Goal: Task Accomplishment & Management: Complete application form

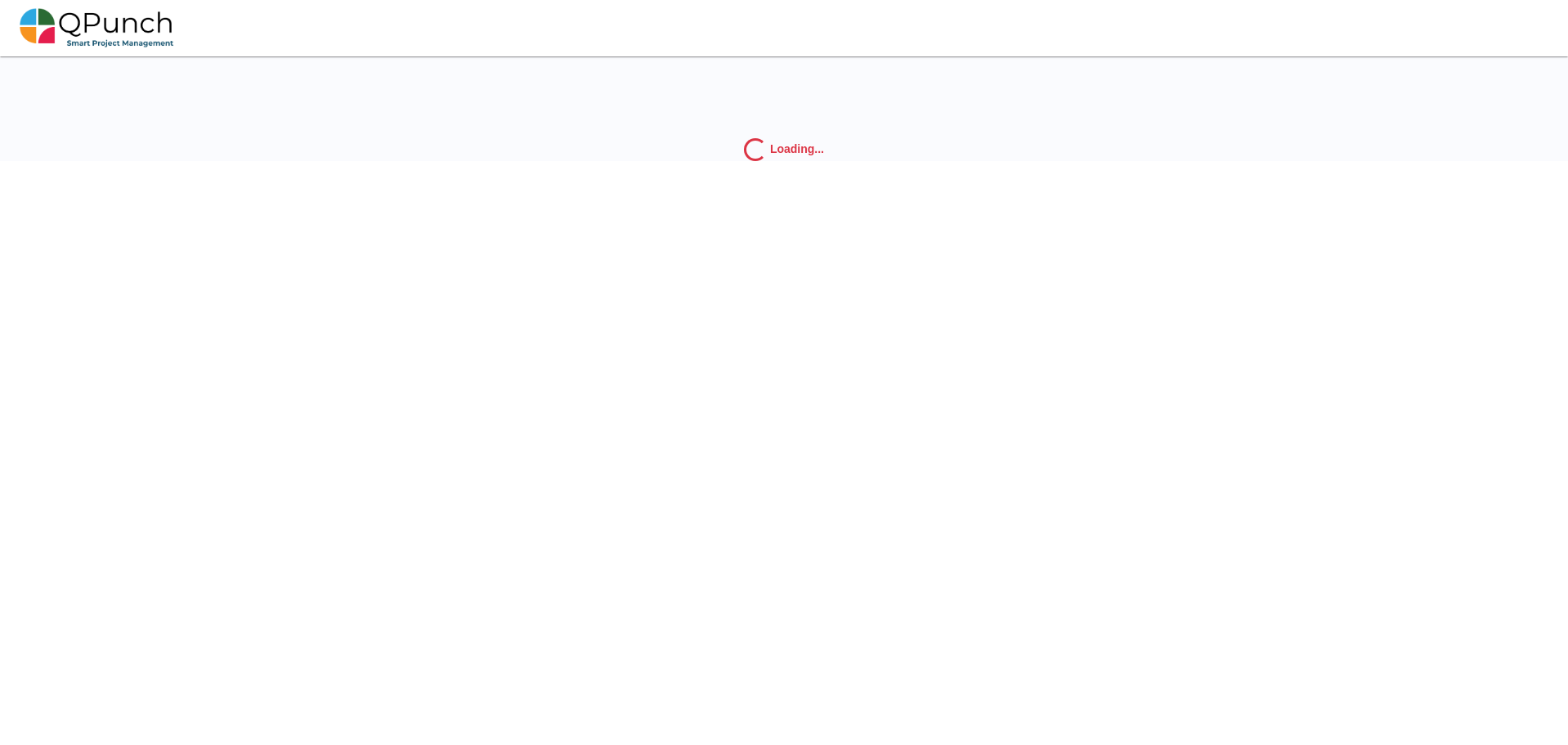
scroll to position [52, 0]
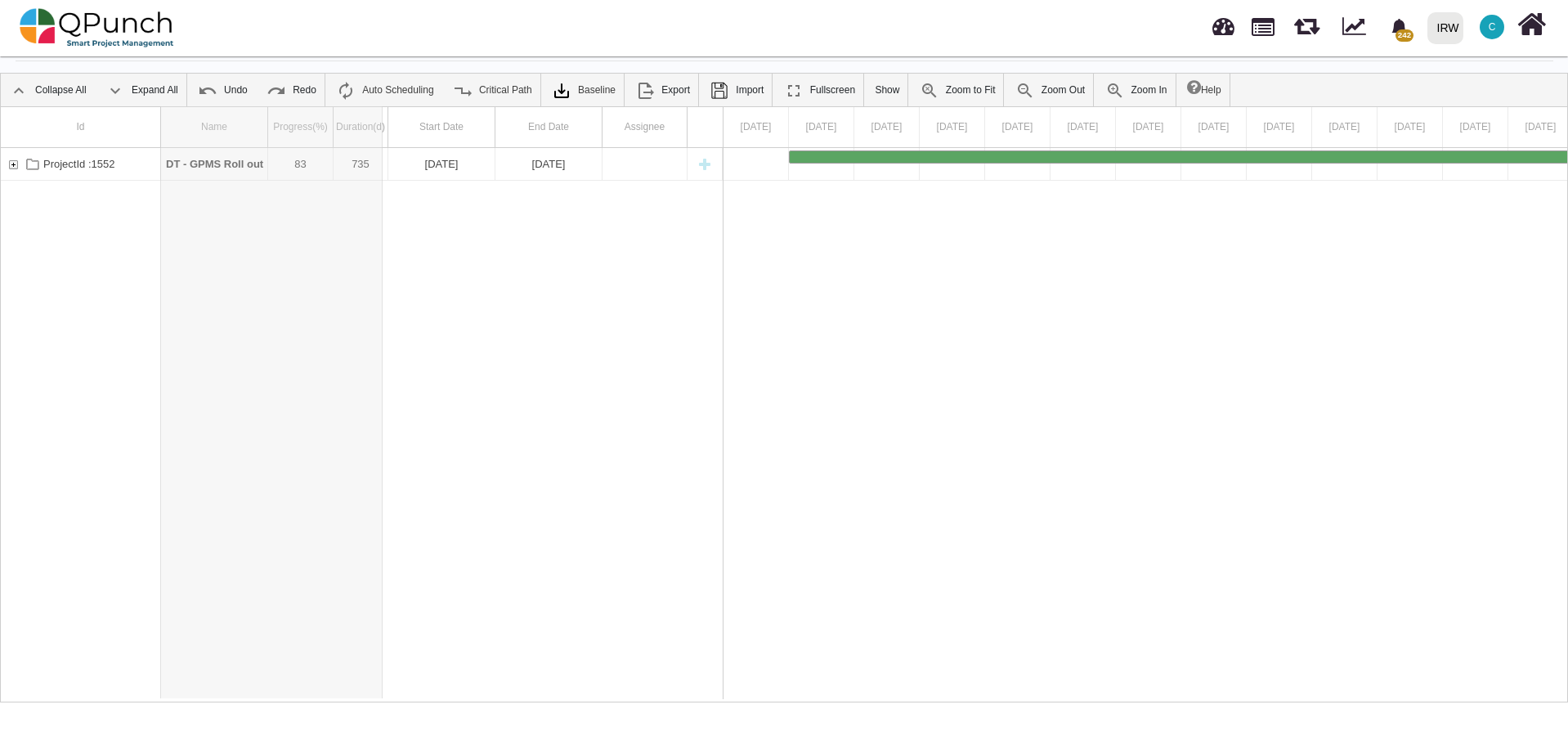
drag, startPoint x: 265, startPoint y: 121, endPoint x: 424, endPoint y: 121, distance: 159.0
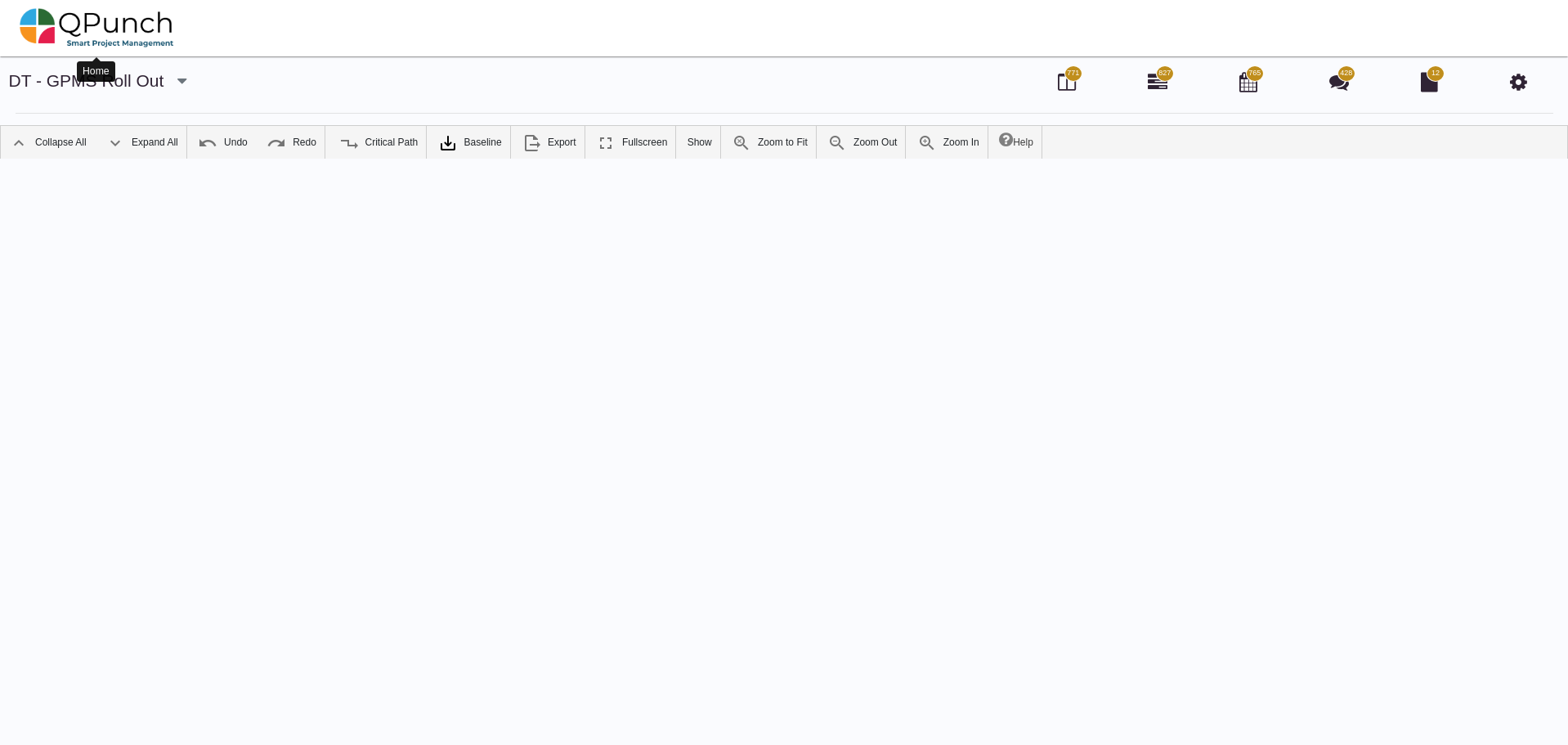
click at [161, 27] on img at bounding box center [97, 27] width 155 height 49
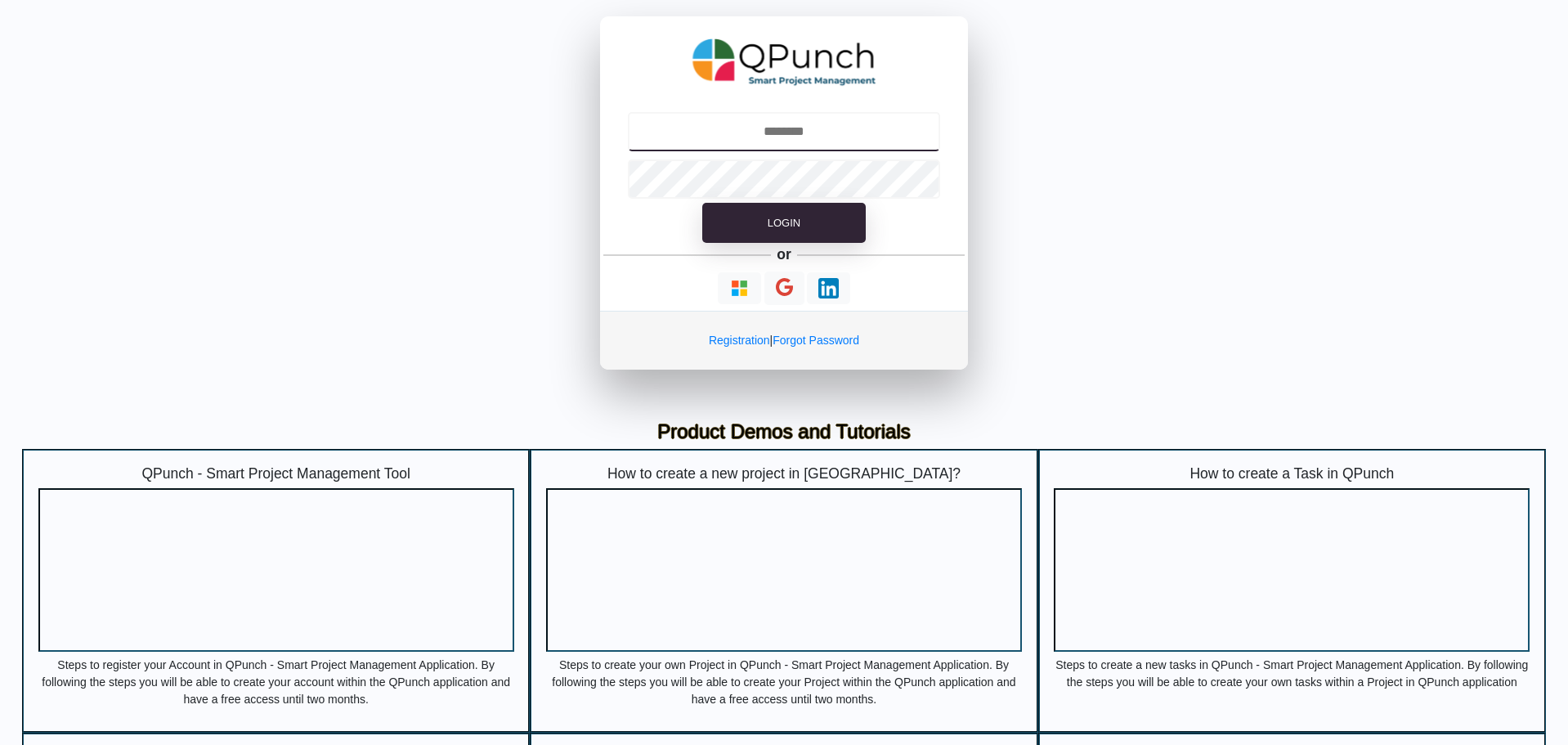
click at [843, 139] on input "text" at bounding box center [784, 132] width 313 height 39
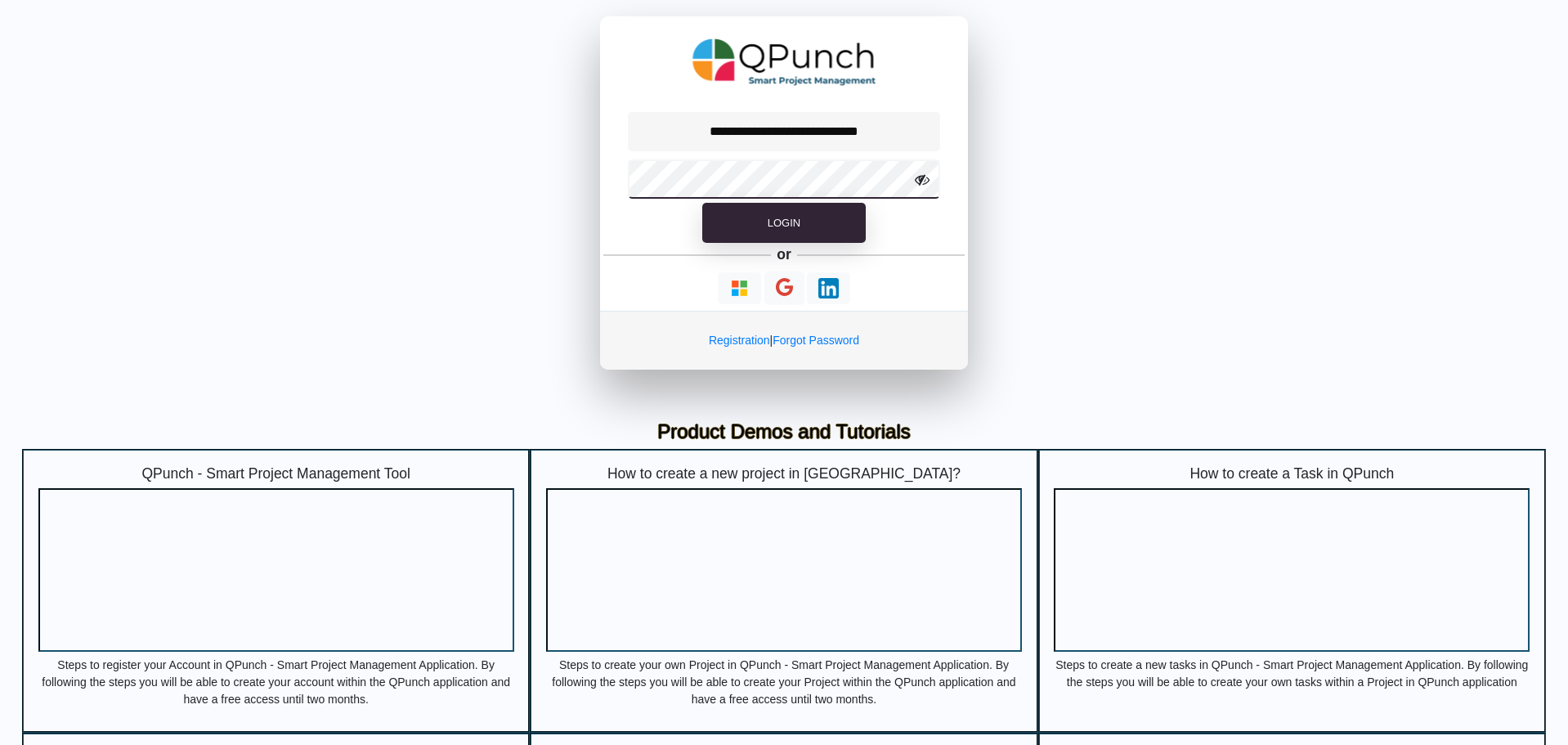
click at [702, 203] on button "Login" at bounding box center [784, 223] width 163 height 41
click at [774, 127] on input "**********" at bounding box center [784, 132] width 313 height 39
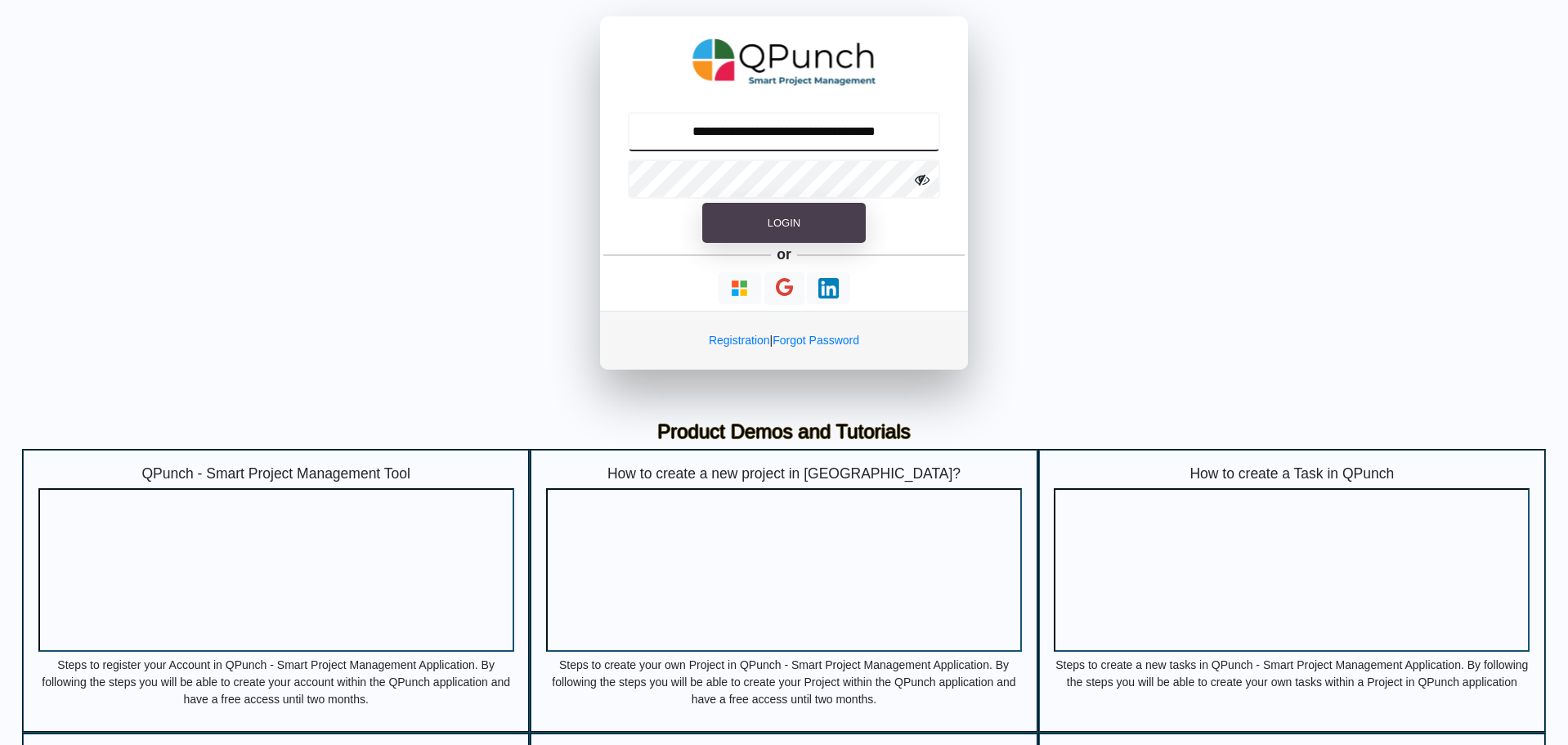
type input "**********"
click at [821, 212] on button "Login" at bounding box center [784, 223] width 163 height 41
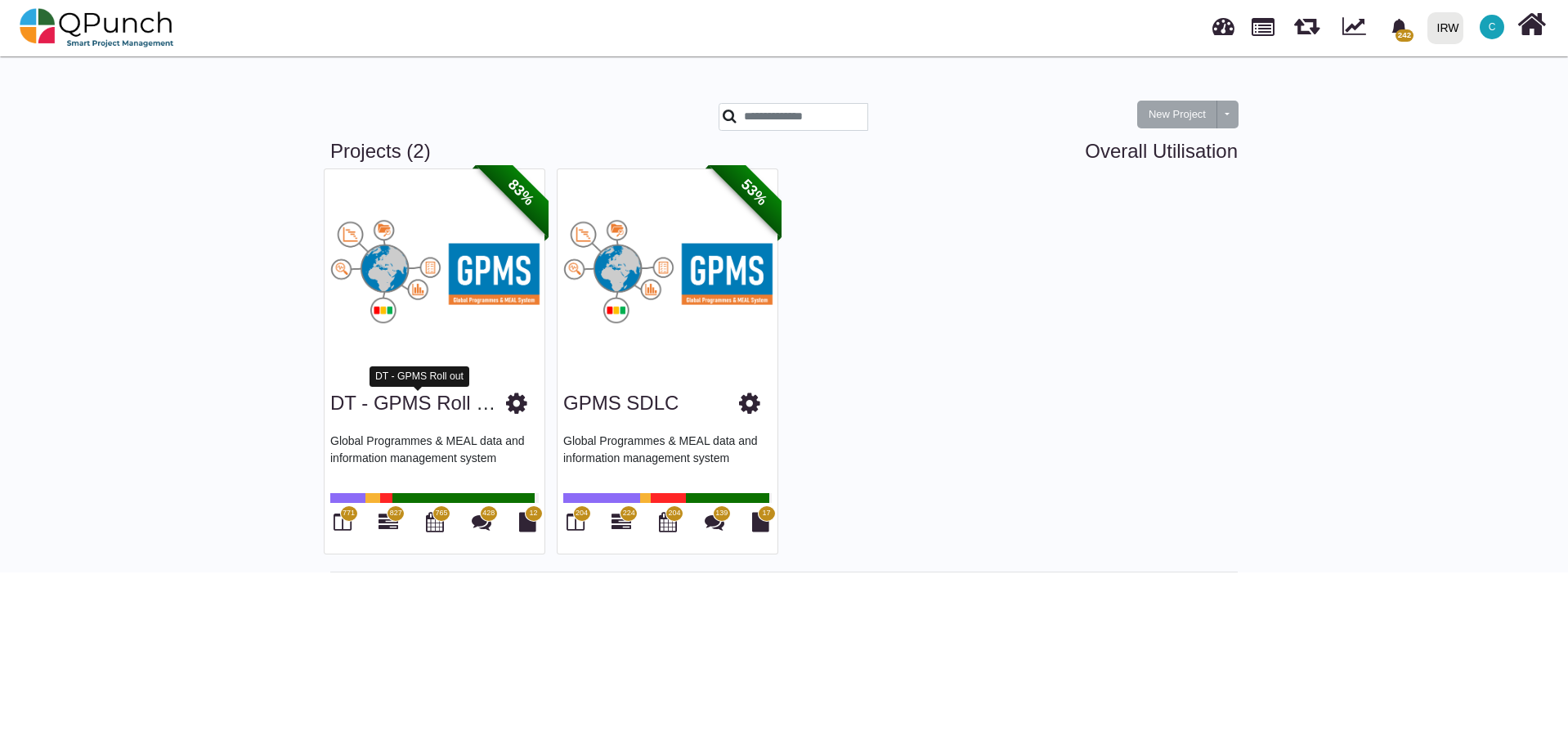
click at [430, 407] on link "DT - GPMS Roll out" at bounding box center [418, 403] width 177 height 22
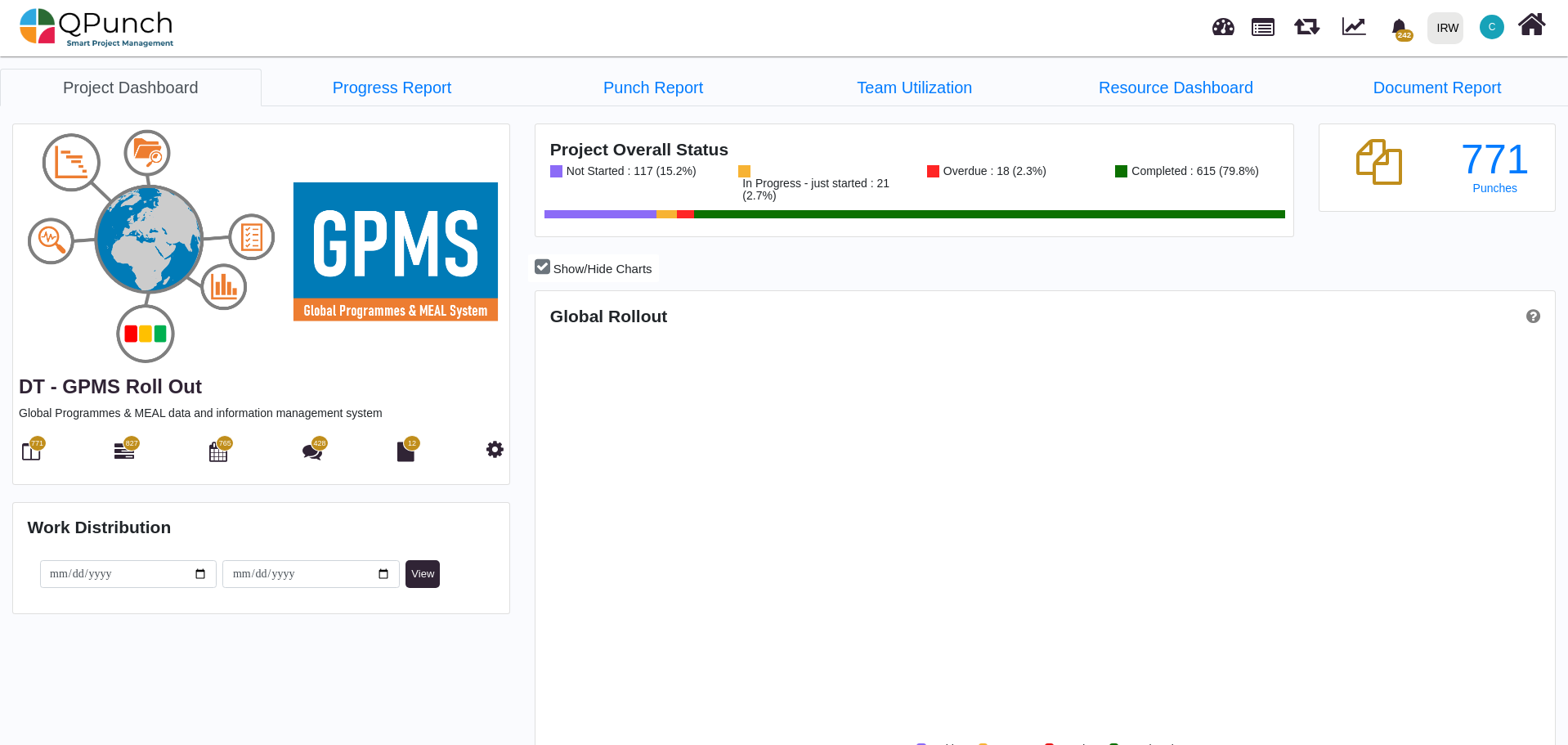
scroll to position [326, 339]
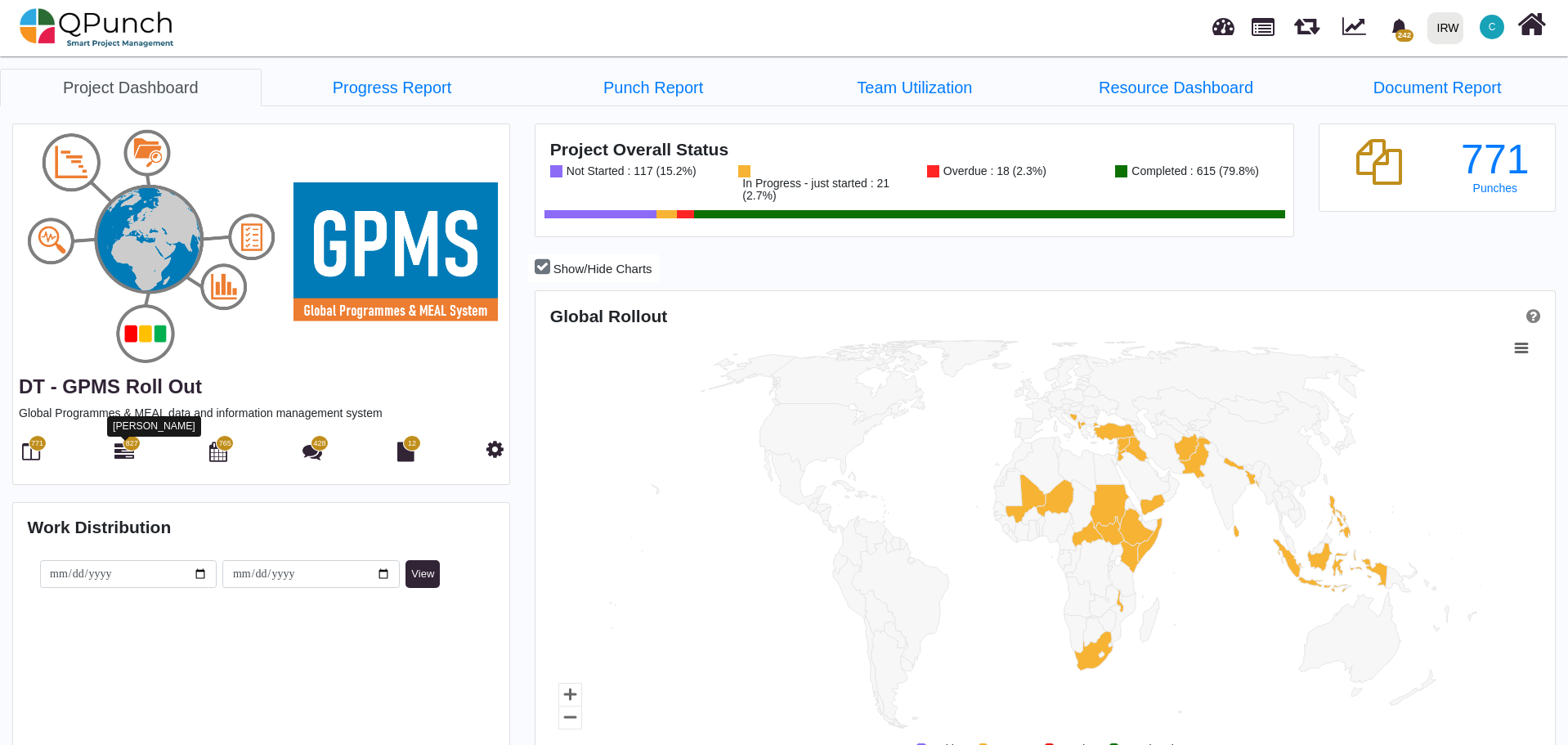
click at [121, 453] on icon at bounding box center [124, 451] width 20 height 20
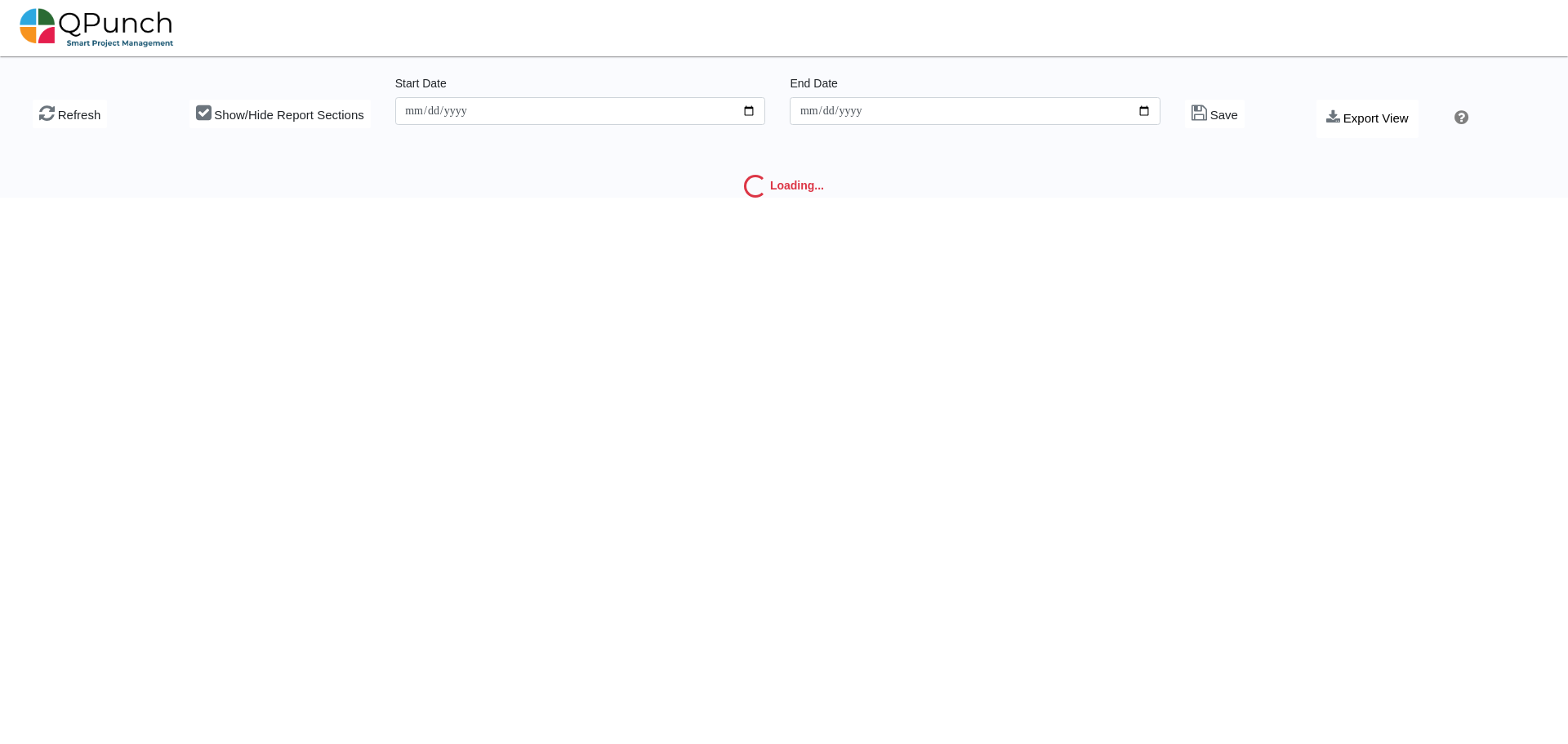
type input "**********"
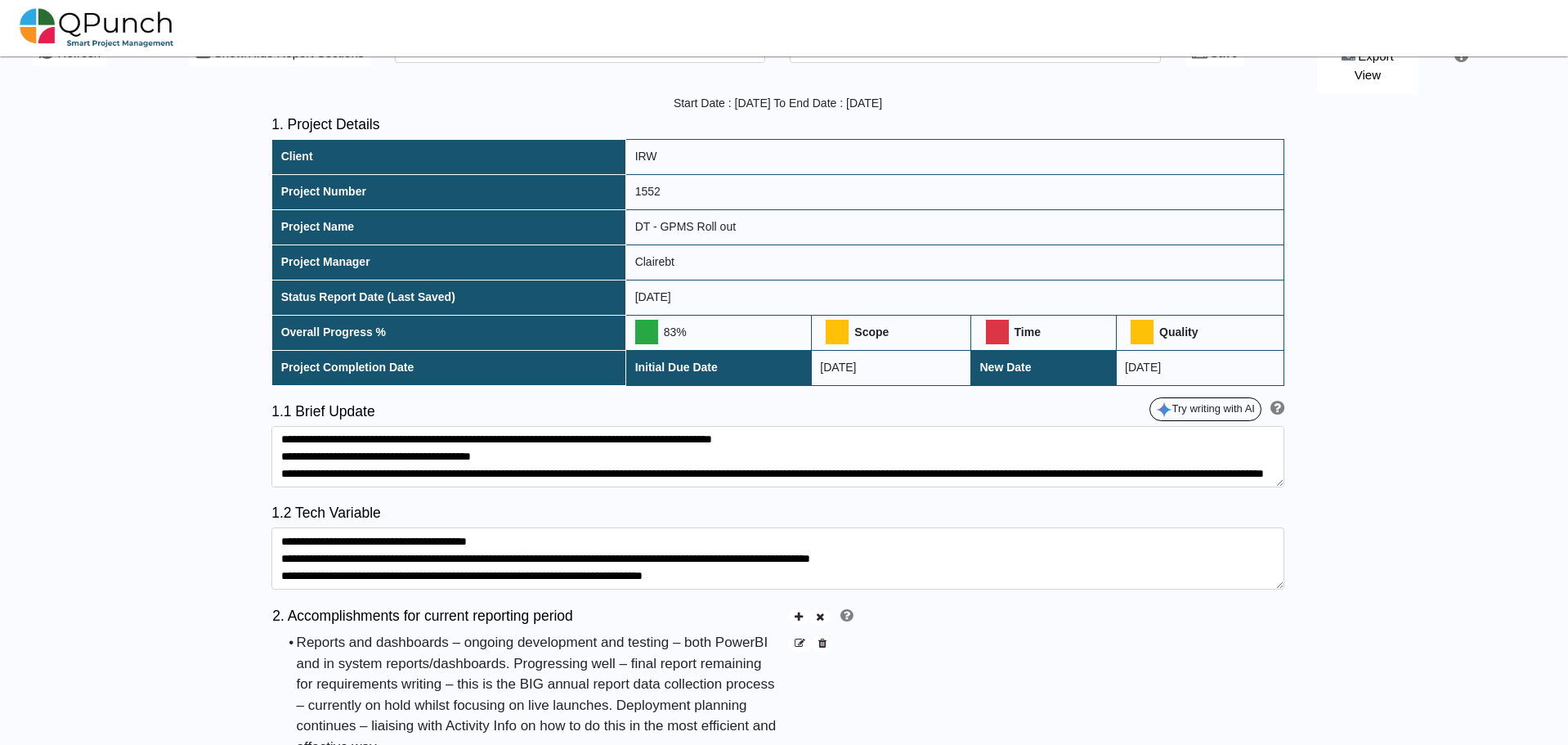
scroll to position [163, 0]
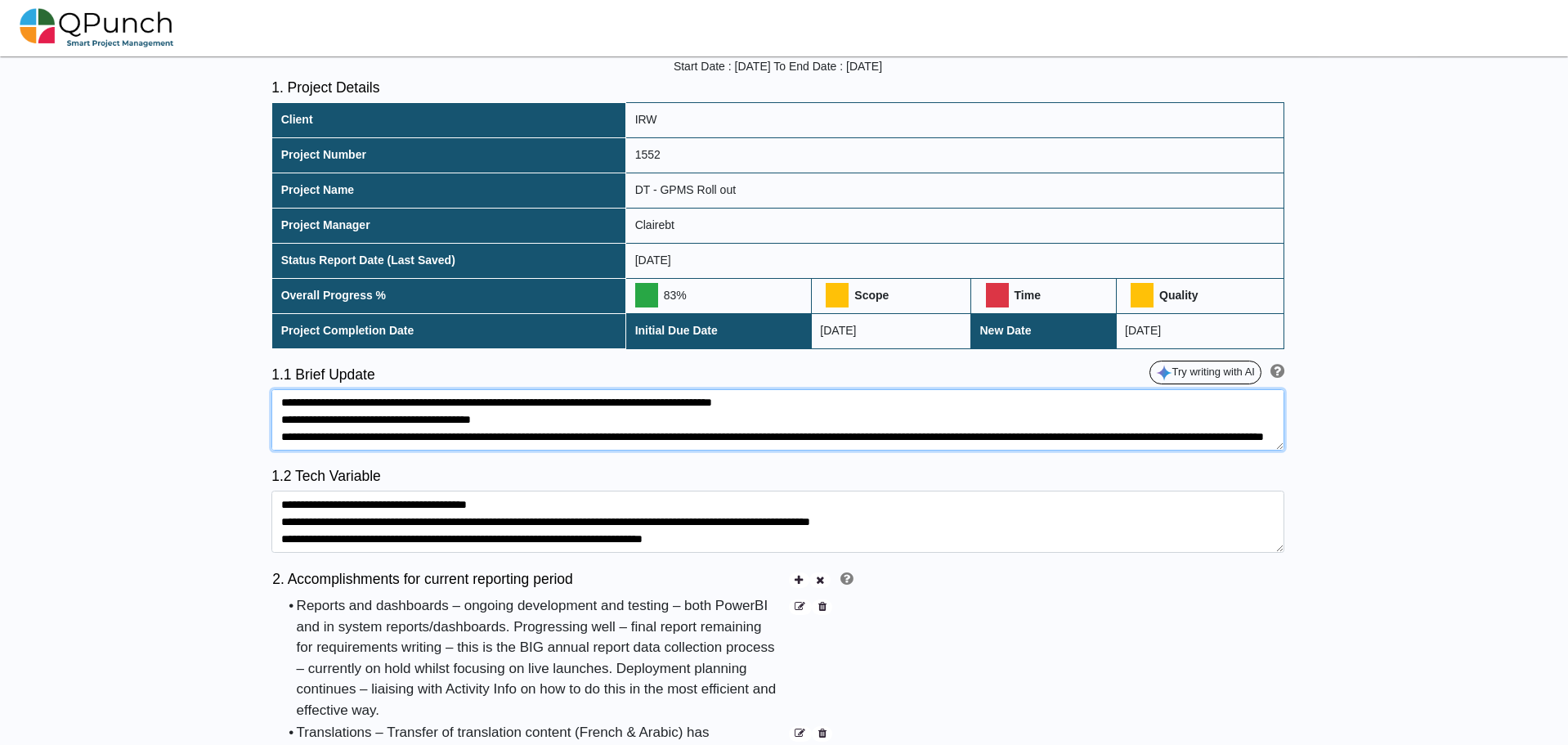
click at [638, 389] on textarea at bounding box center [778, 420] width 1013 height 62
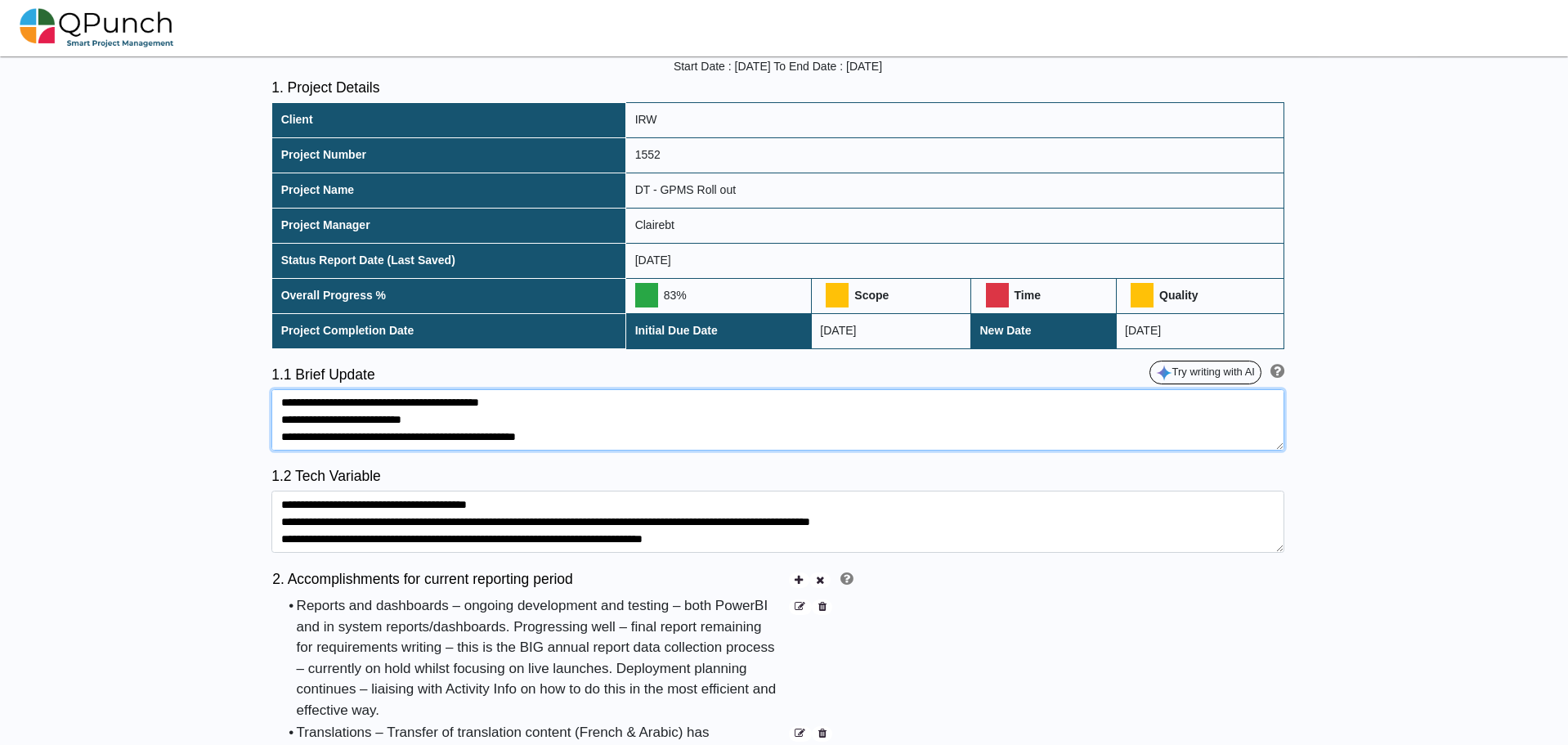
drag, startPoint x: 556, startPoint y: 420, endPoint x: 383, endPoint y: 420, distance: 173.0
click at [383, 420] on textarea at bounding box center [778, 420] width 1013 height 62
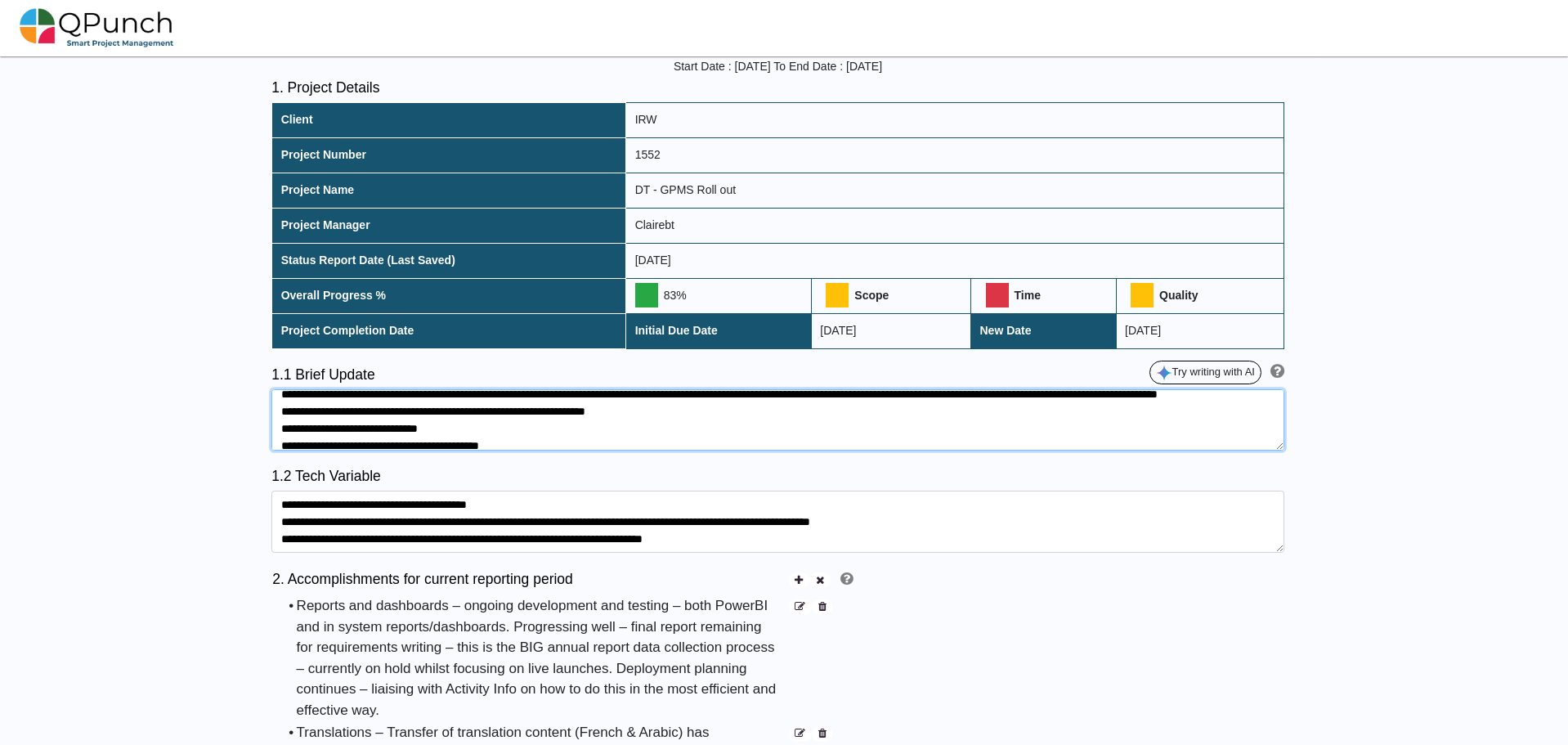
scroll to position [0, 0]
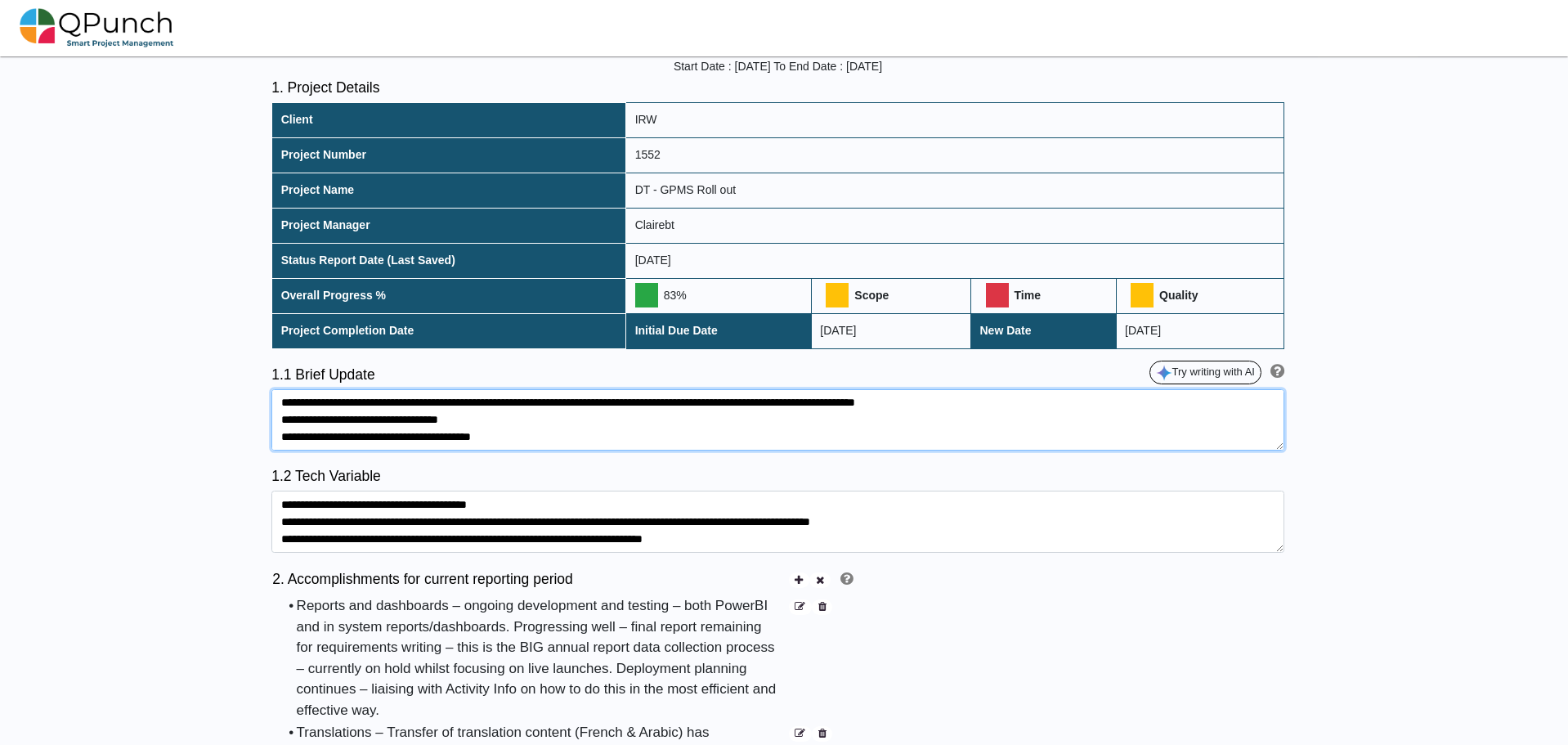
drag, startPoint x: 403, startPoint y: 386, endPoint x: 308, endPoint y: 386, distance: 95.0
click at [308, 389] on textarea at bounding box center [778, 420] width 1013 height 62
click at [287, 403] on textarea at bounding box center [778, 420] width 1013 height 62
paste textarea "**********"
click at [1027, 389] on textarea at bounding box center [778, 420] width 1013 height 62
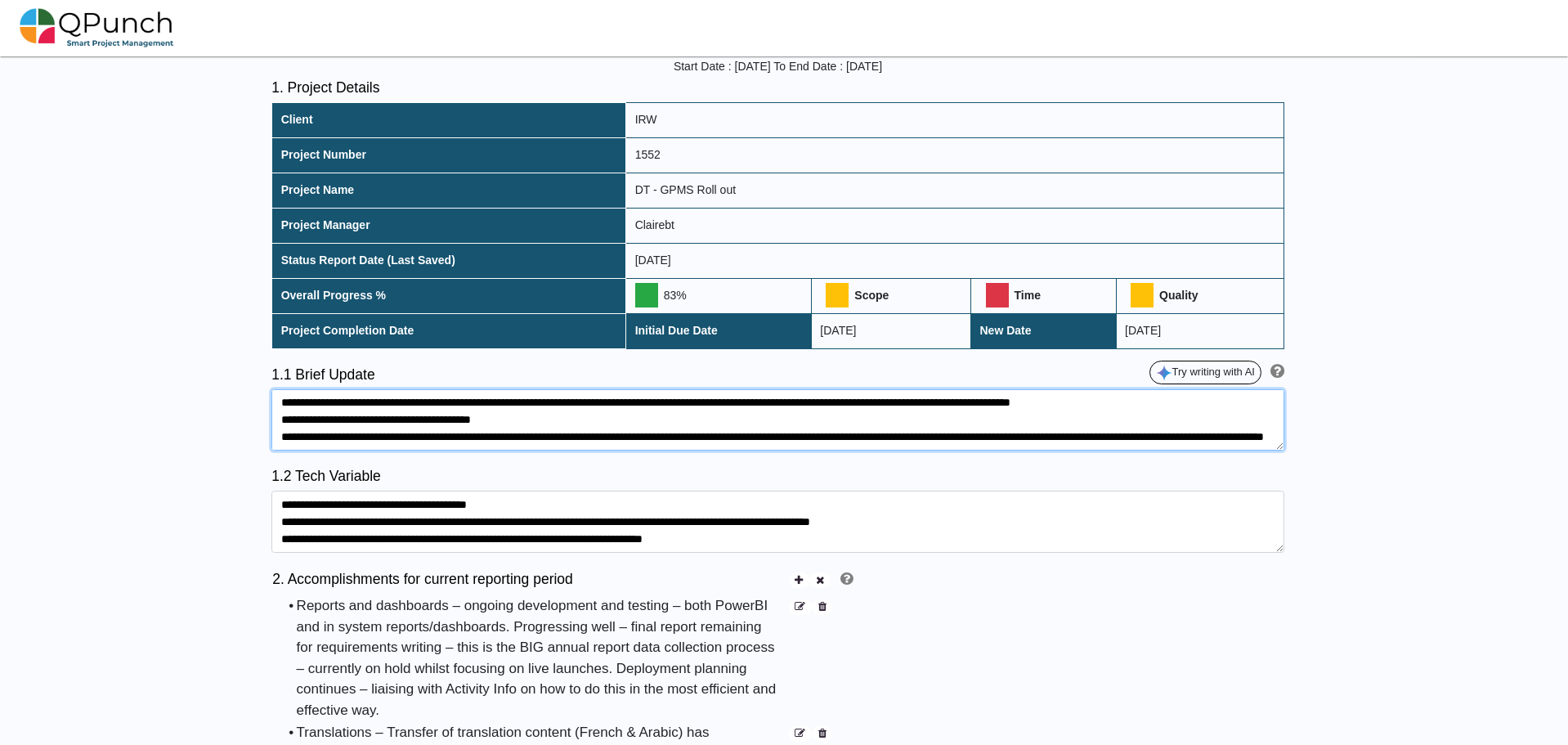
click at [1180, 389] on textarea at bounding box center [778, 420] width 1013 height 62
click at [607, 417] on textarea at bounding box center [778, 420] width 1013 height 62
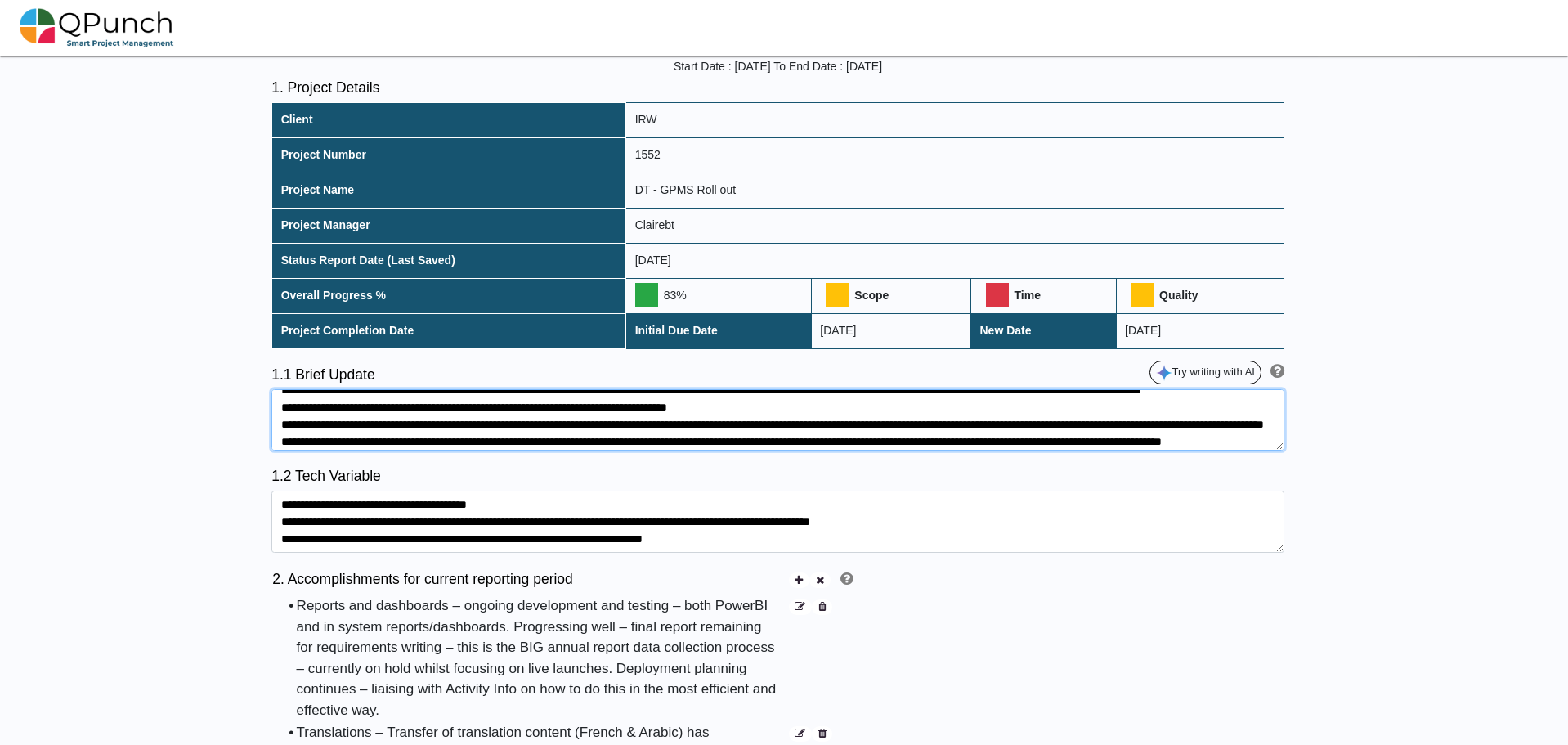
click at [400, 427] on textarea at bounding box center [778, 420] width 1013 height 62
click at [368, 425] on textarea at bounding box center [778, 420] width 1013 height 62
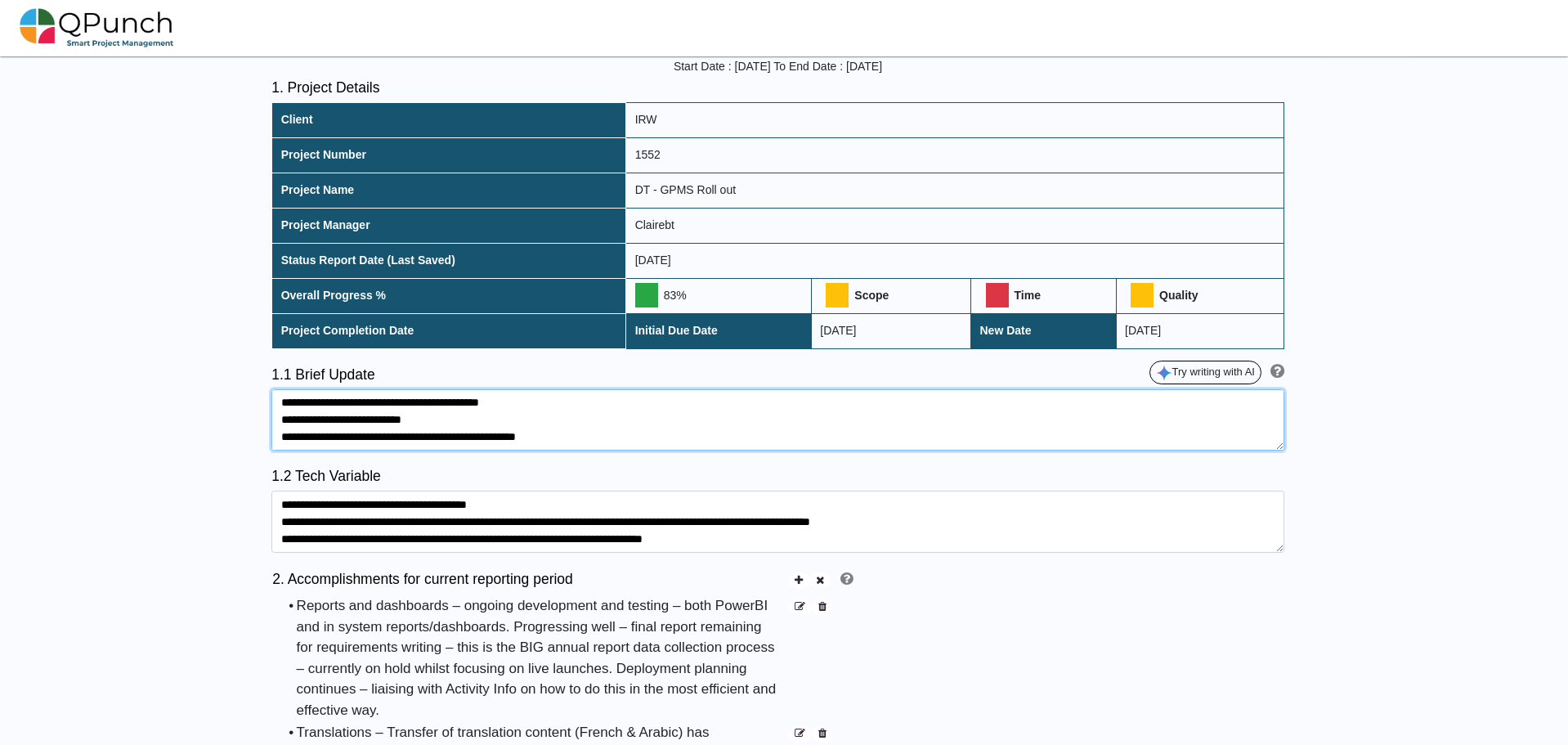
drag, startPoint x: 815, startPoint y: 423, endPoint x: 969, endPoint y: 425, distance: 154.0
click at [969, 425] on textarea at bounding box center [778, 420] width 1013 height 62
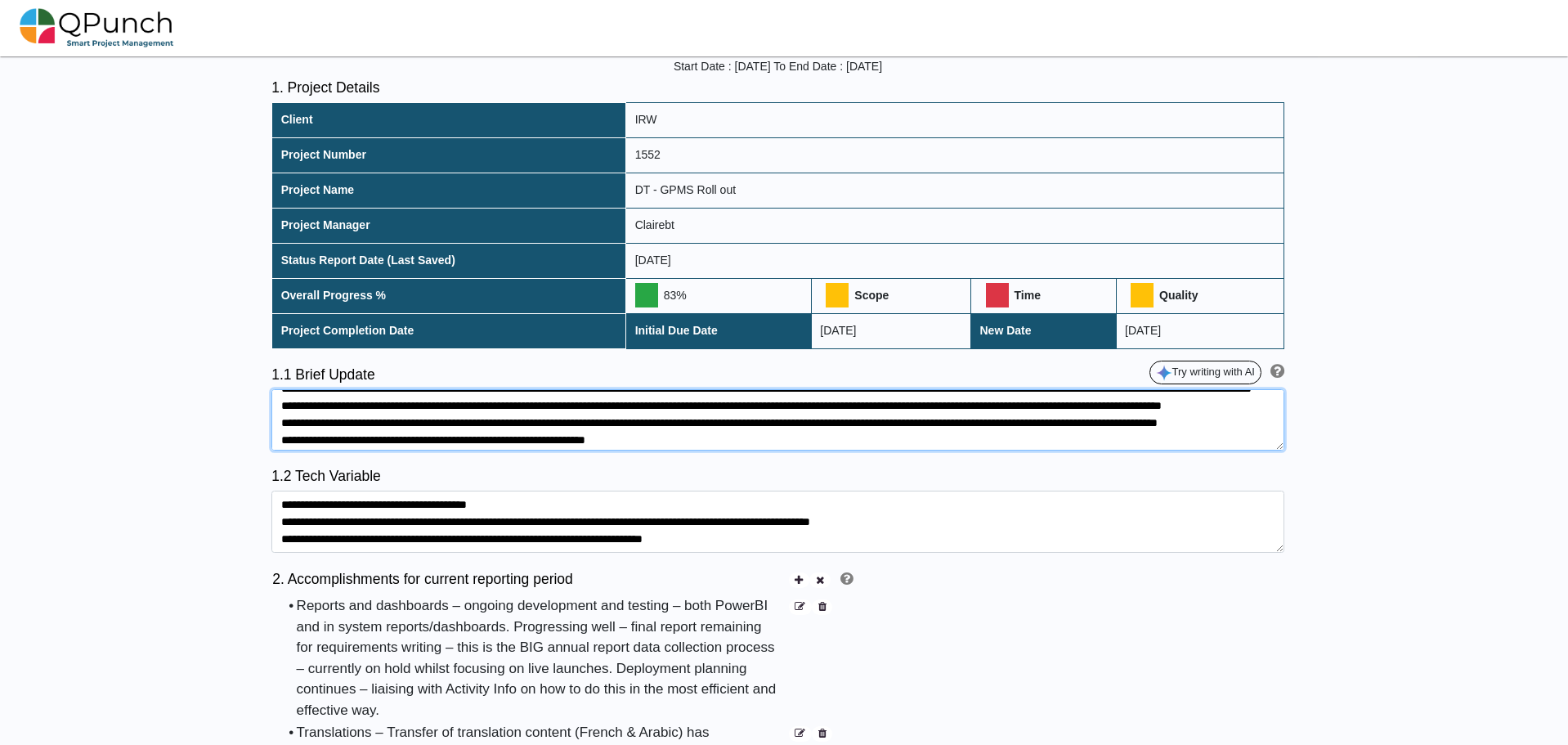
scroll to position [43, 0]
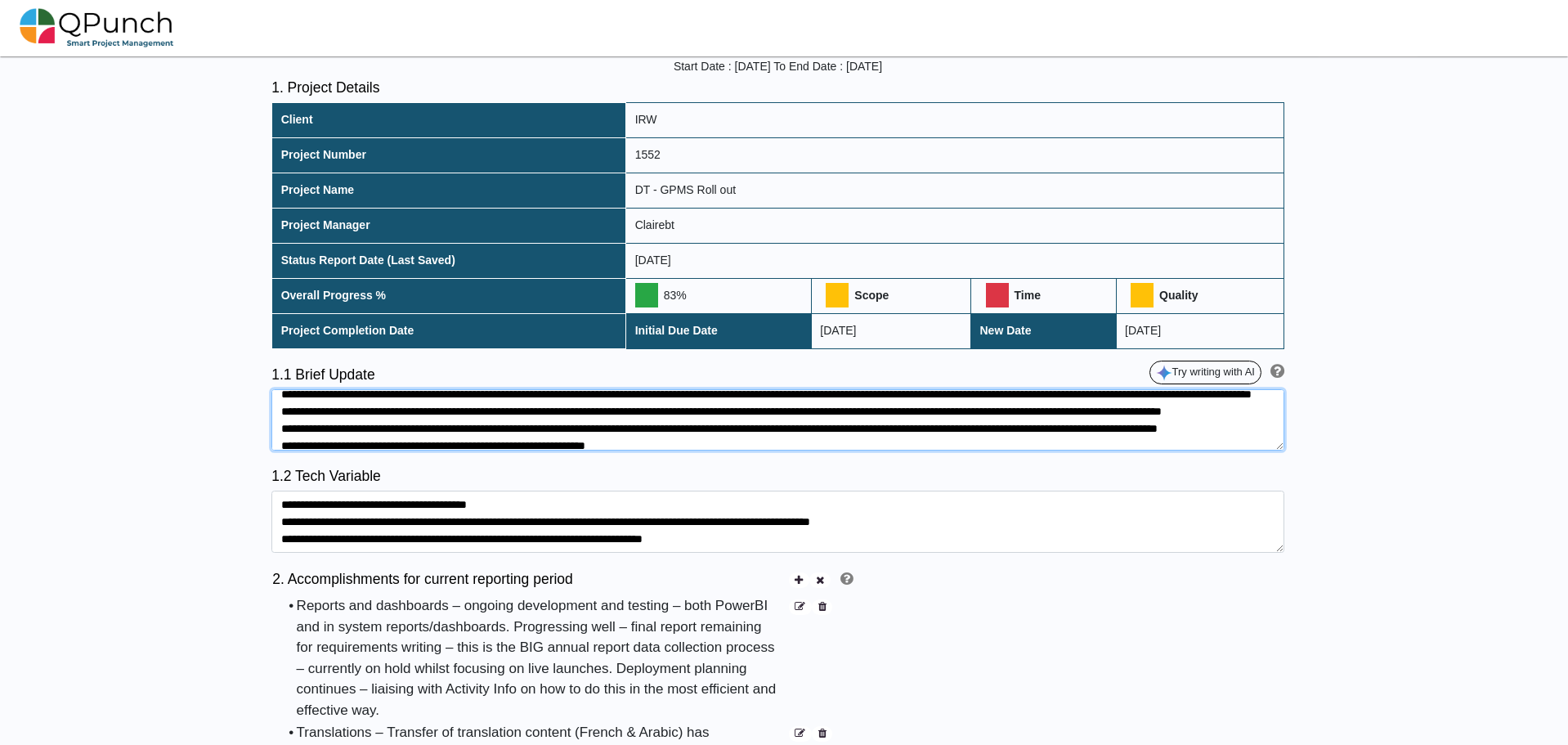
click at [867, 393] on textarea at bounding box center [778, 420] width 1013 height 62
click at [815, 395] on textarea at bounding box center [778, 420] width 1013 height 62
click at [1104, 395] on textarea at bounding box center [778, 420] width 1013 height 62
drag, startPoint x: 958, startPoint y: 392, endPoint x: 967, endPoint y: 394, distance: 9.2
click at [967, 394] on textarea at bounding box center [778, 420] width 1013 height 62
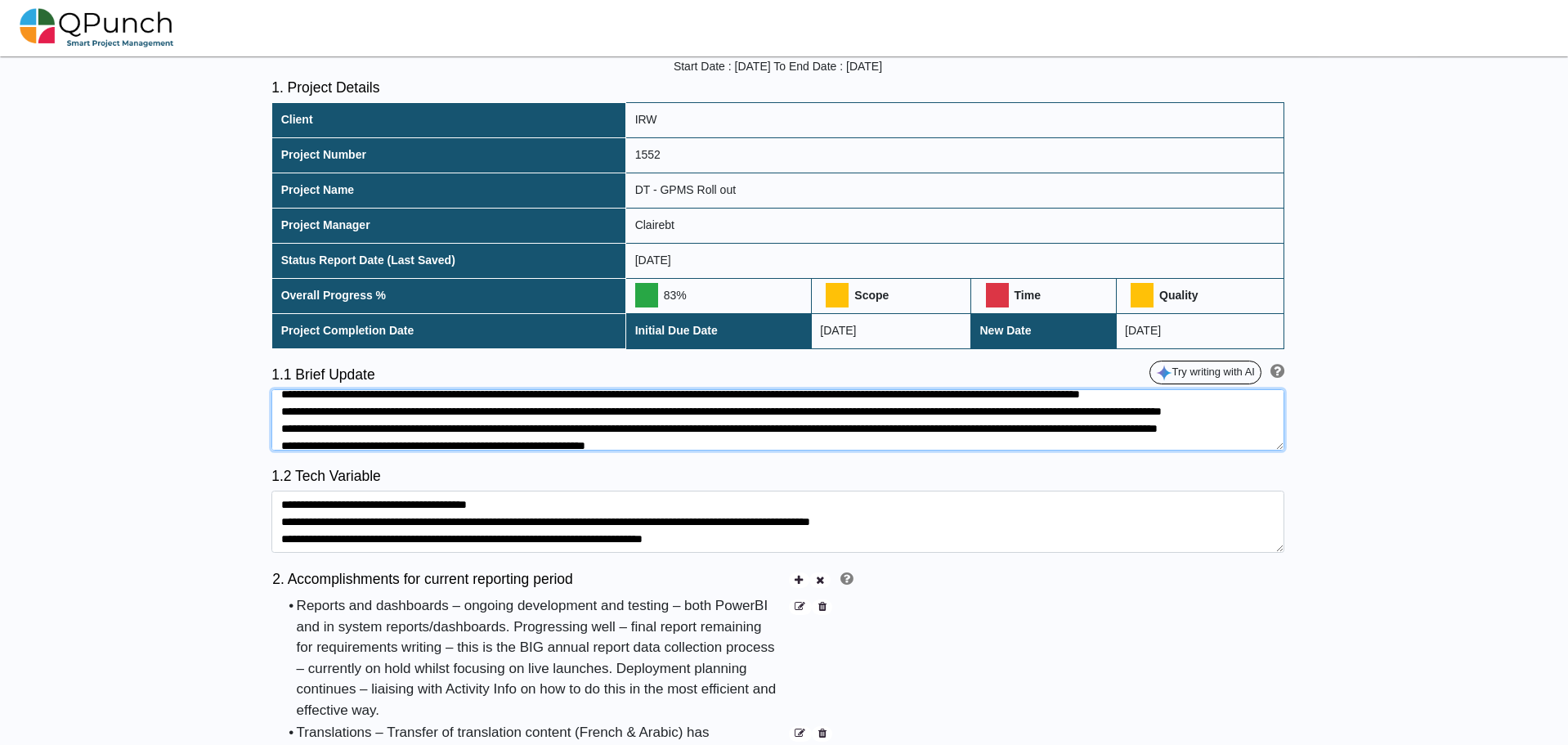
drag, startPoint x: 1008, startPoint y: 394, endPoint x: 1045, endPoint y: 398, distance: 37.2
click at [1045, 398] on textarea at bounding box center [778, 420] width 1013 height 62
click at [1099, 395] on textarea at bounding box center [778, 420] width 1013 height 62
click at [340, 410] on textarea at bounding box center [778, 420] width 1013 height 62
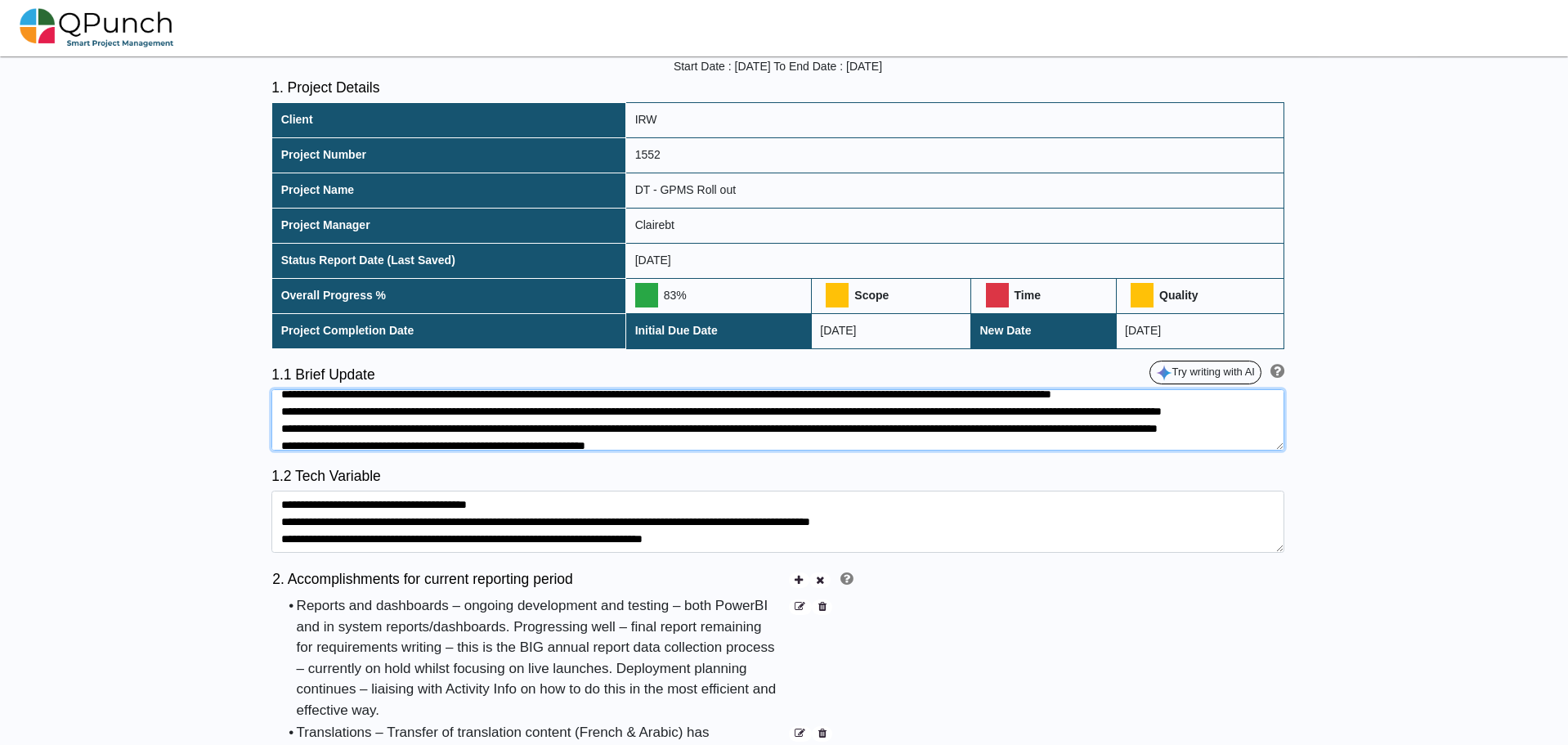
click at [593, 414] on textarea at bounding box center [778, 420] width 1013 height 62
click at [743, 408] on textarea at bounding box center [778, 420] width 1013 height 62
click at [1256, 410] on textarea at bounding box center [778, 420] width 1013 height 62
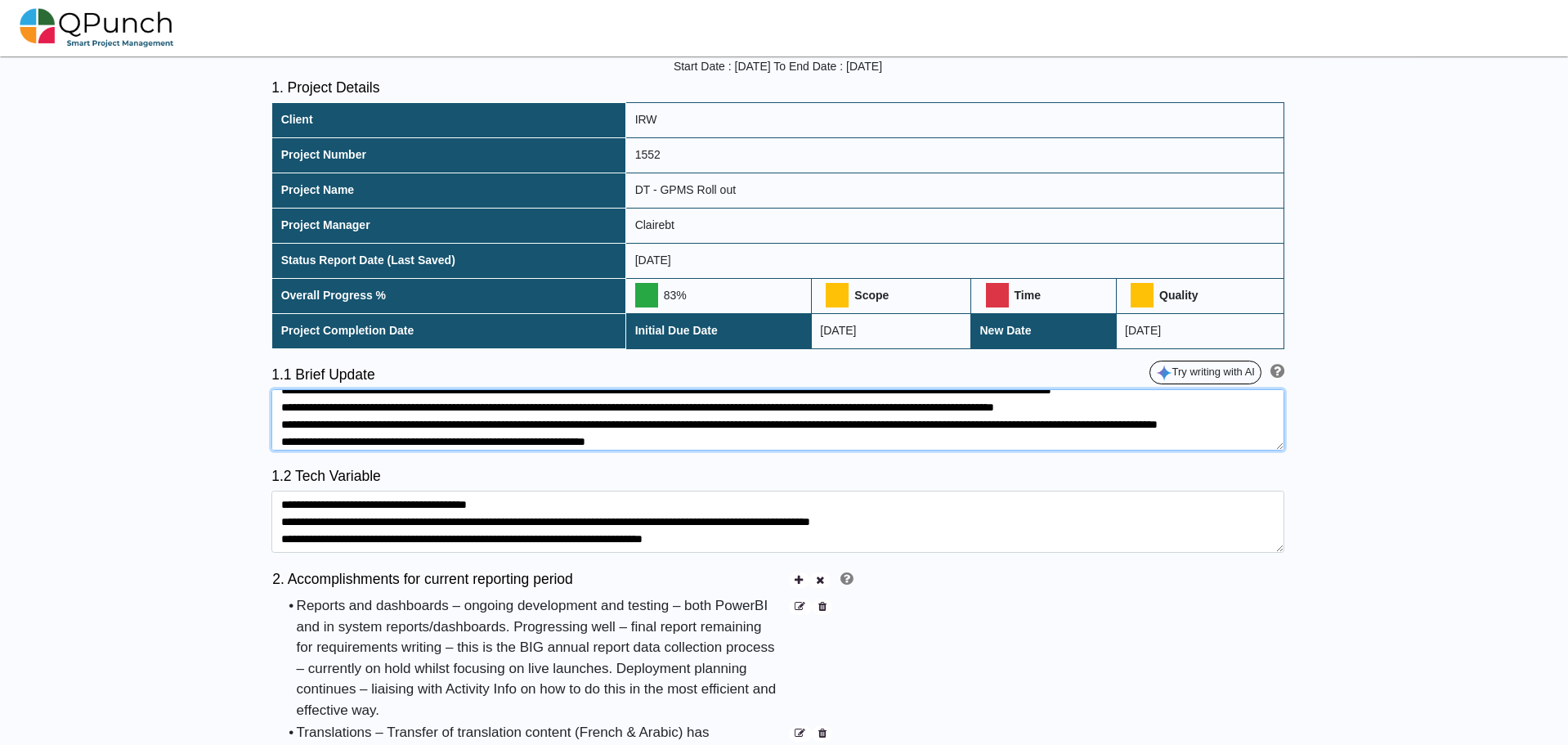
scroll to position [64, 0]
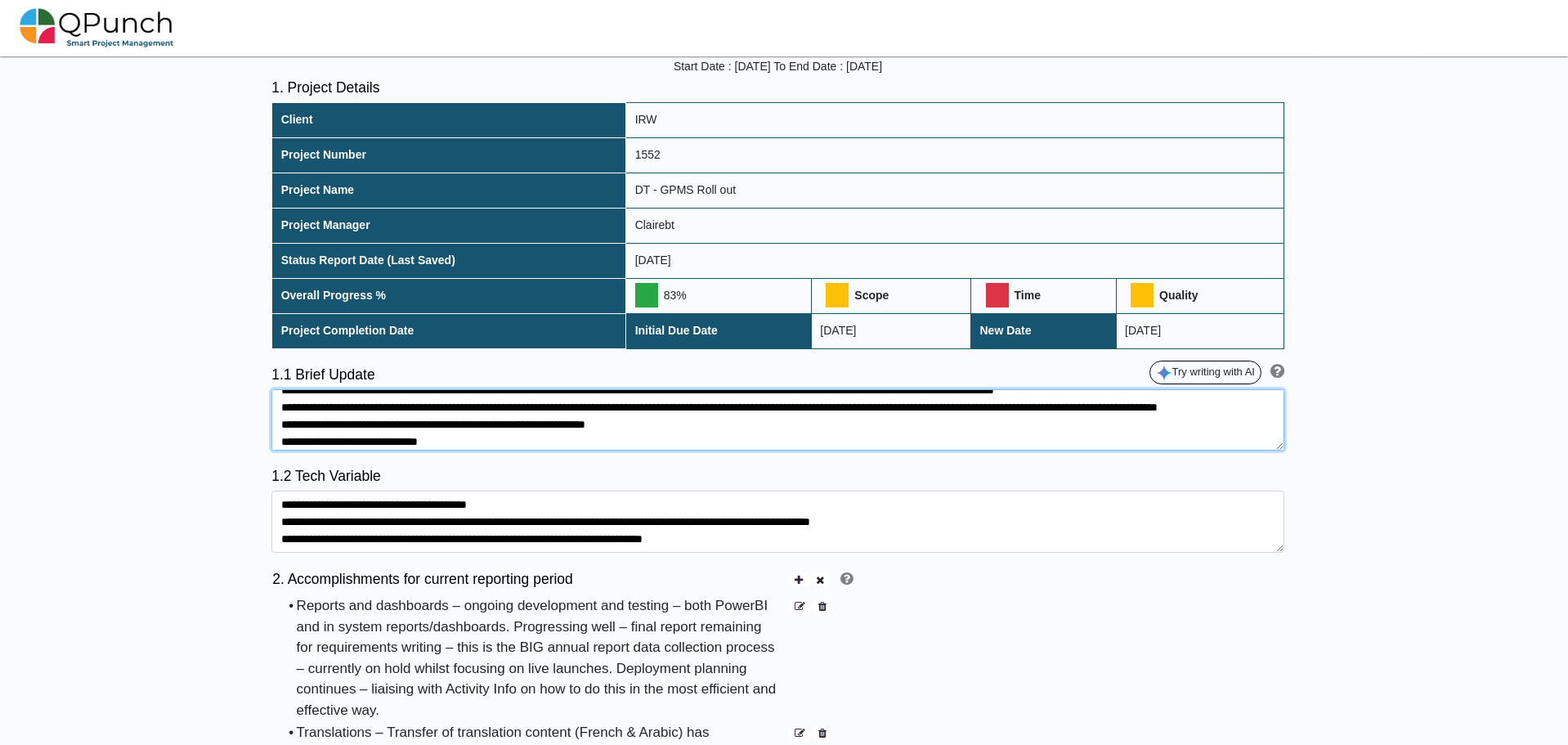
click at [619, 406] on textarea at bounding box center [778, 420] width 1013 height 62
click at [1049, 409] on textarea at bounding box center [778, 420] width 1013 height 62
click at [600, 426] on textarea at bounding box center [778, 420] width 1013 height 62
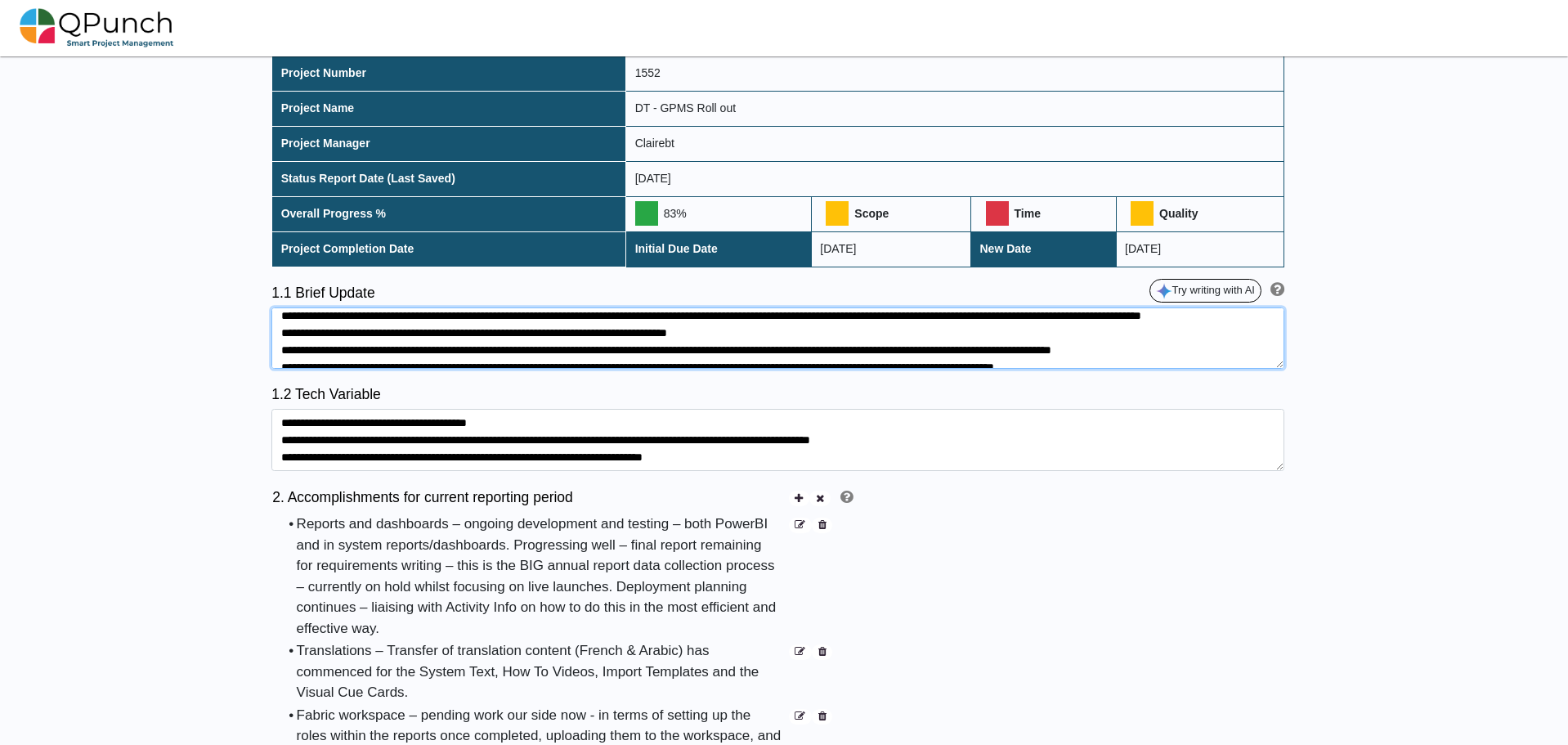
scroll to position [327, 0]
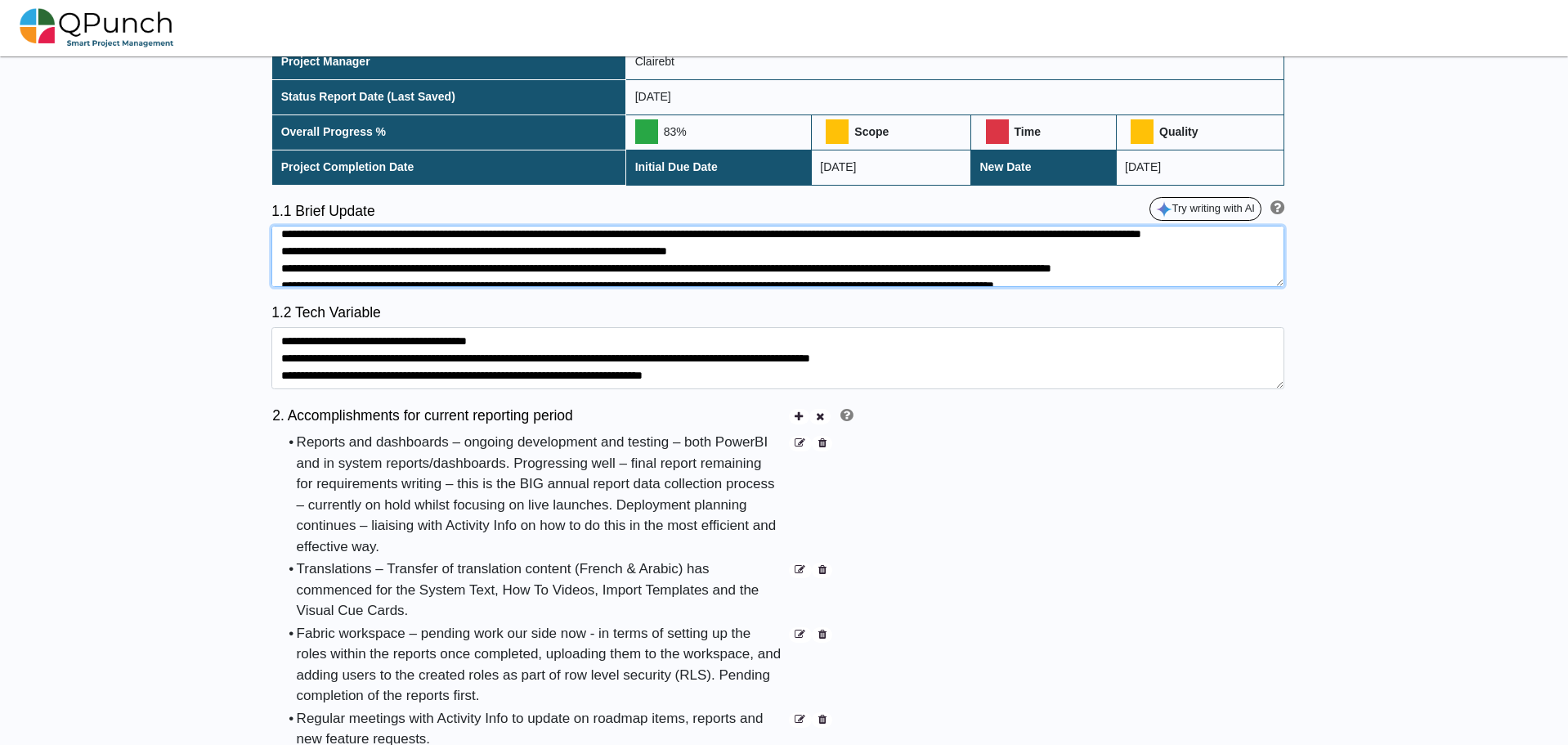
type textarea "**********"
click at [800, 565] on icon at bounding box center [800, 570] width 10 height 10
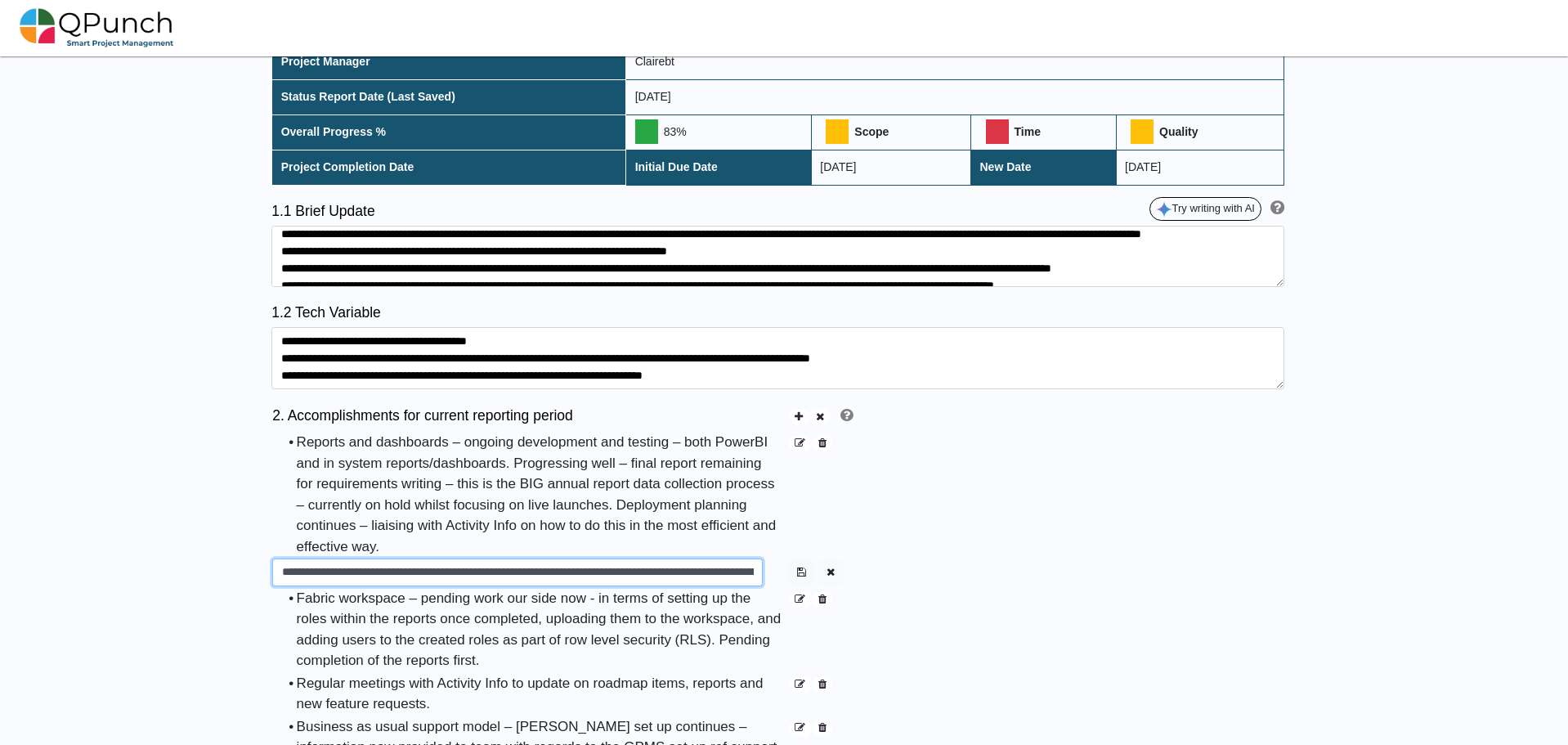
click at [600, 559] on input "**********" at bounding box center [517, 572] width 490 height 27
click at [526, 559] on input "**********" at bounding box center [517, 572] width 490 height 27
drag, startPoint x: 608, startPoint y: 555, endPoint x: 603, endPoint y: 600, distance: 45.3
click at [608, 559] on input "**********" at bounding box center [517, 572] width 490 height 27
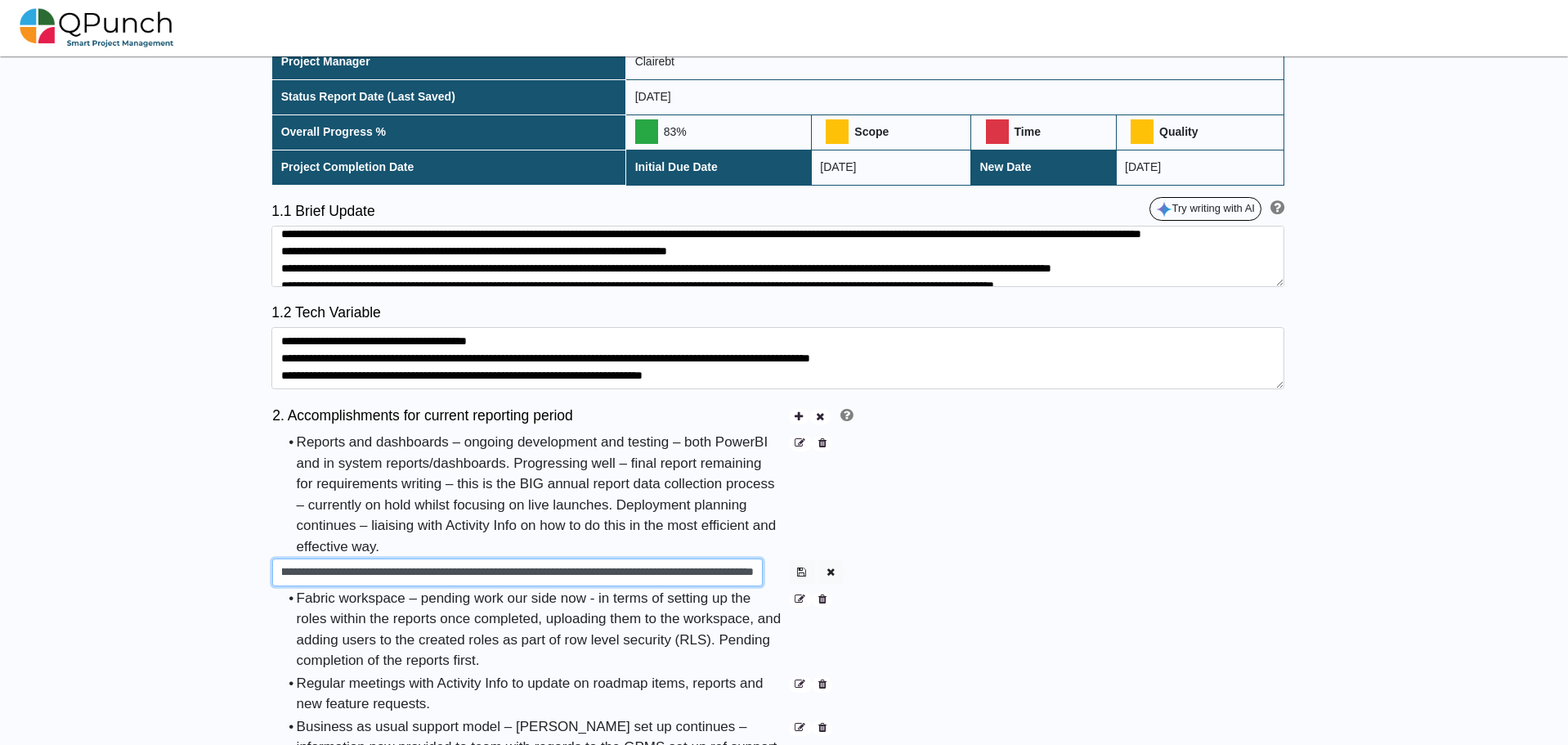
scroll to position [0, 526]
type input "**********"
click at [799, 566] on icon "button" at bounding box center [802, 571] width 9 height 10
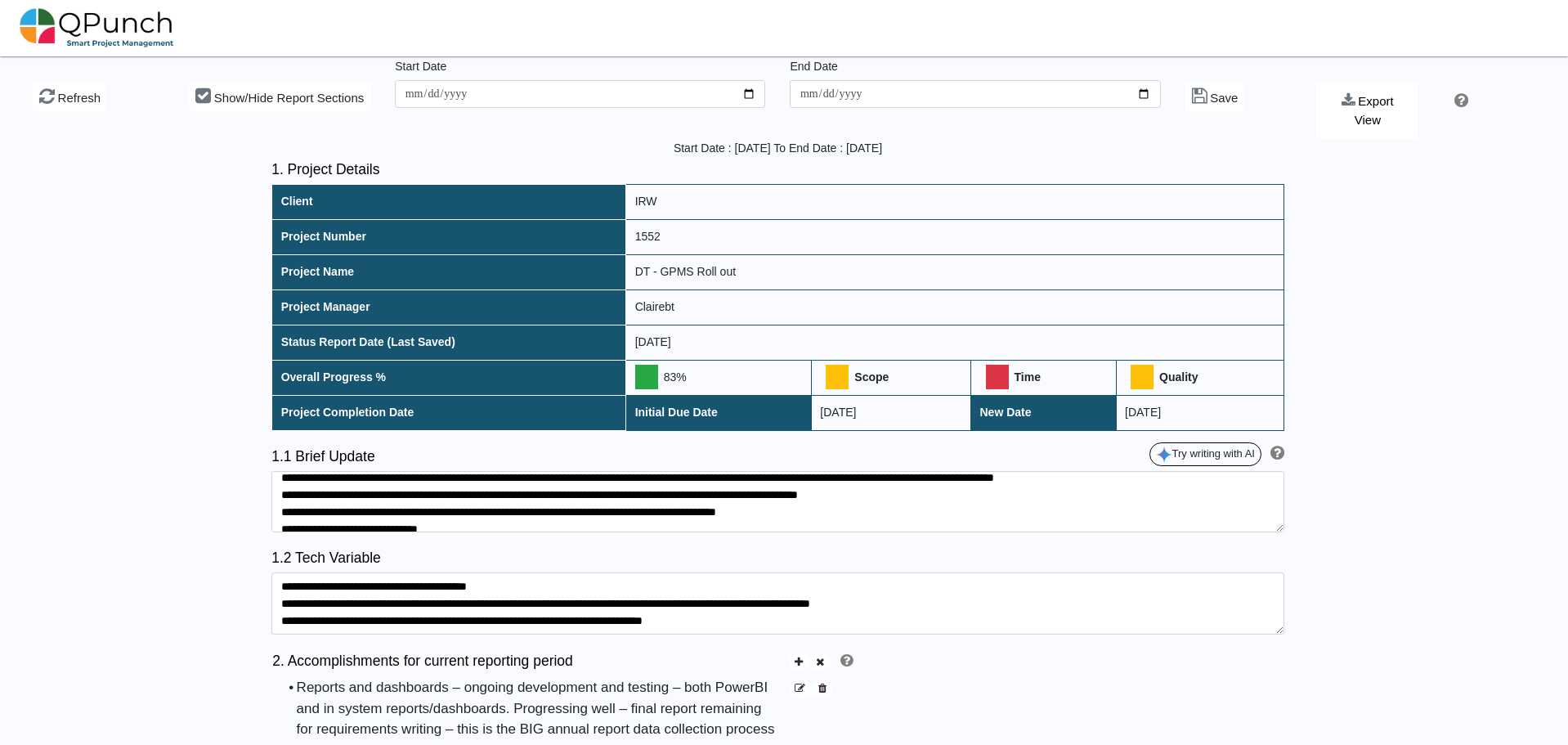
scroll to position [86, 0]
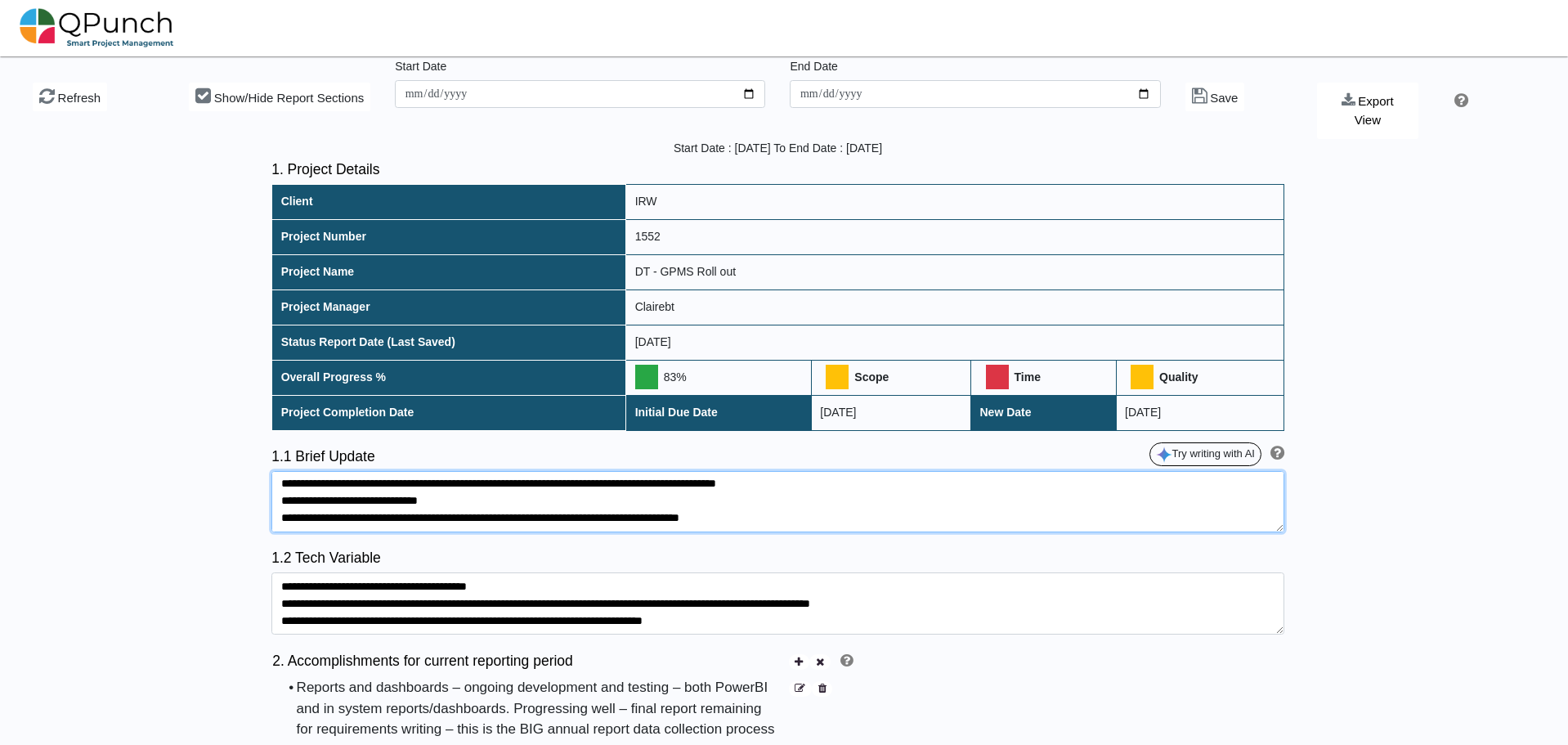
click at [984, 471] on textarea at bounding box center [778, 502] width 1013 height 62
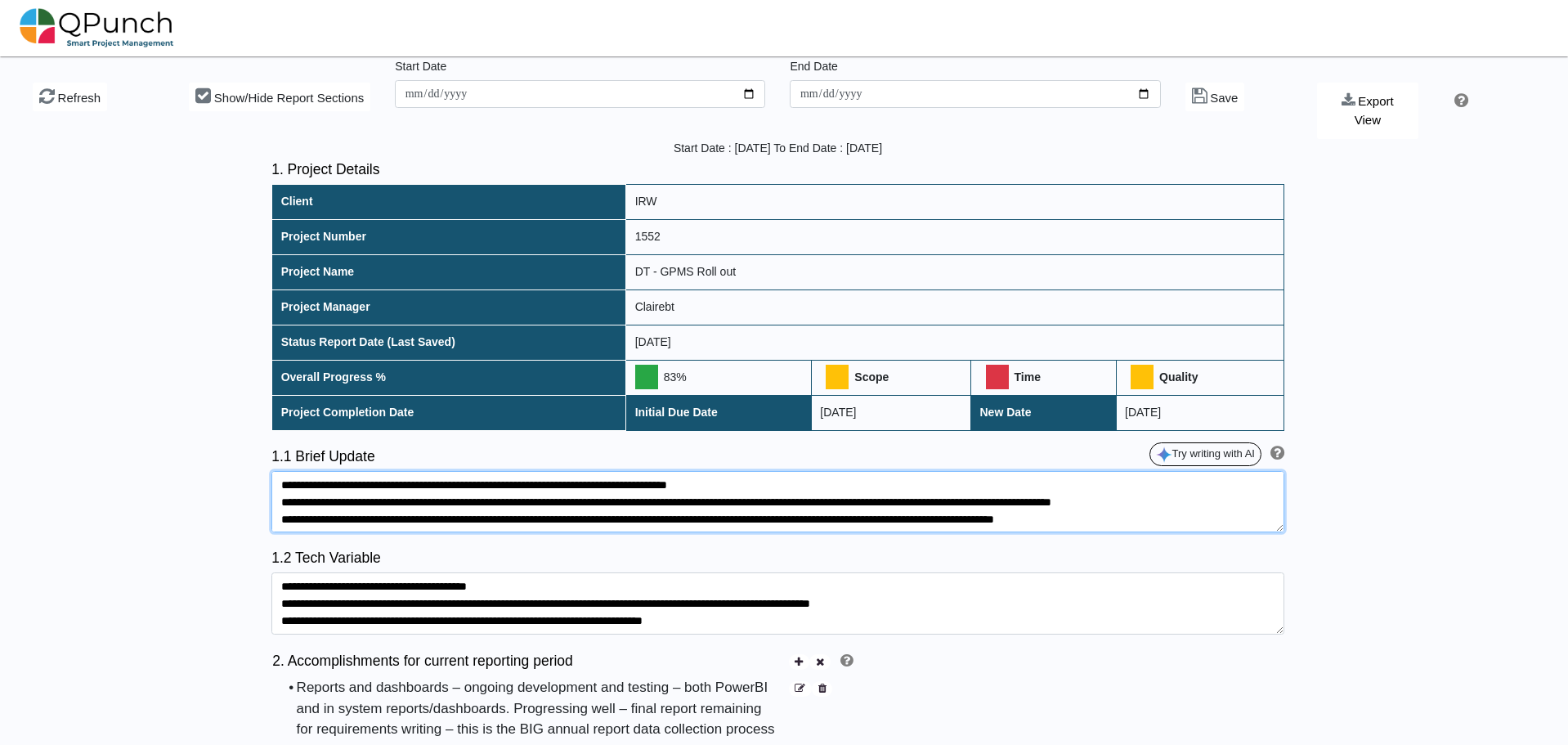
scroll to position [0, 0]
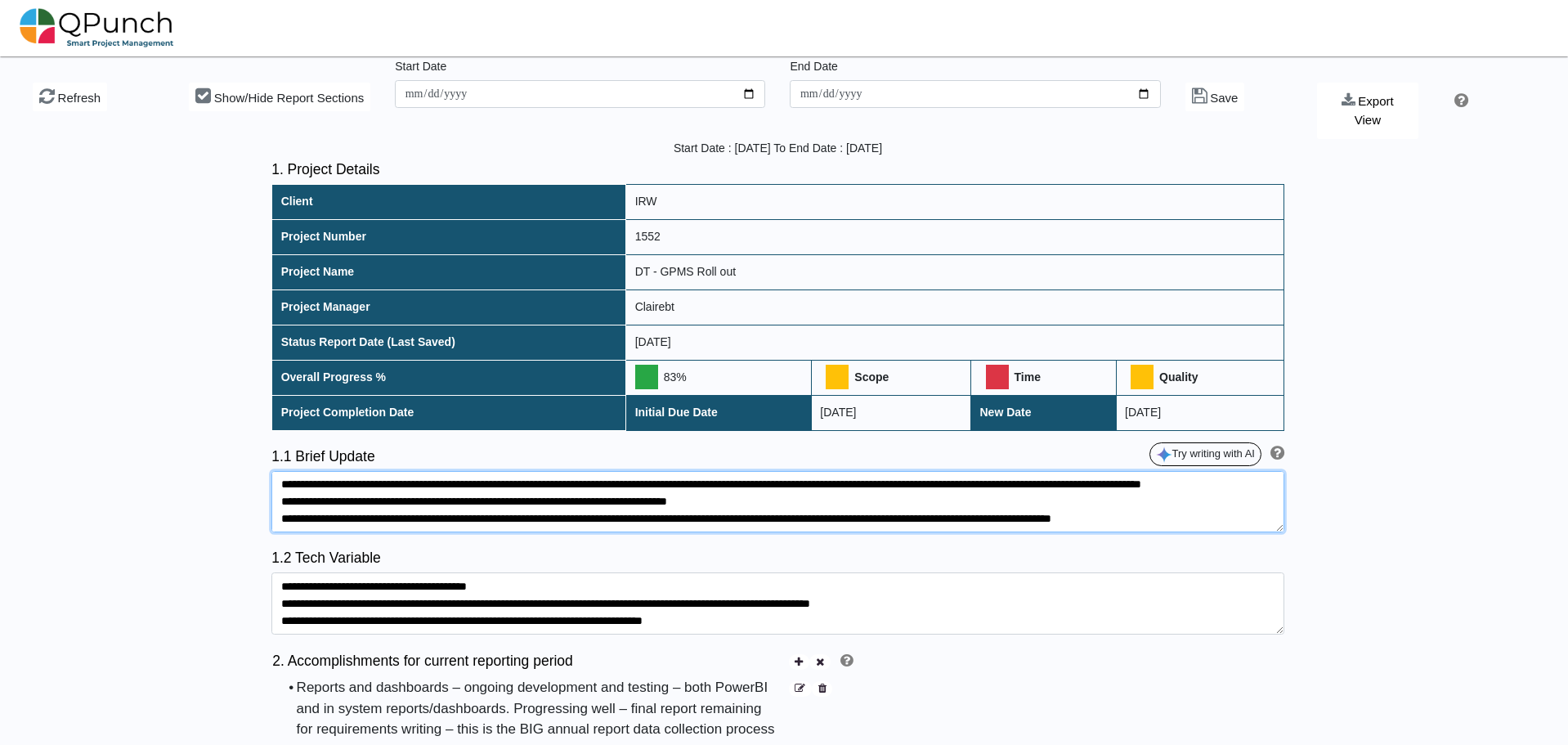
drag, startPoint x: 1173, startPoint y: 460, endPoint x: 220, endPoint y: 455, distance: 953.0
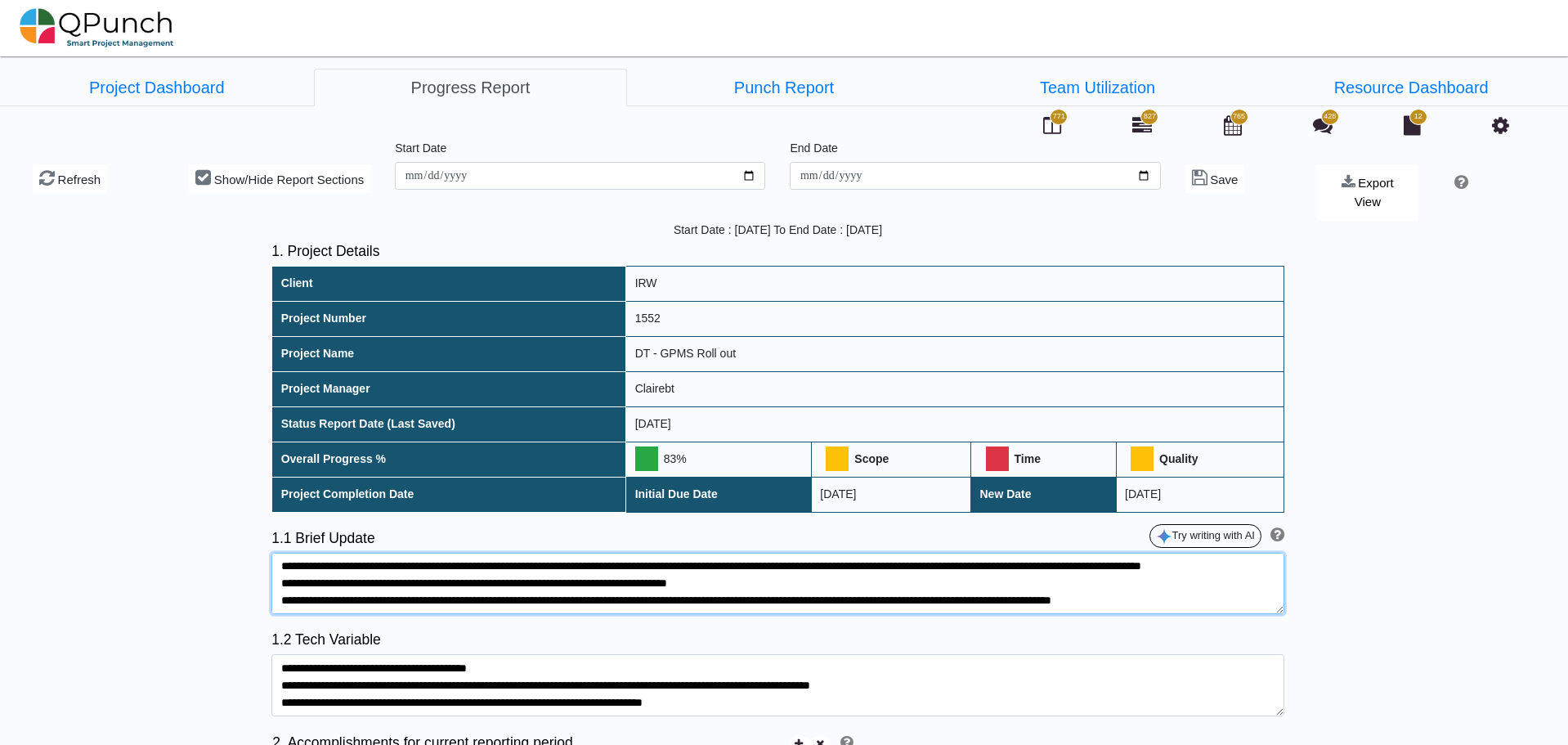
click at [484, 553] on textarea at bounding box center [778, 583] width 1013 height 62
drag, startPoint x: 422, startPoint y: 564, endPoint x: 415, endPoint y: 554, distance: 12.2
click at [415, 554] on textarea at bounding box center [778, 583] width 1013 height 62
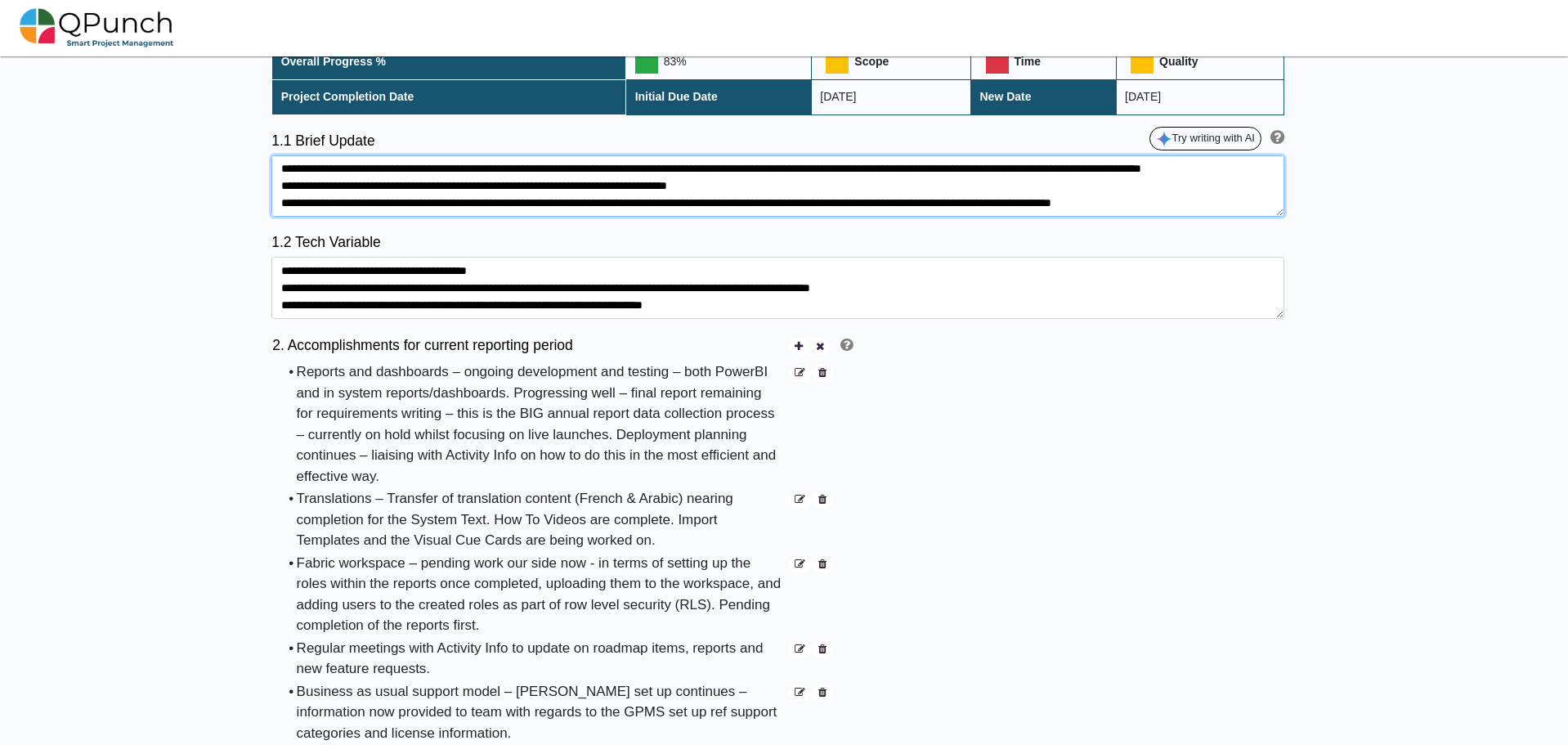
scroll to position [490, 0]
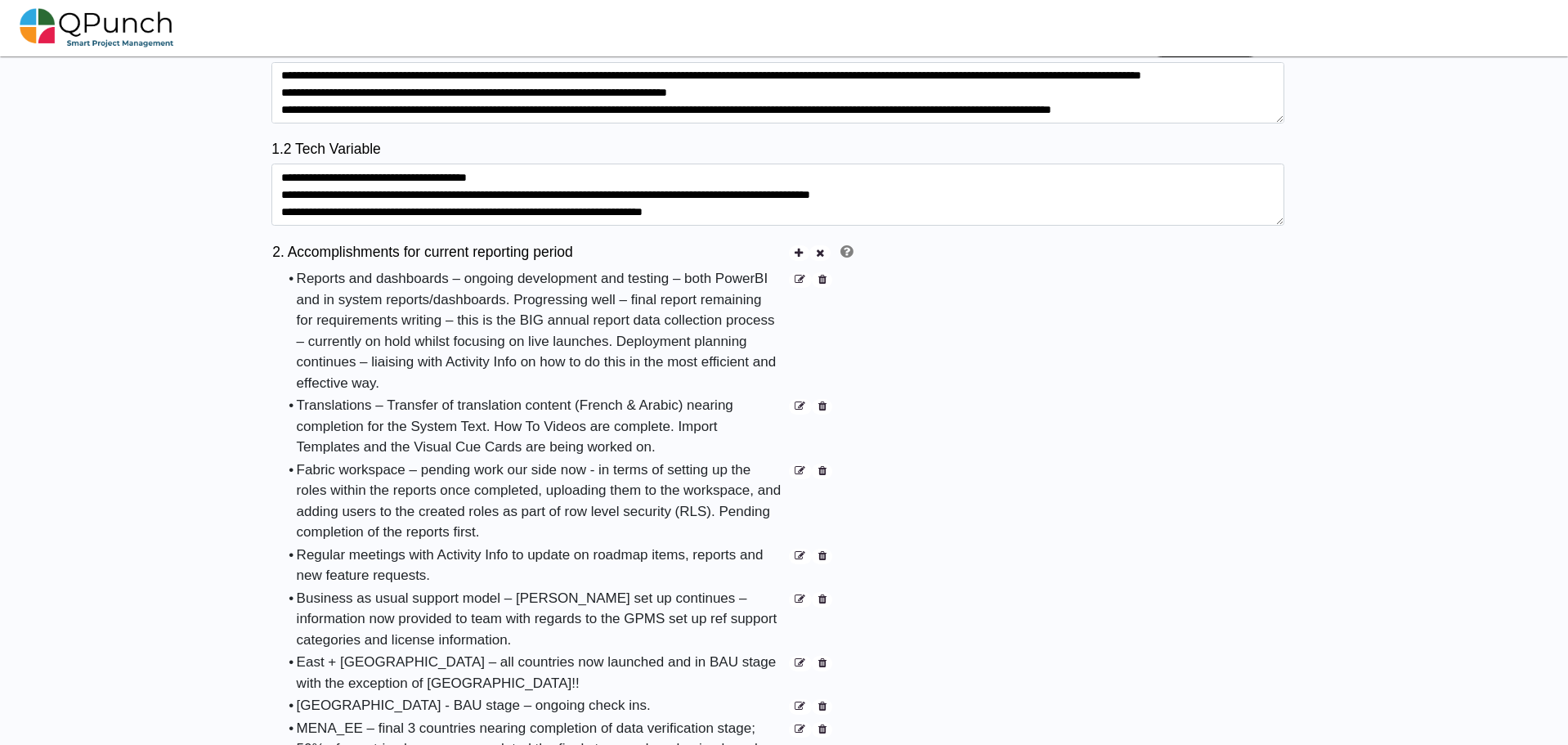
click at [802, 658] on icon at bounding box center [800, 663] width 10 height 10
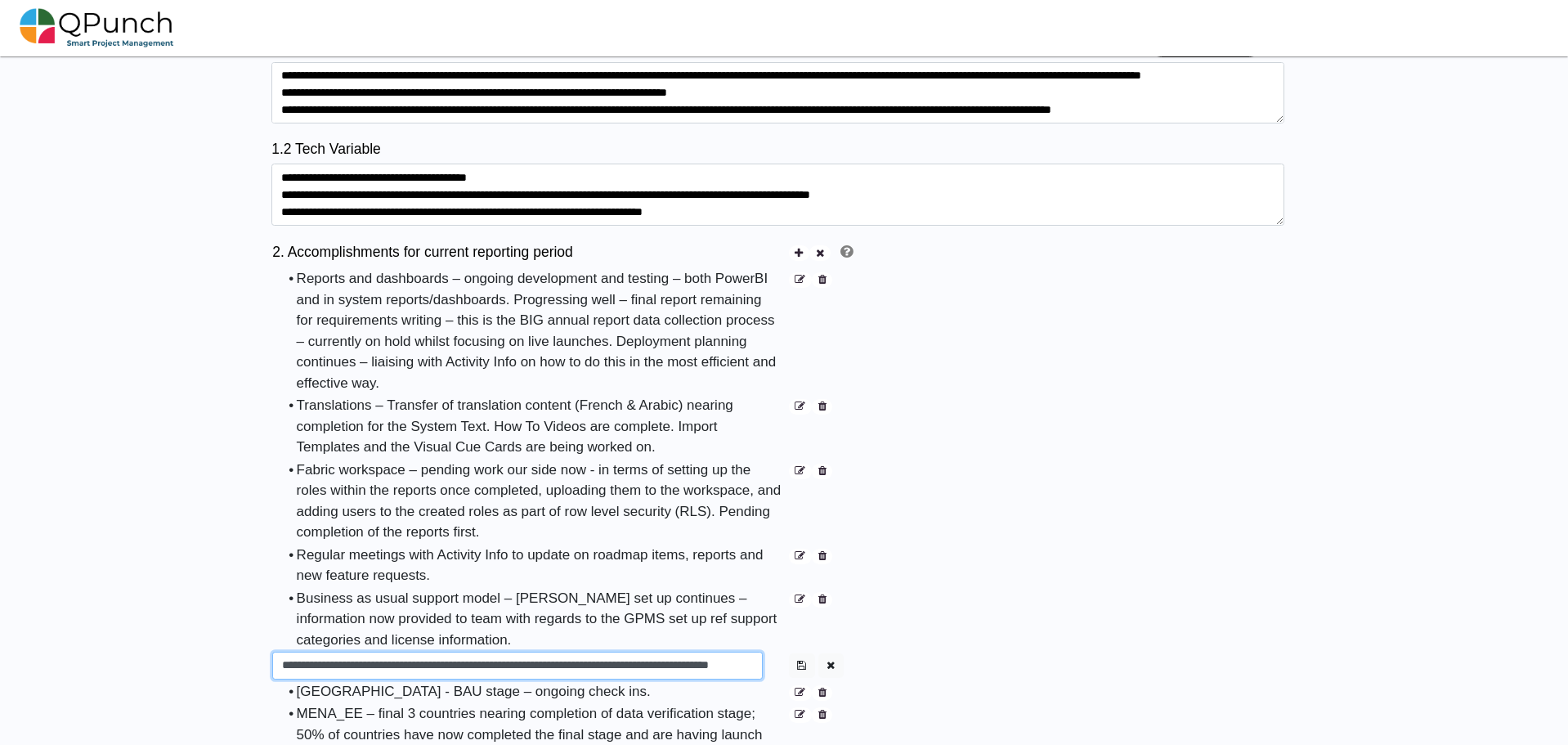
drag, startPoint x: 389, startPoint y: 648, endPoint x: 849, endPoint y: 652, distance: 460.0
click at [849, 652] on tr "**********" at bounding box center [565, 665] width 588 height 29
paste input "**********"
type input "**********"
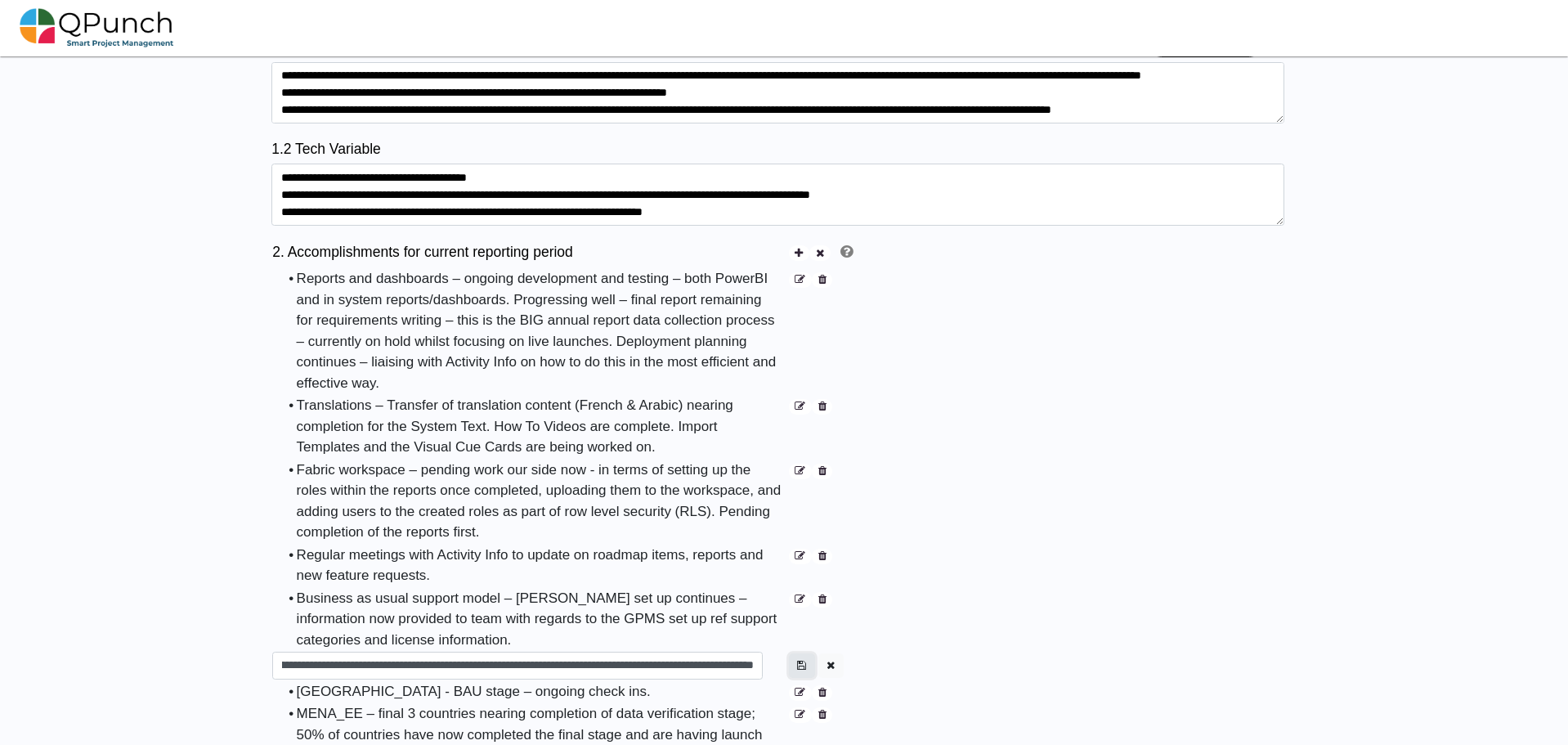
click at [802, 659] on icon "button" at bounding box center [802, 665] width 9 height 10
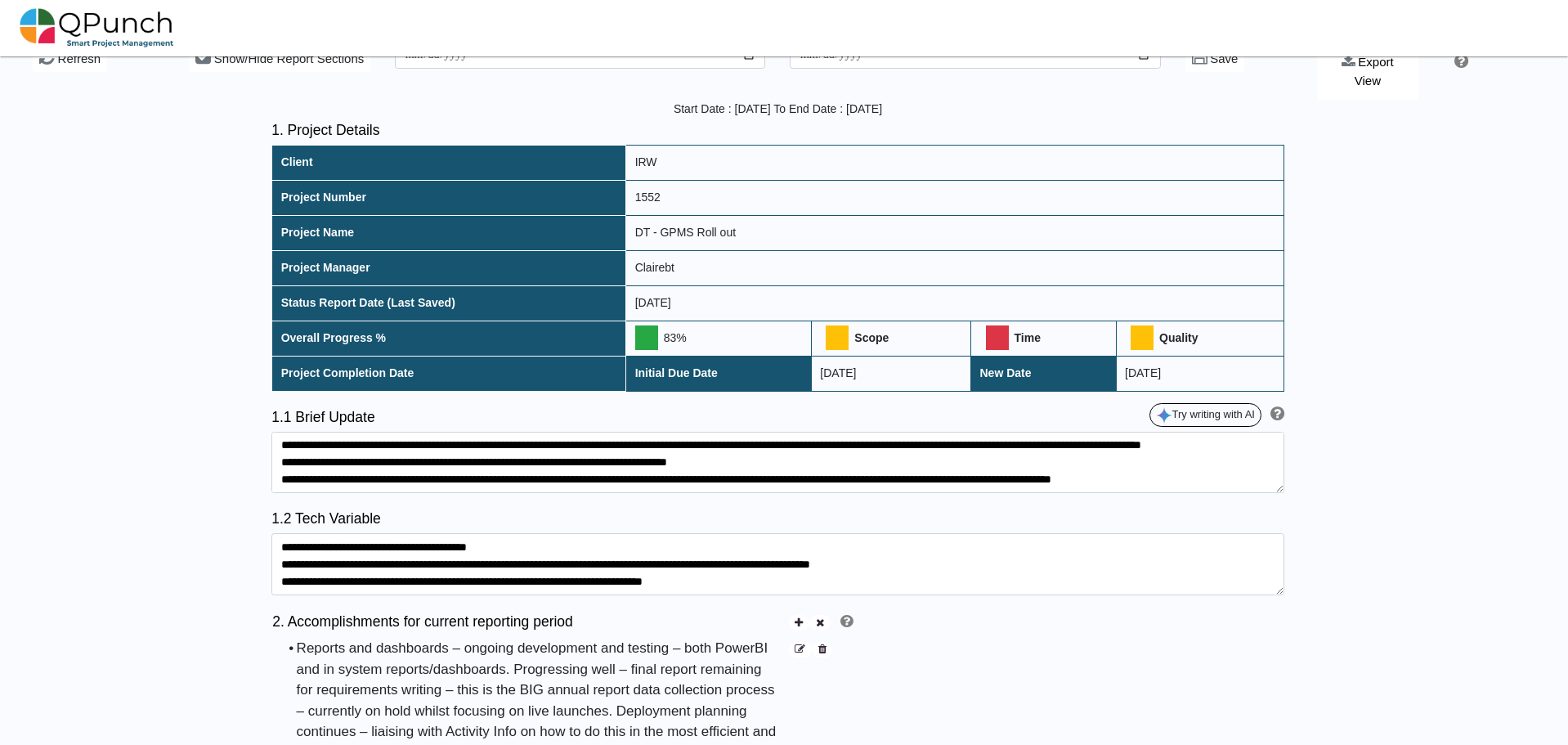
scroll to position [82, 0]
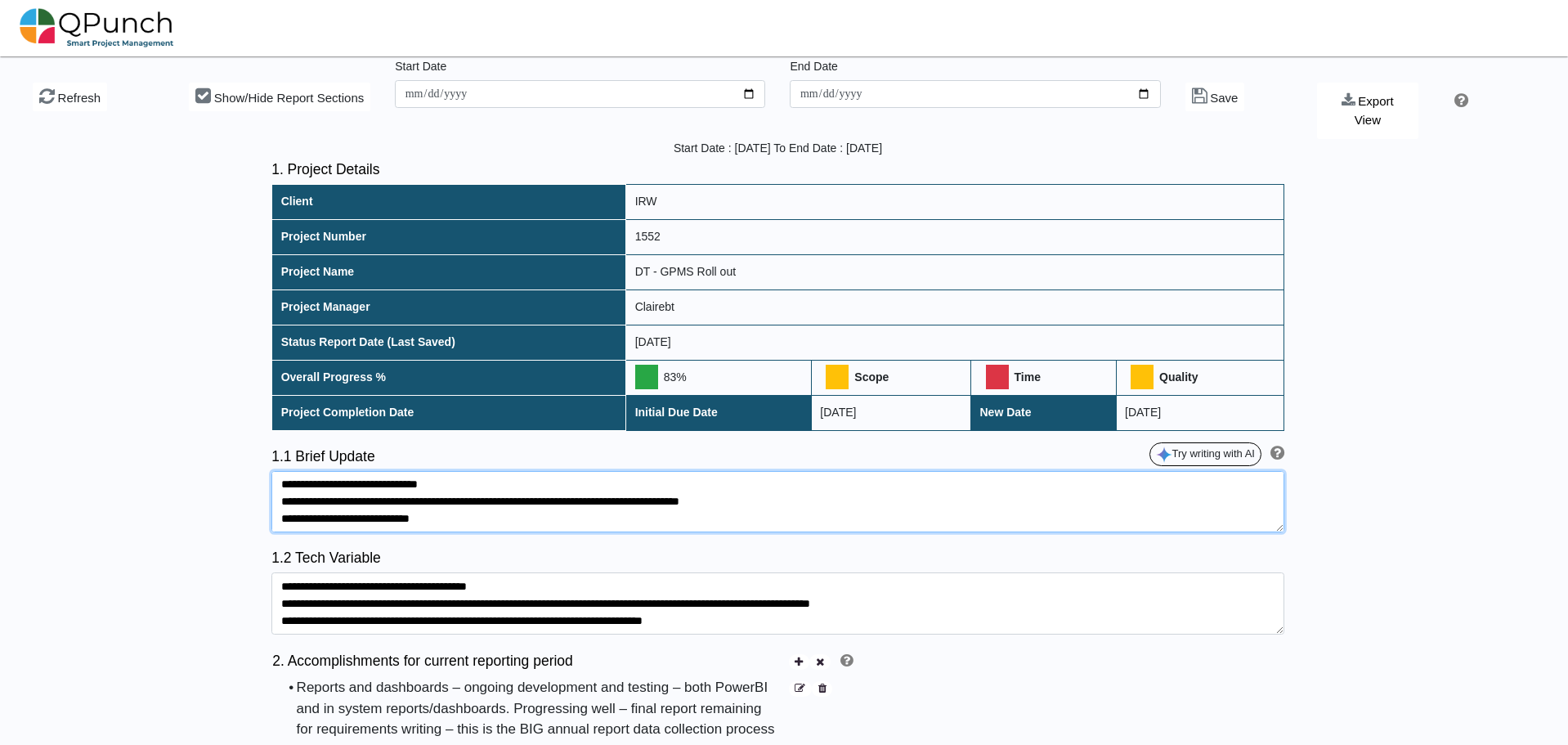
drag, startPoint x: 376, startPoint y: 498, endPoint x: 723, endPoint y: 501, distance: 347.0
click at [723, 502] on textarea at bounding box center [778, 502] width 1013 height 62
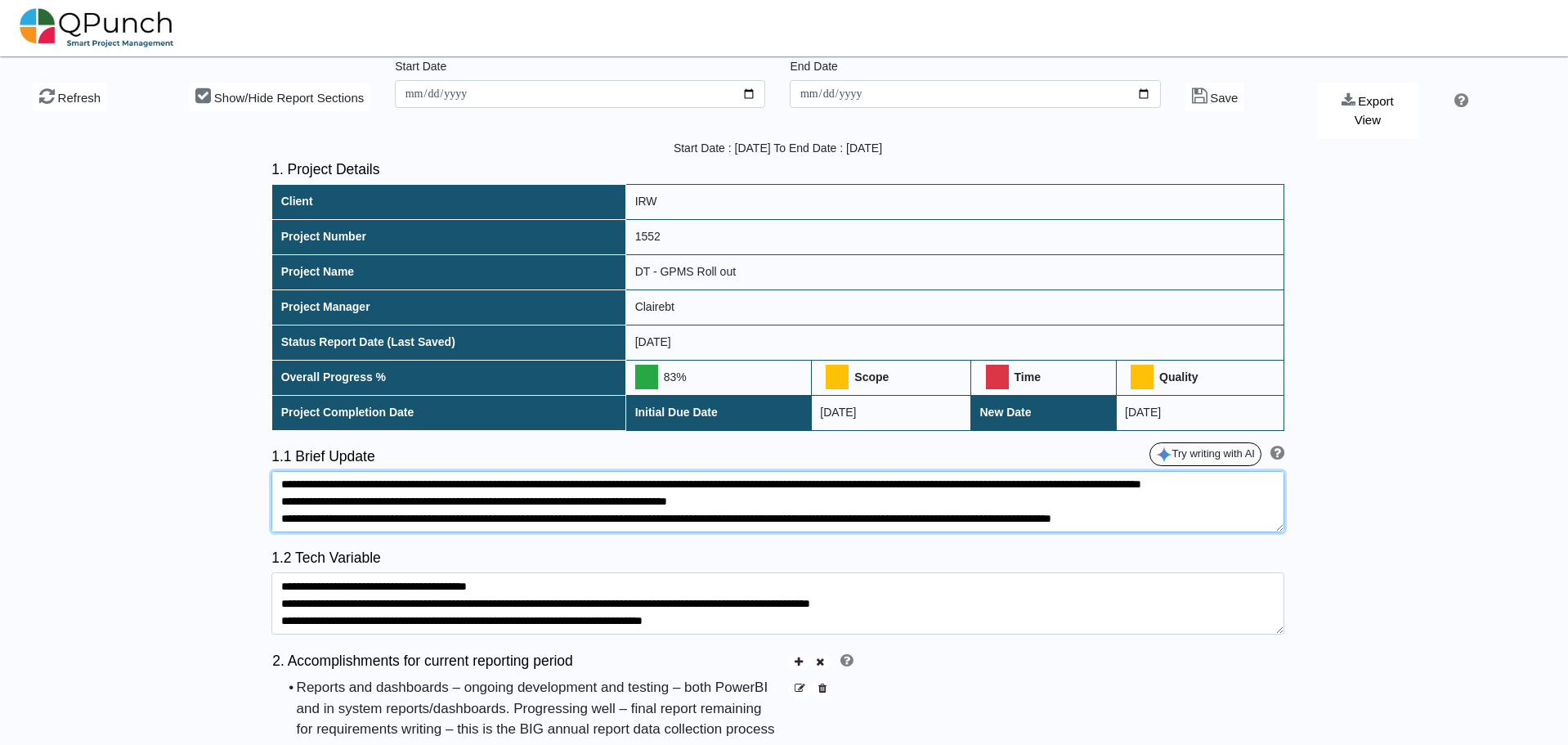
click at [801, 503] on textarea at bounding box center [778, 502] width 1013 height 62
click at [376, 499] on textarea at bounding box center [778, 502] width 1013 height 62
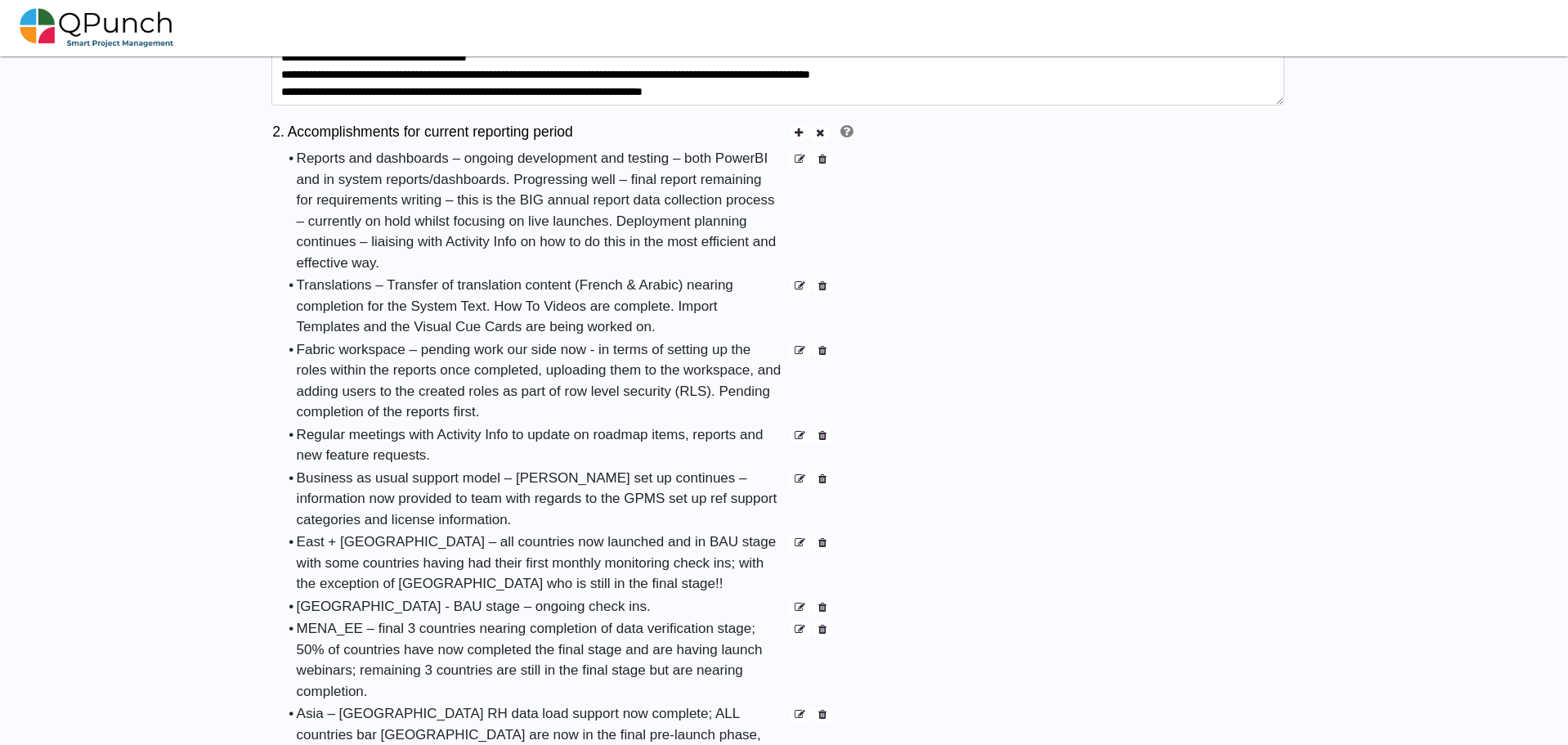
scroll to position [654, 0]
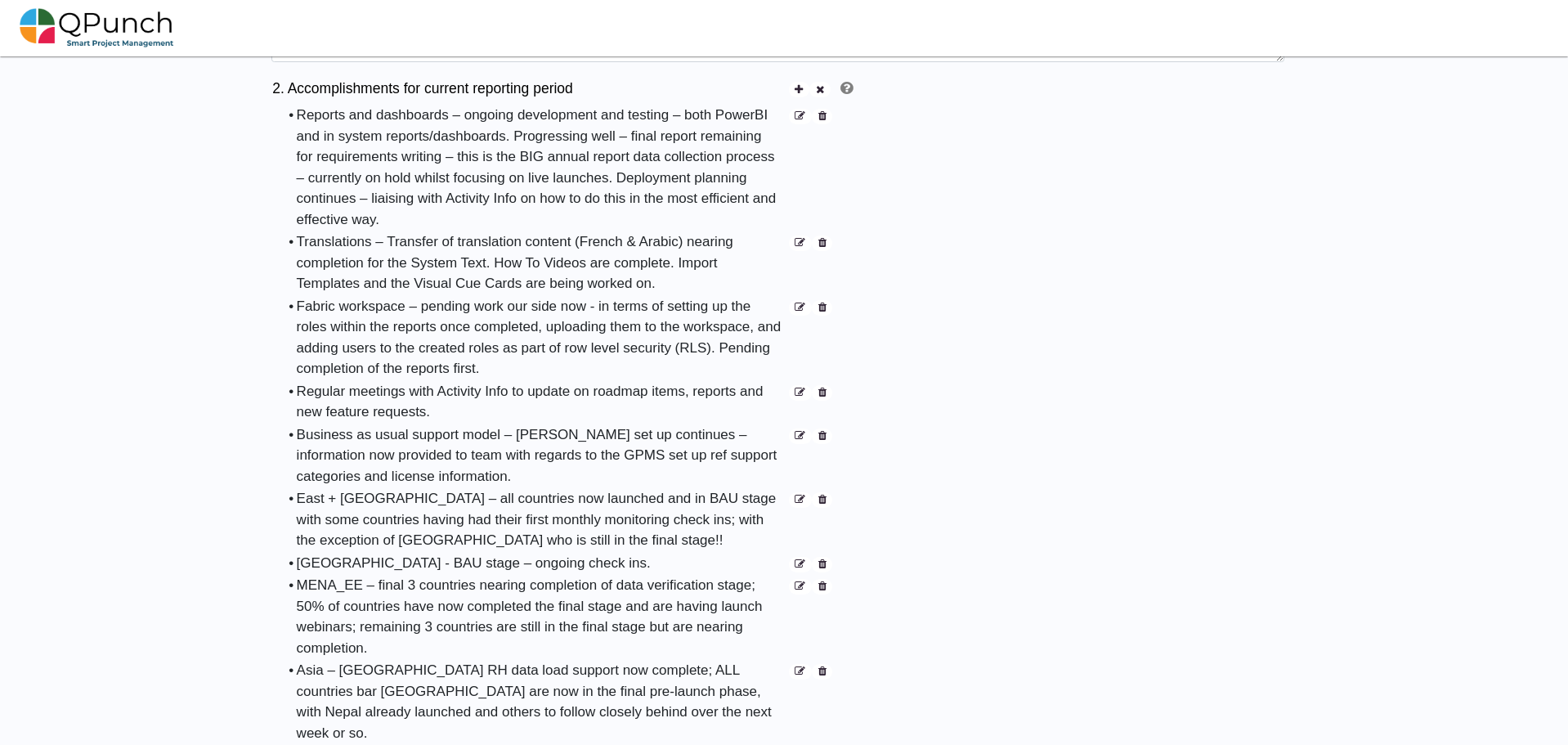
click at [802, 559] on icon at bounding box center [800, 565] width 10 height 10
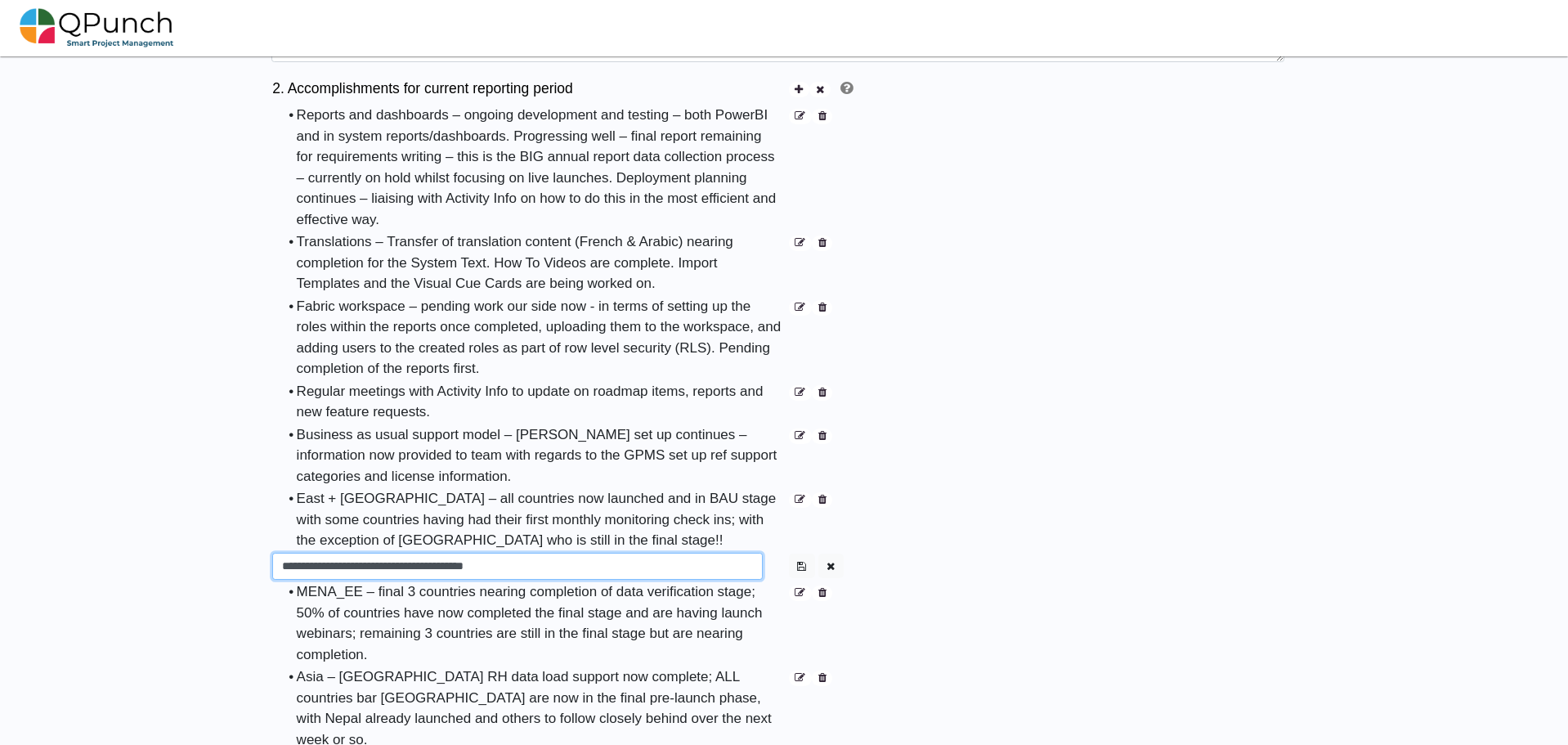
drag, startPoint x: 351, startPoint y: 551, endPoint x: 510, endPoint y: 551, distance: 159.0
click at [510, 553] on input "**********" at bounding box center [517, 566] width 490 height 27
paste input "**********"
type input "**********"
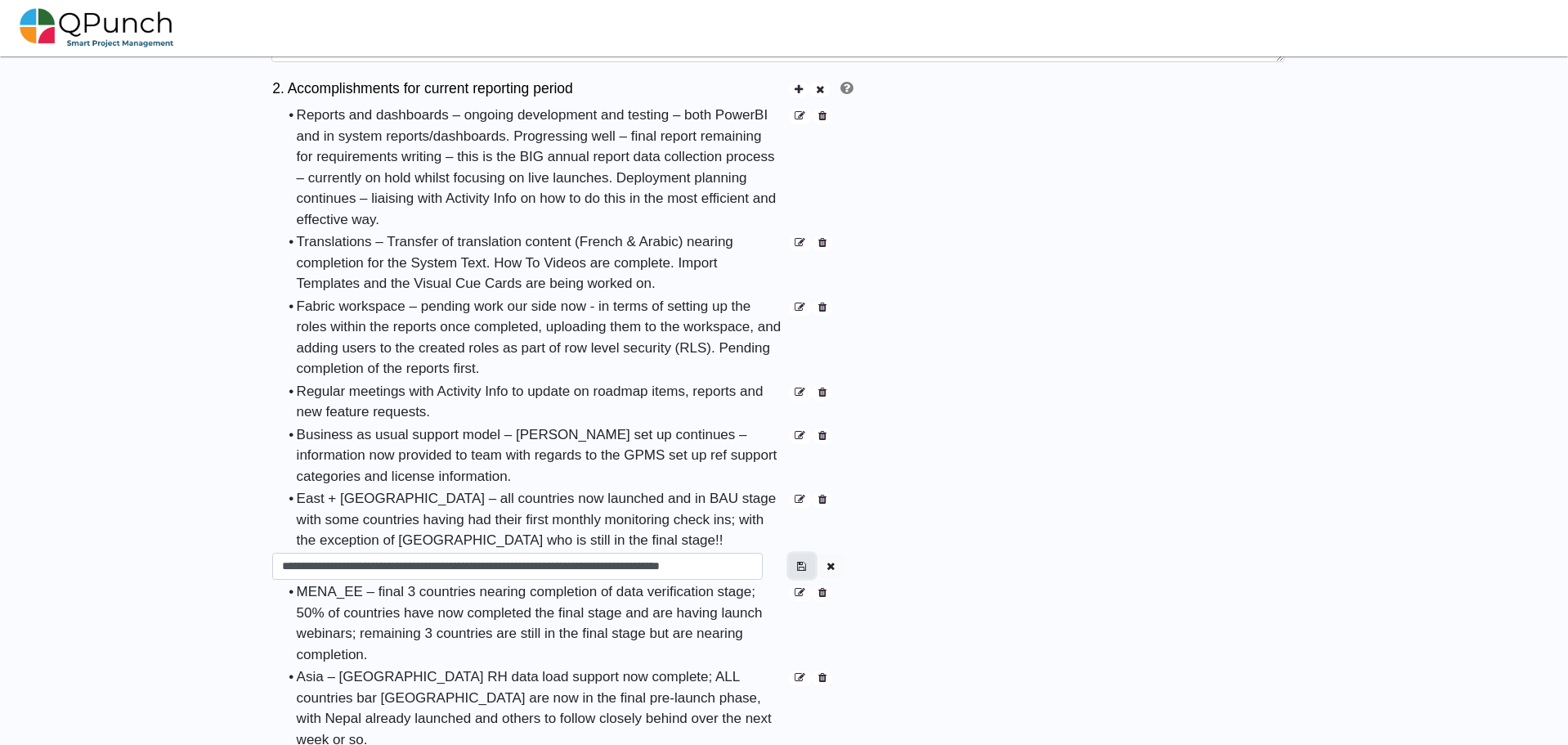
click at [803, 561] on icon "button" at bounding box center [802, 566] width 9 height 10
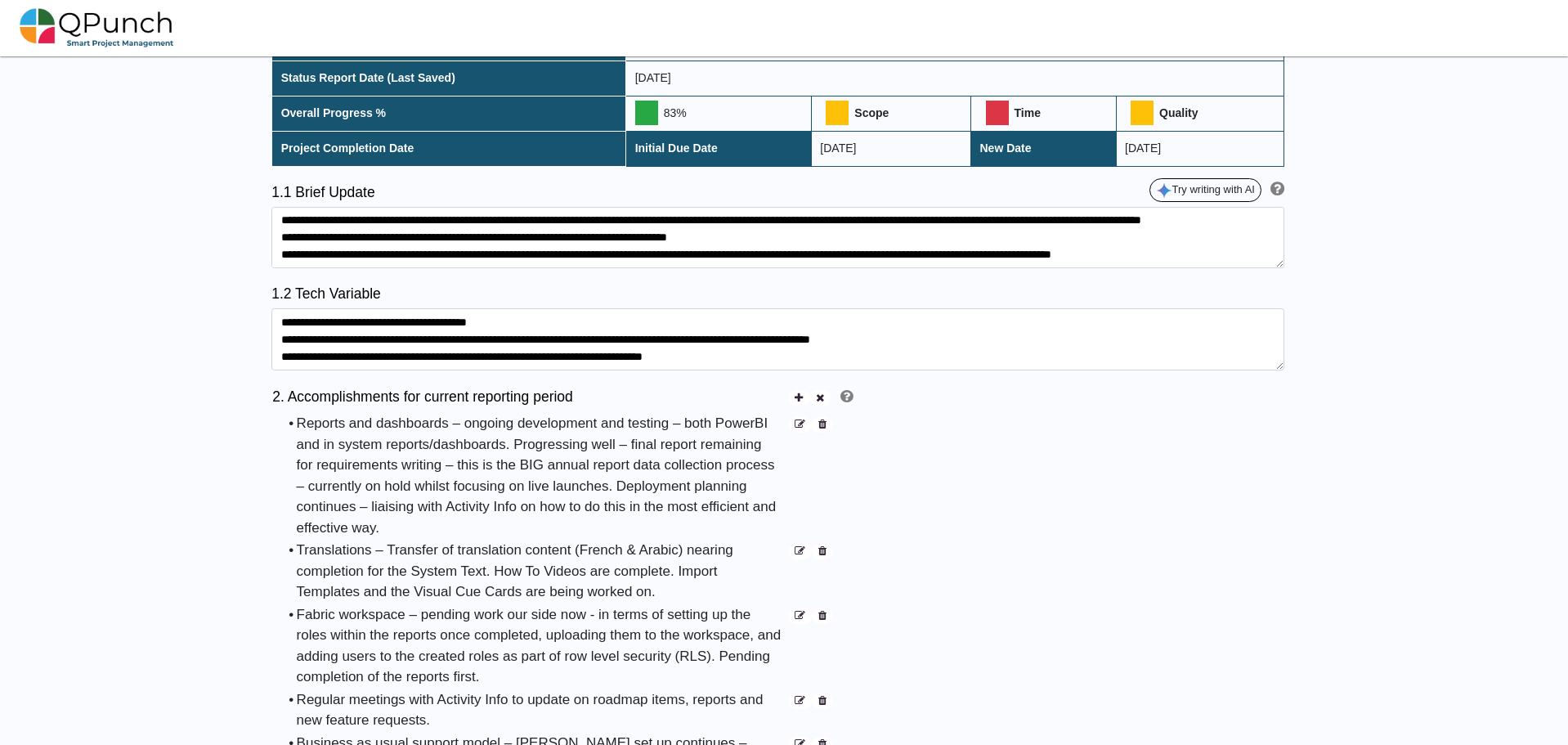
scroll to position [327, 0]
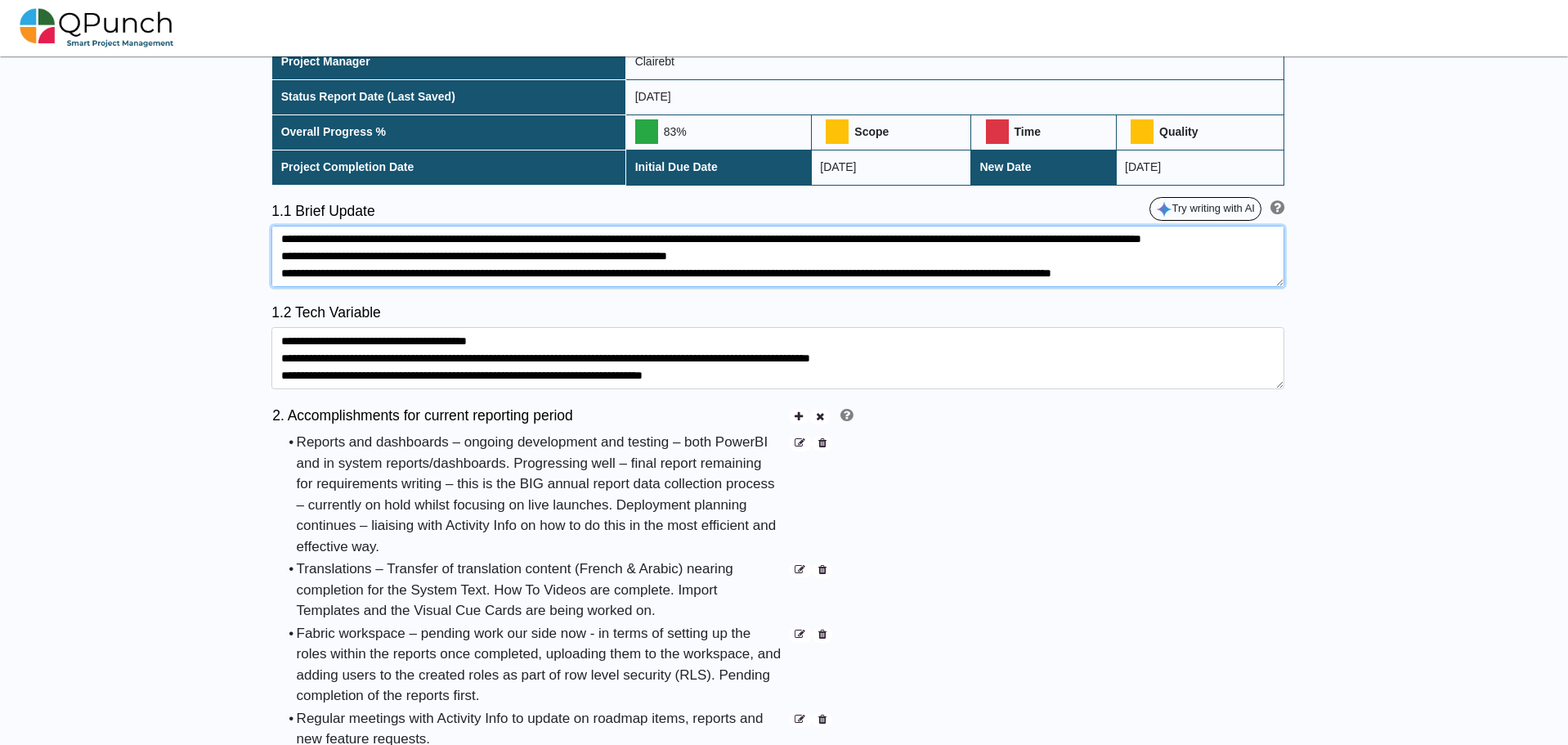
click at [501, 250] on textarea at bounding box center [778, 257] width 1013 height 62
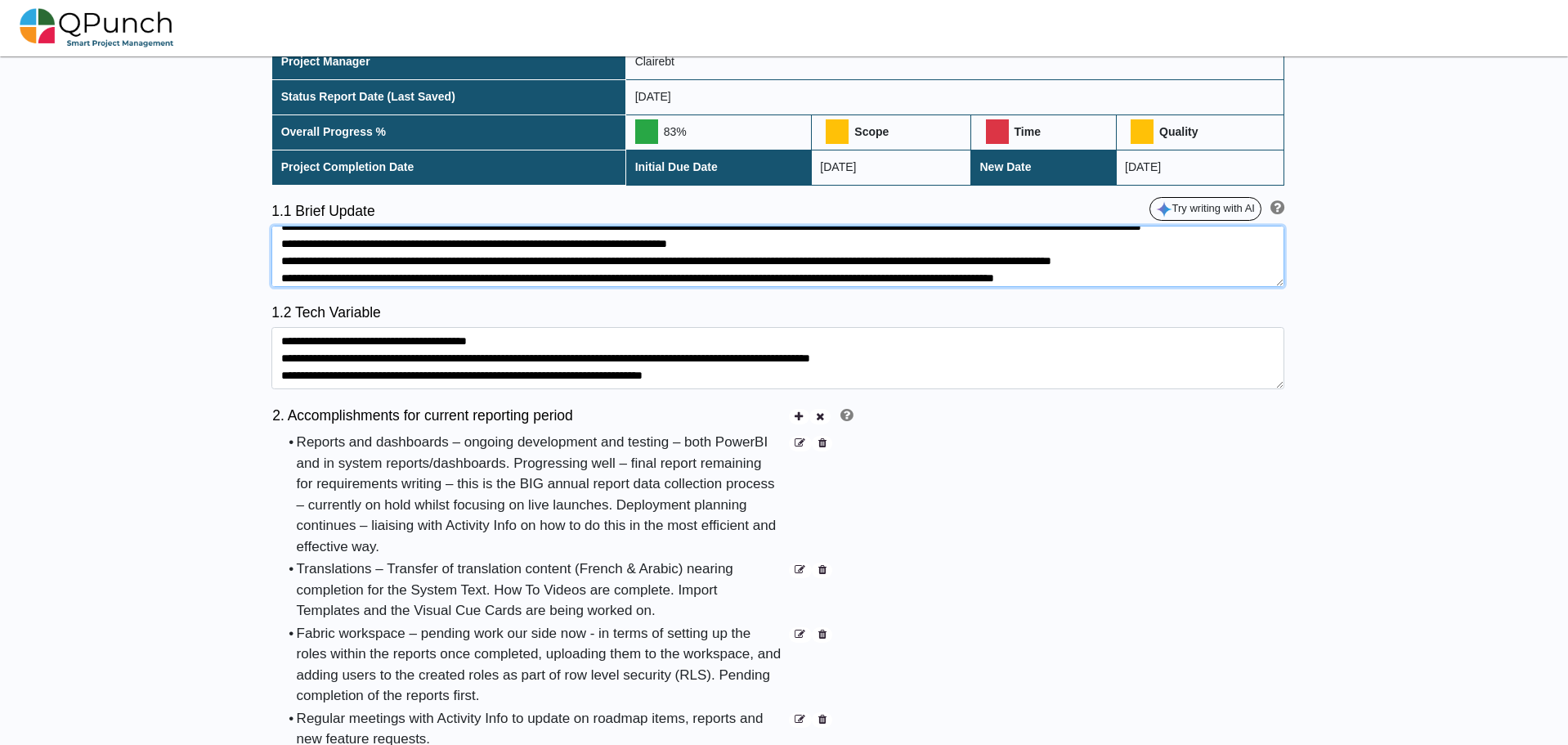
click at [368, 261] on textarea at bounding box center [778, 257] width 1013 height 62
click at [1251, 260] on textarea at bounding box center [778, 257] width 1013 height 62
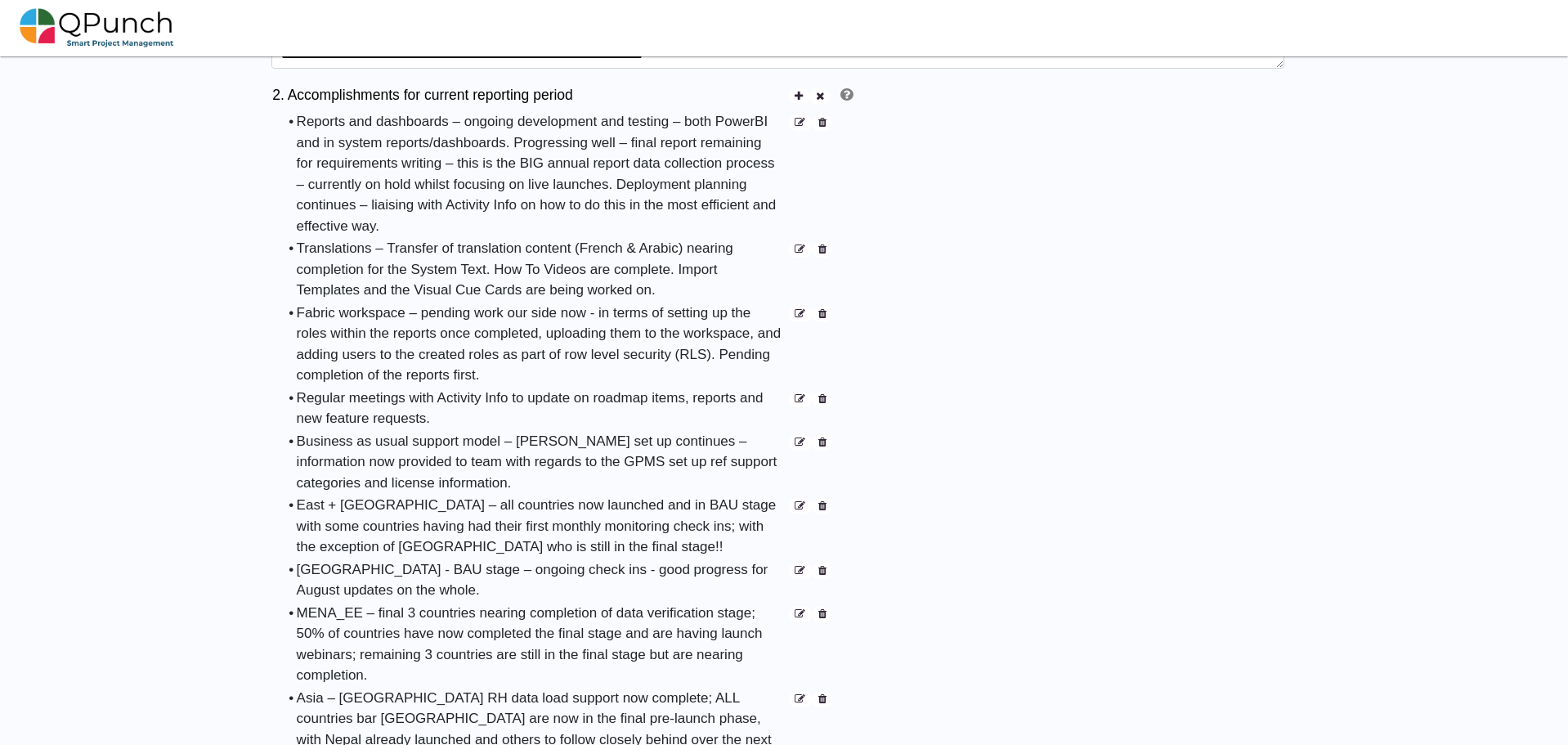
scroll to position [654, 0]
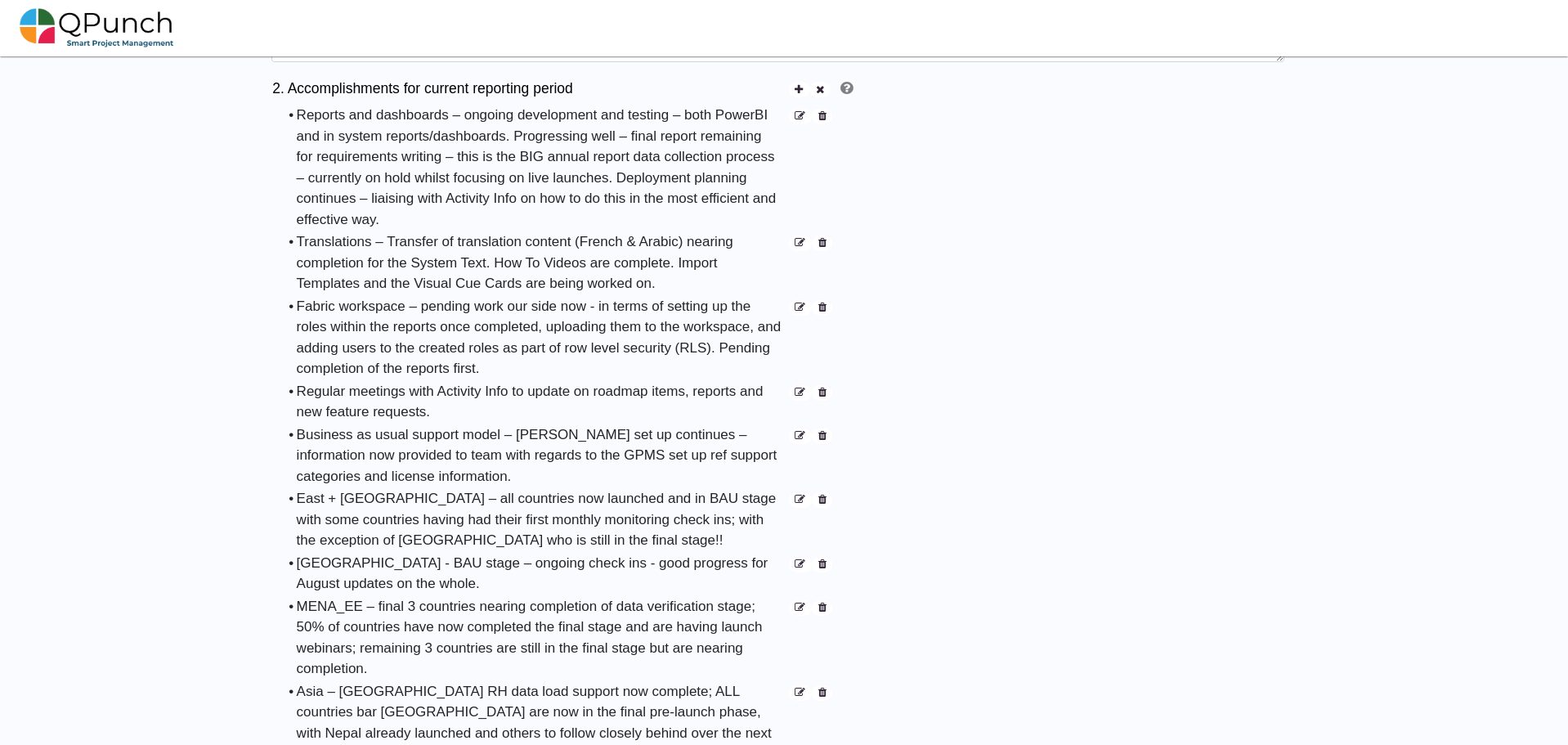
click at [802, 602] on icon at bounding box center [800, 607] width 10 height 10
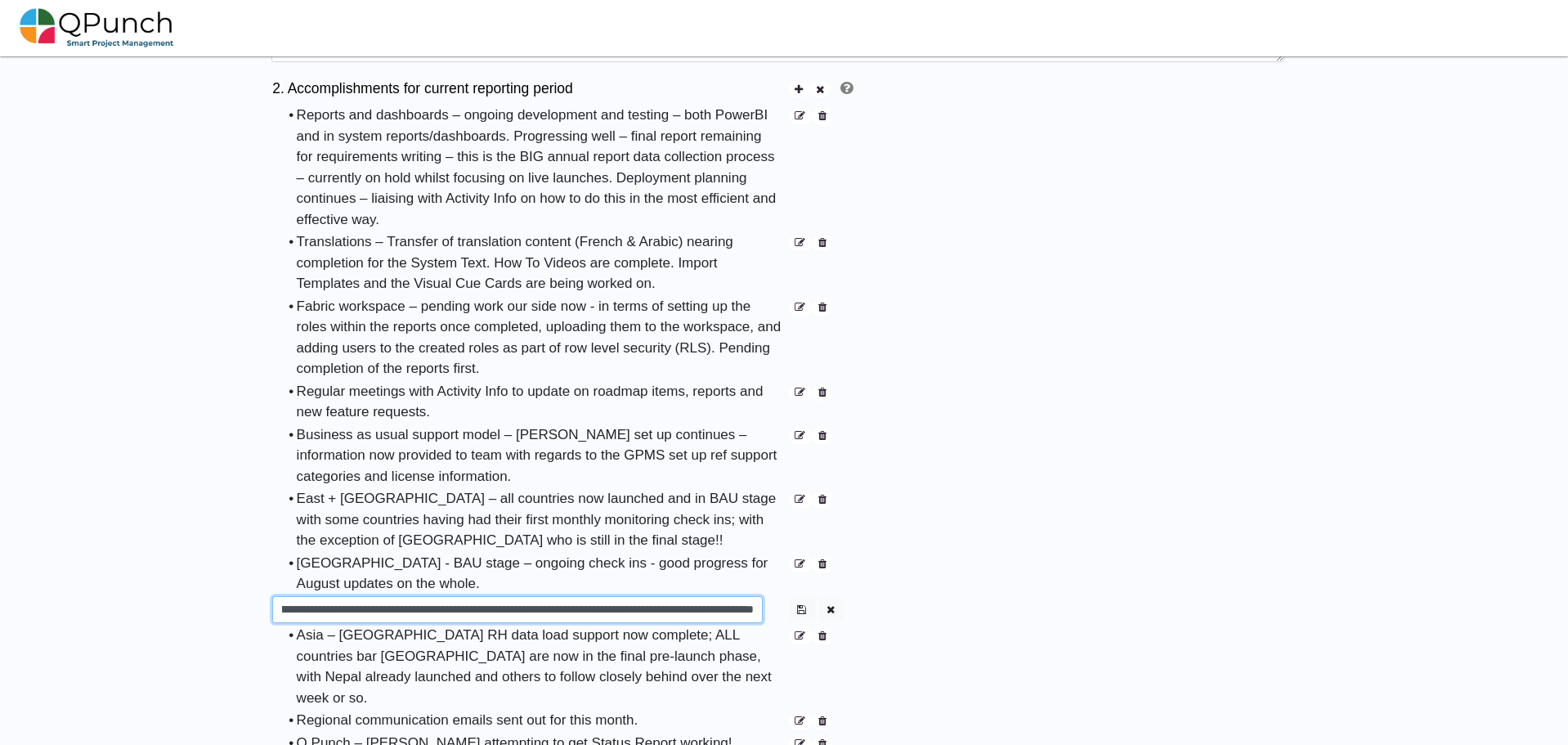
drag, startPoint x: 341, startPoint y: 594, endPoint x: 885, endPoint y: 591, distance: 544.0
click at [885, 591] on div "2. Accomplishments for current reporting period • Reports and dashboards – ongo…" at bounding box center [778, 594] width 1013 height 1031
paste input "text"
type input "**********"
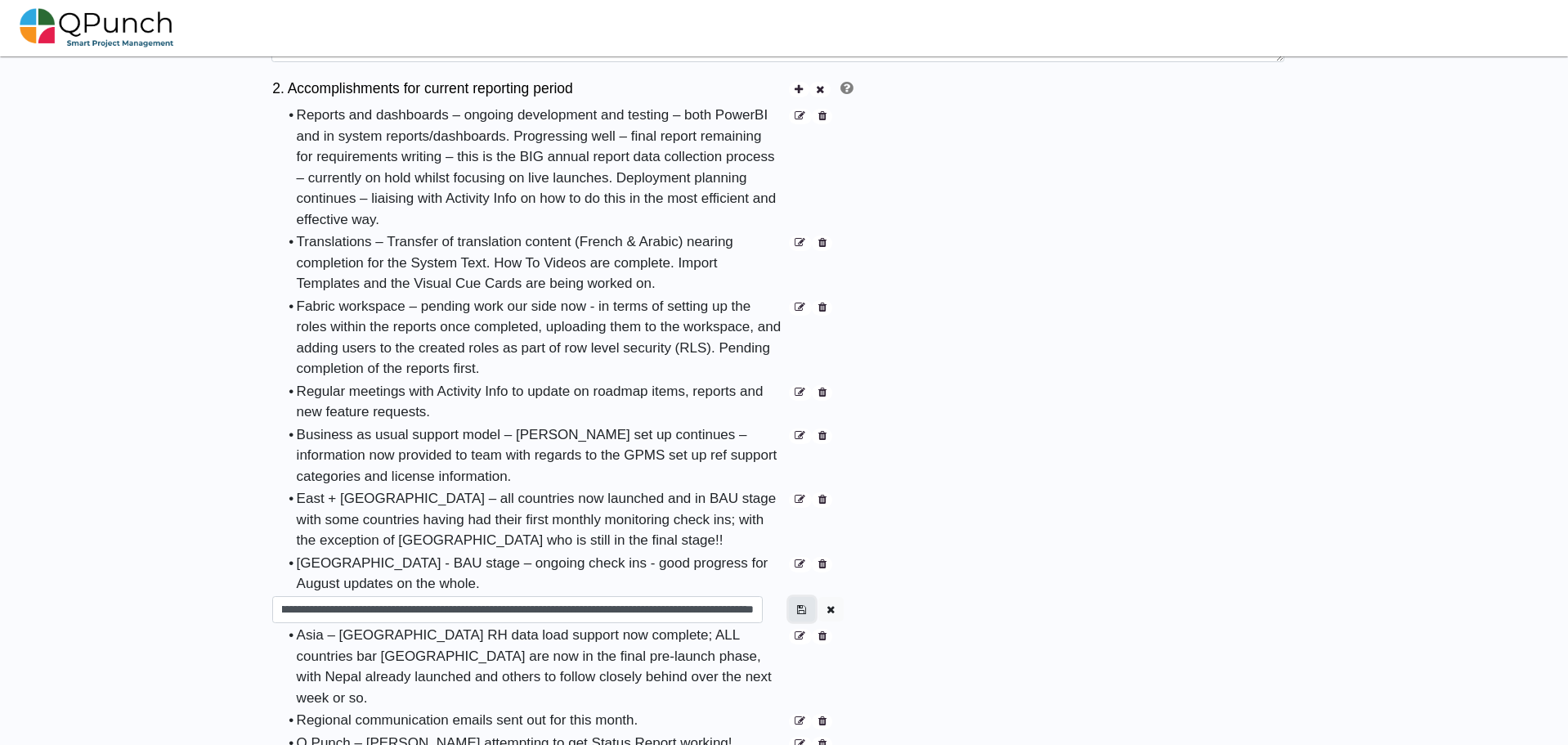
click at [801, 604] on icon "button" at bounding box center [802, 609] width 9 height 10
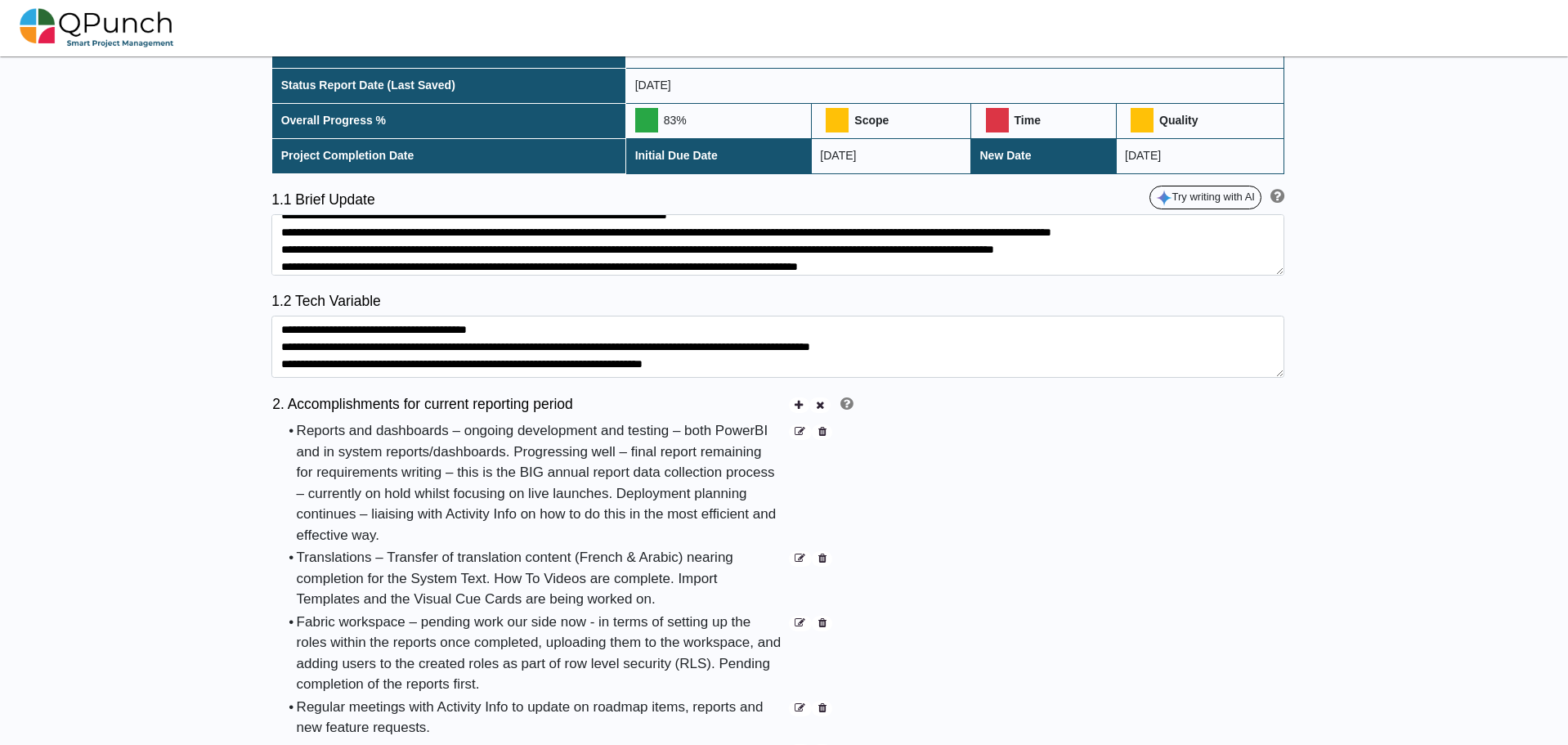
scroll to position [327, 0]
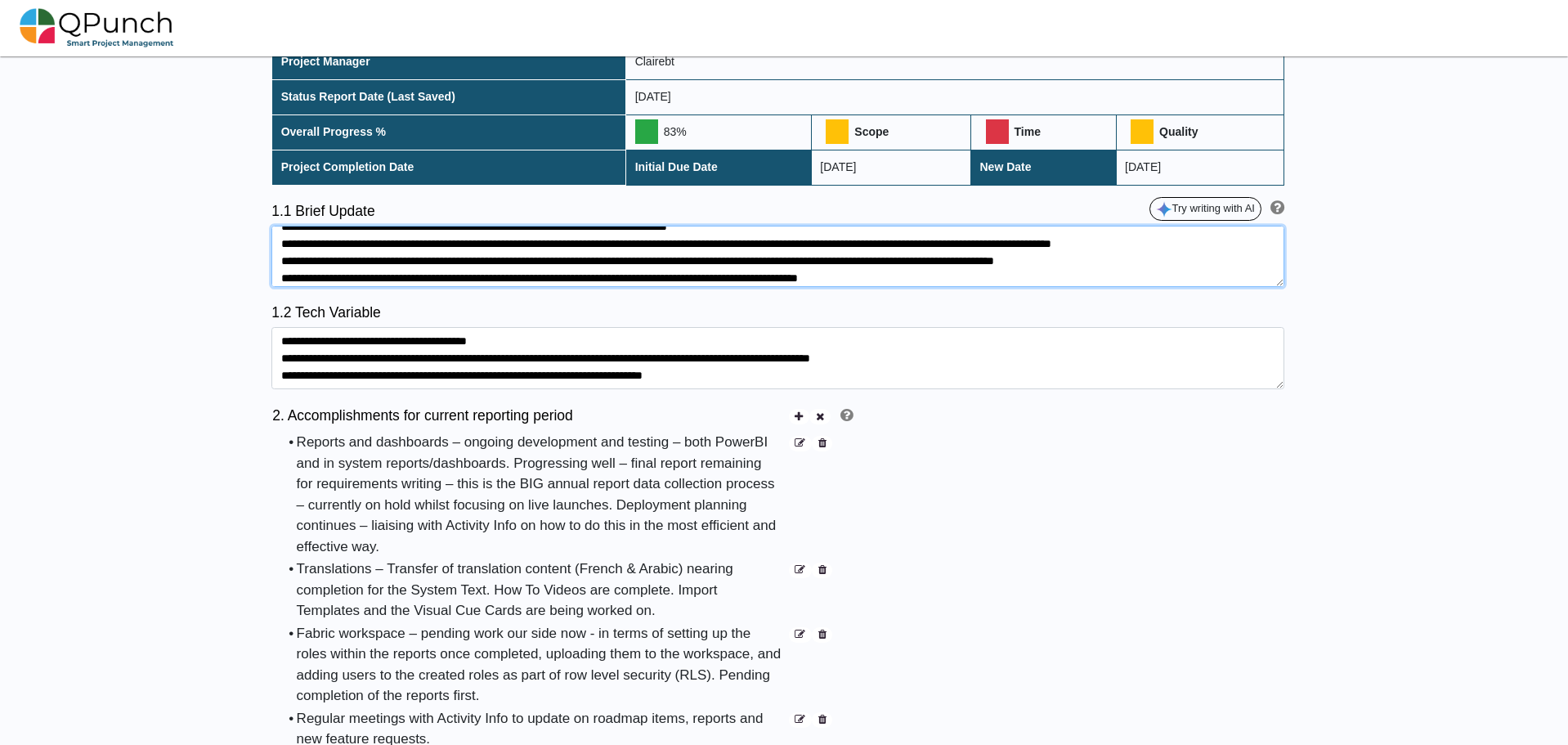
click at [342, 261] on textarea at bounding box center [778, 257] width 1013 height 62
click at [1170, 257] on textarea at bounding box center [778, 257] width 1013 height 62
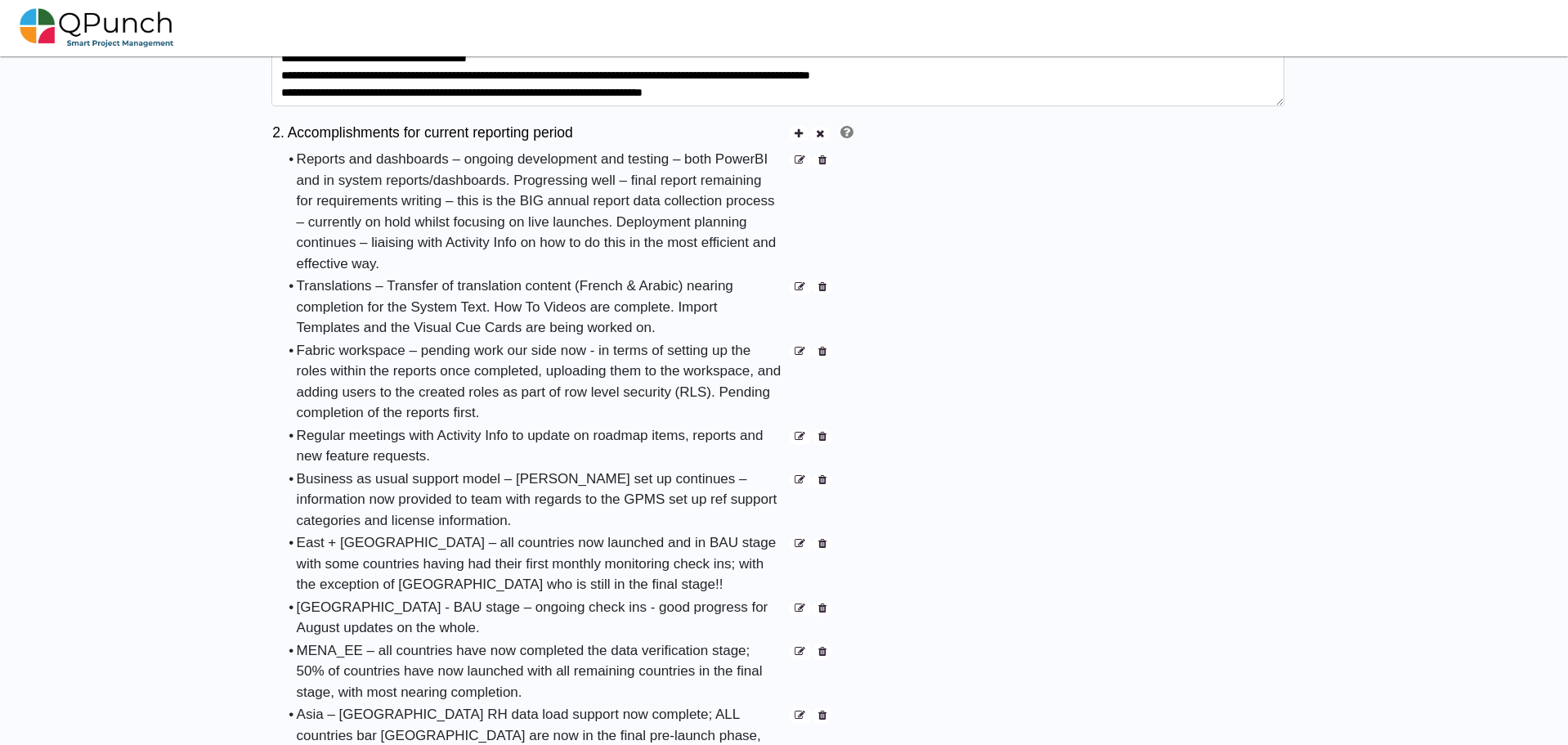
scroll to position [654, 0]
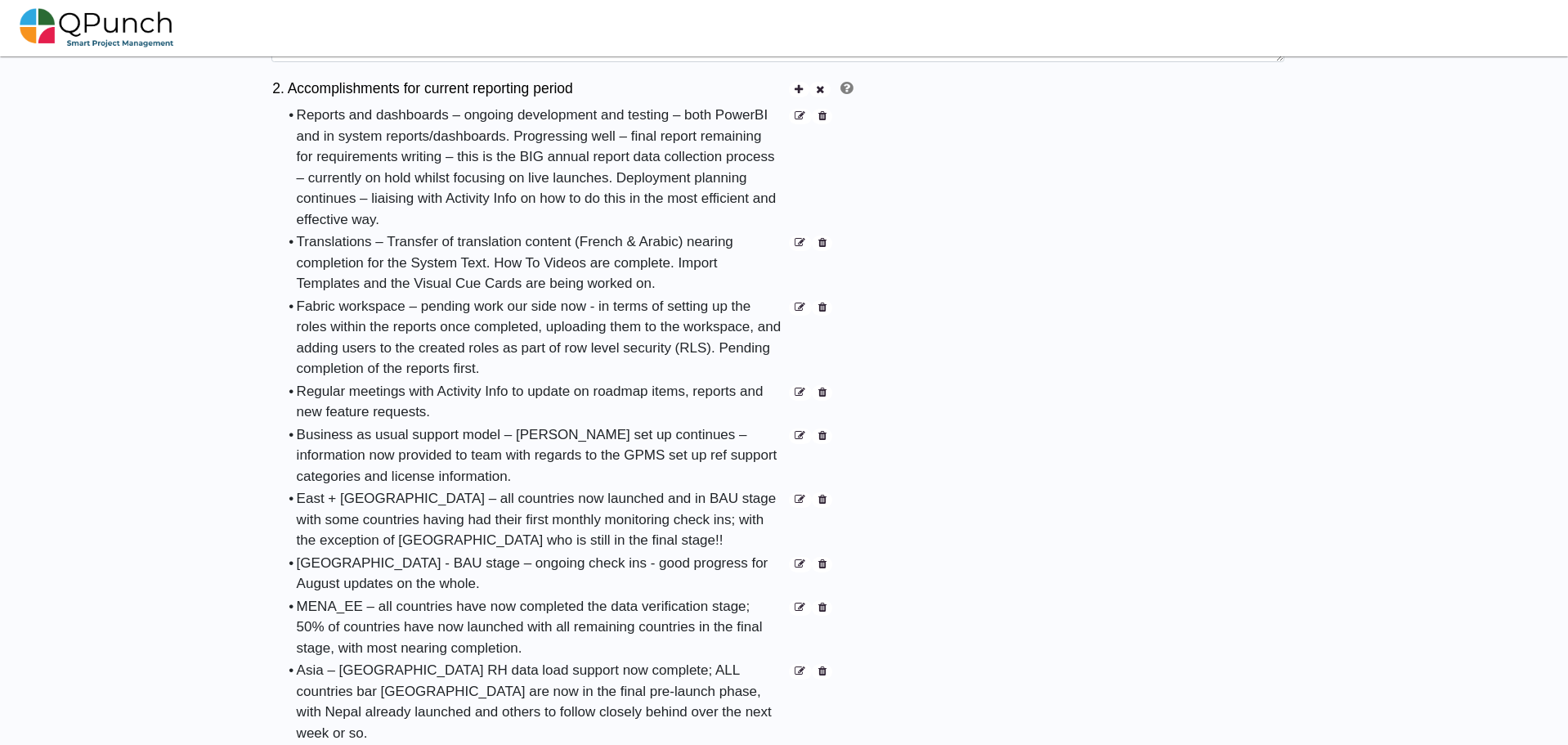
click at [800, 666] on icon at bounding box center [800, 671] width 10 height 10
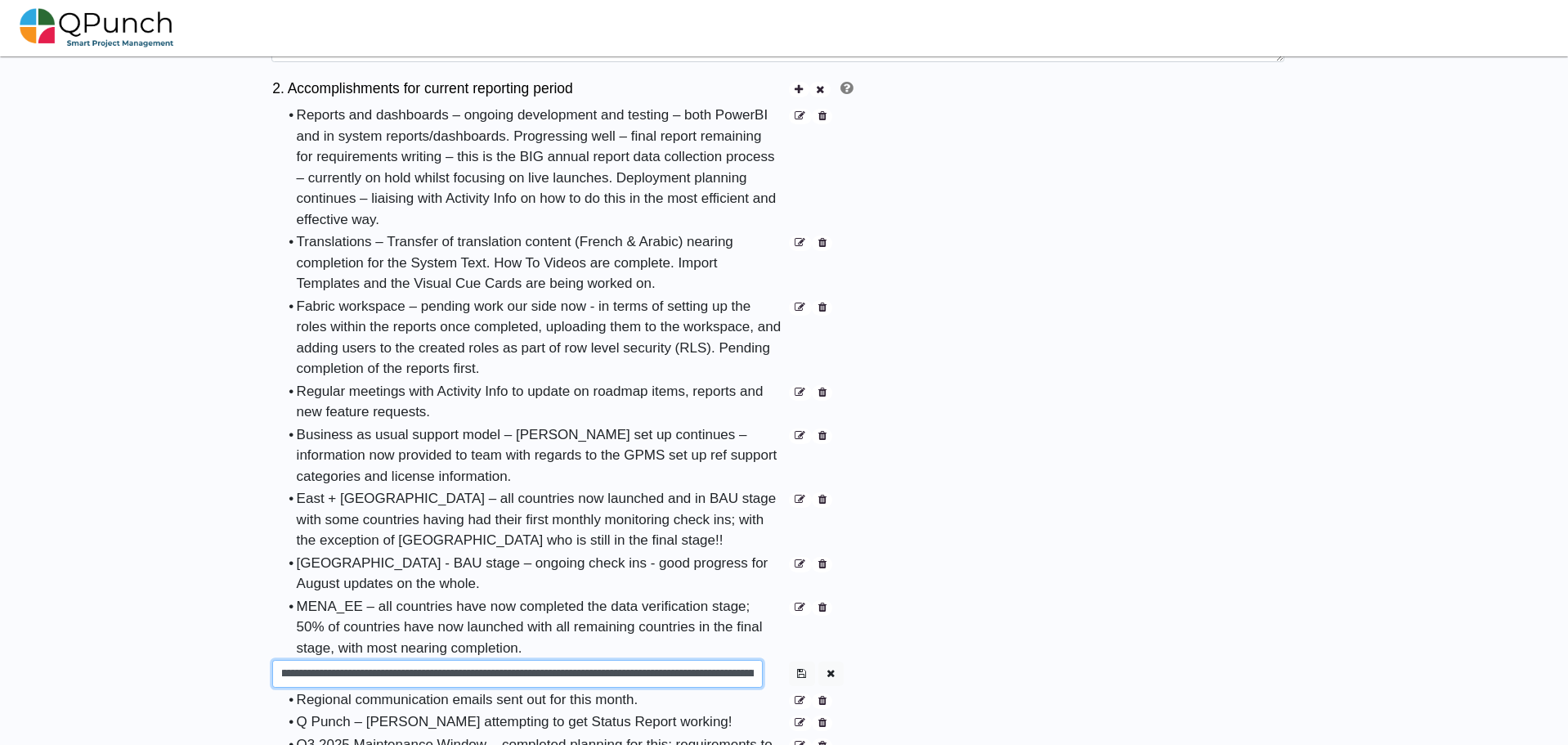
scroll to position [0, 617]
drag, startPoint x: 314, startPoint y: 660, endPoint x: 840, endPoint y: 671, distance: 526.1
click at [840, 671] on table "2. Accomplishments for current reporting period • Reports and dashboards – ongo…" at bounding box center [565, 584] width 588 height 1010
paste input "text"
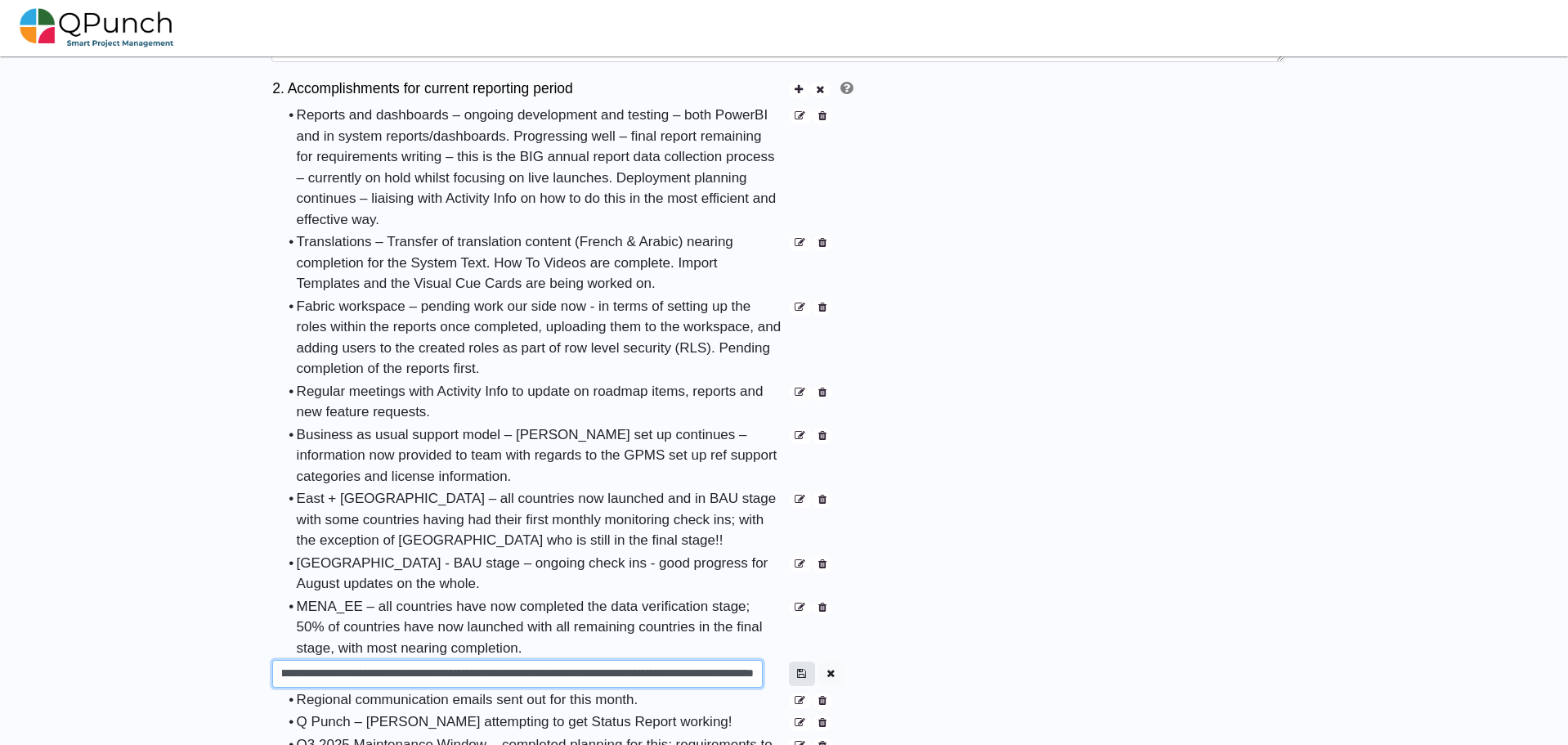
type input "**********"
click at [802, 668] on icon "button" at bounding box center [802, 673] width 9 height 10
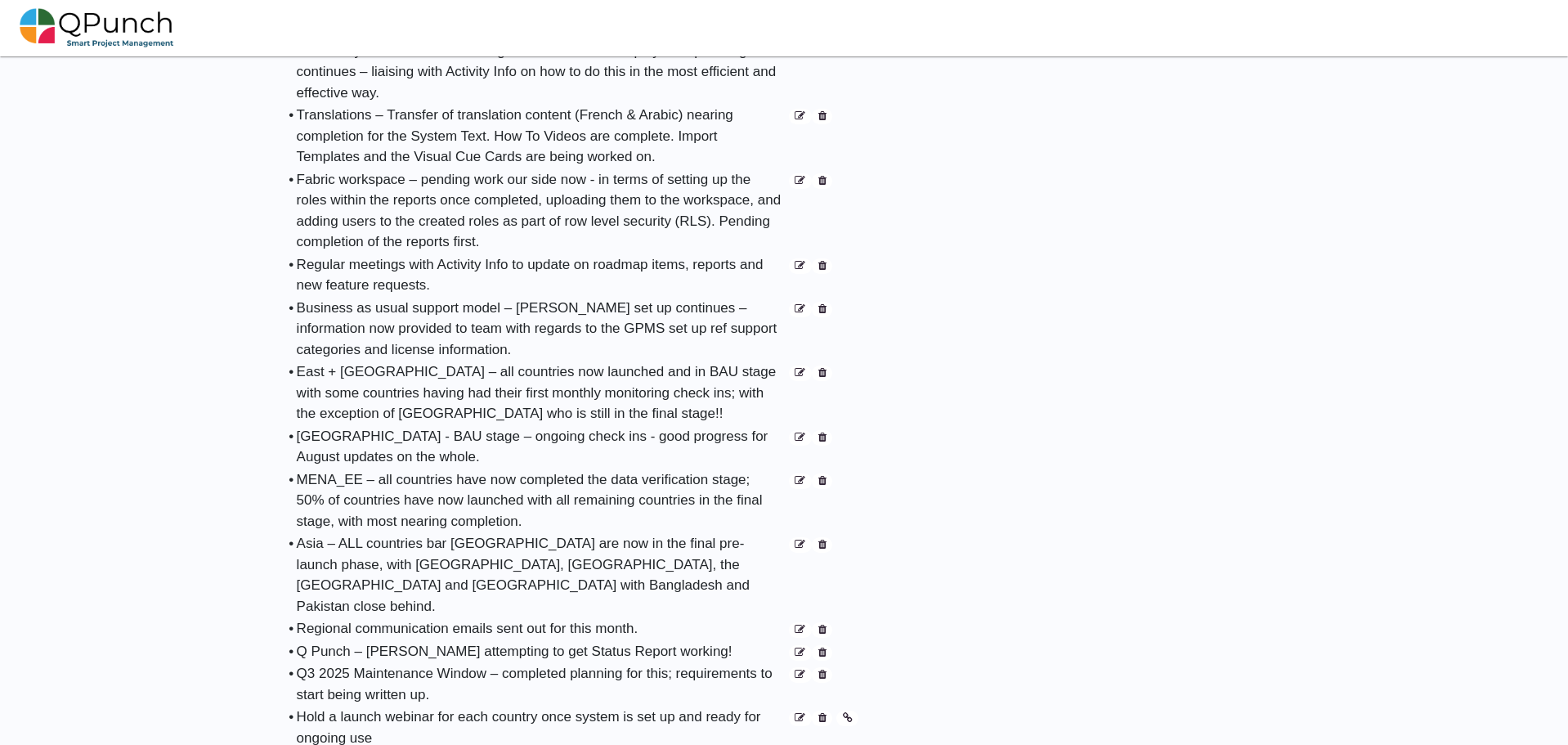
scroll to position [818, 0]
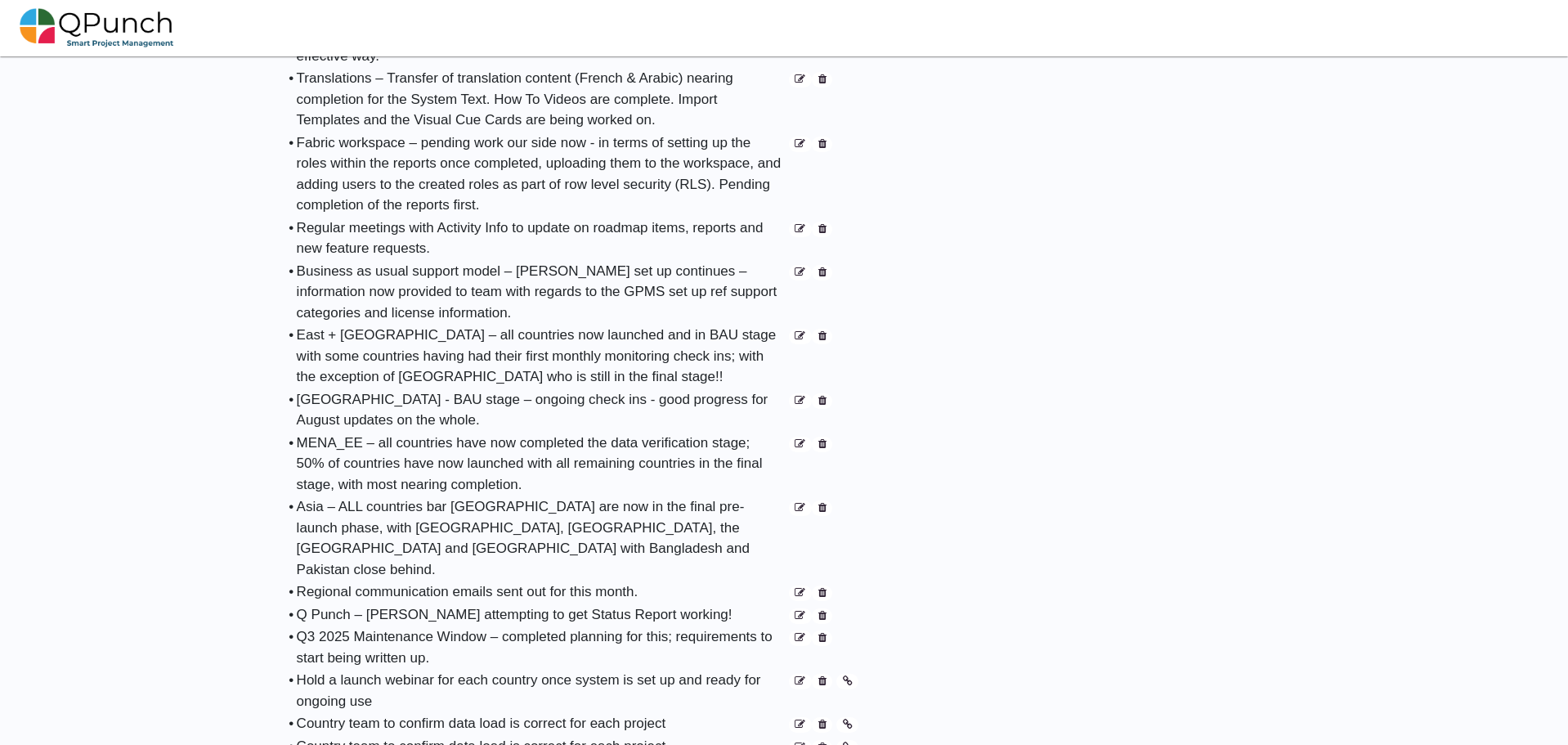
click at [798, 611] on icon at bounding box center [800, 616] width 10 height 10
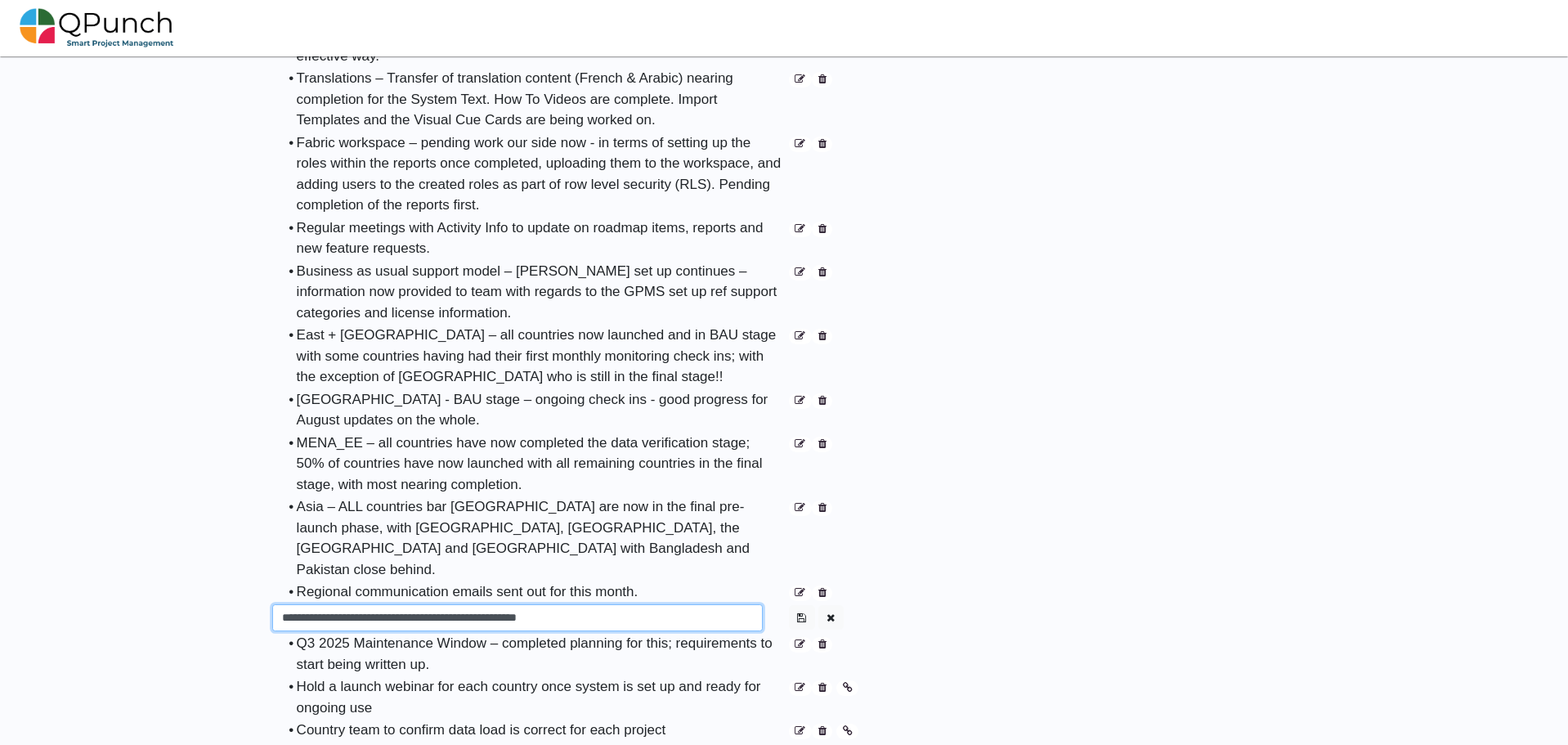
drag, startPoint x: 338, startPoint y: 580, endPoint x: 464, endPoint y: 581, distance: 126.0
click at [464, 604] on input "**********" at bounding box center [517, 618] width 490 height 27
type input "**********"
click at [802, 612] on icon "button" at bounding box center [802, 618] width 9 height 10
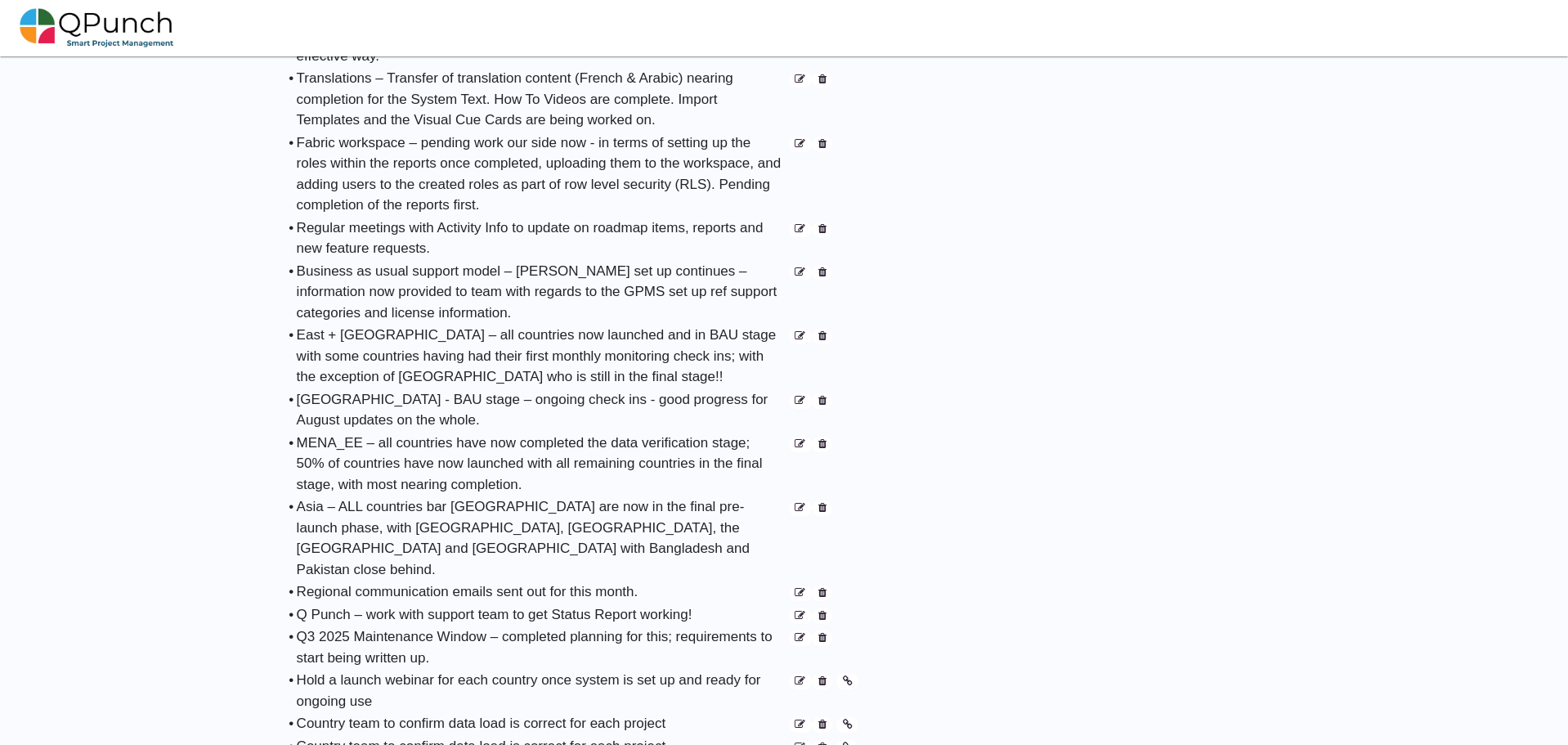
click at [802, 633] on icon at bounding box center [800, 638] width 10 height 10
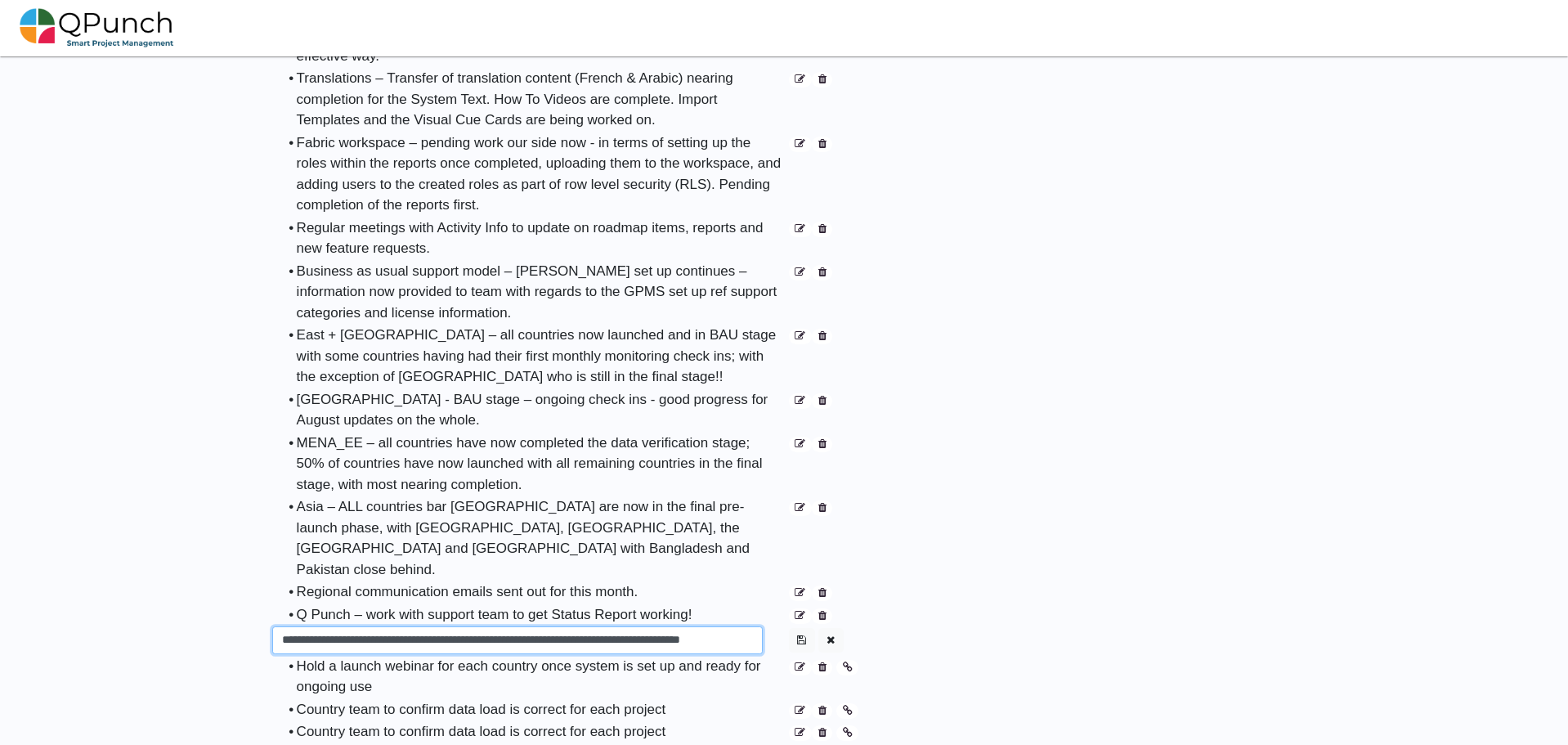
drag, startPoint x: 451, startPoint y: 604, endPoint x: 574, endPoint y: 603, distance: 123.0
click at [574, 626] on input "**********" at bounding box center [517, 640] width 490 height 27
drag, startPoint x: 664, startPoint y: 602, endPoint x: 796, endPoint y: 600, distance: 132.0
click at [796, 625] on tr "**********" at bounding box center [565, 640] width 588 height 29
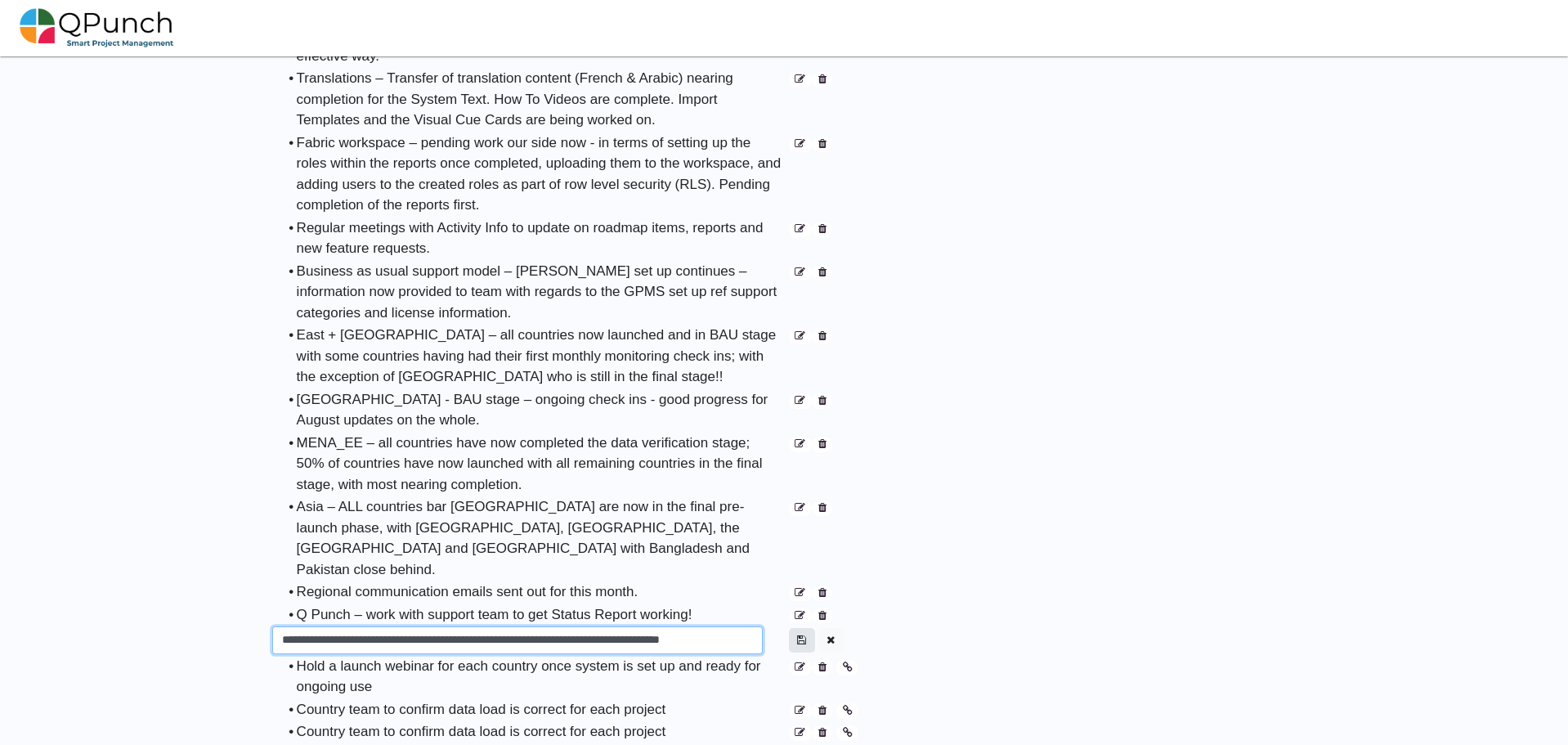
scroll to position [0, 22]
type input "**********"
click at [803, 635] on icon "button" at bounding box center [802, 640] width 9 height 10
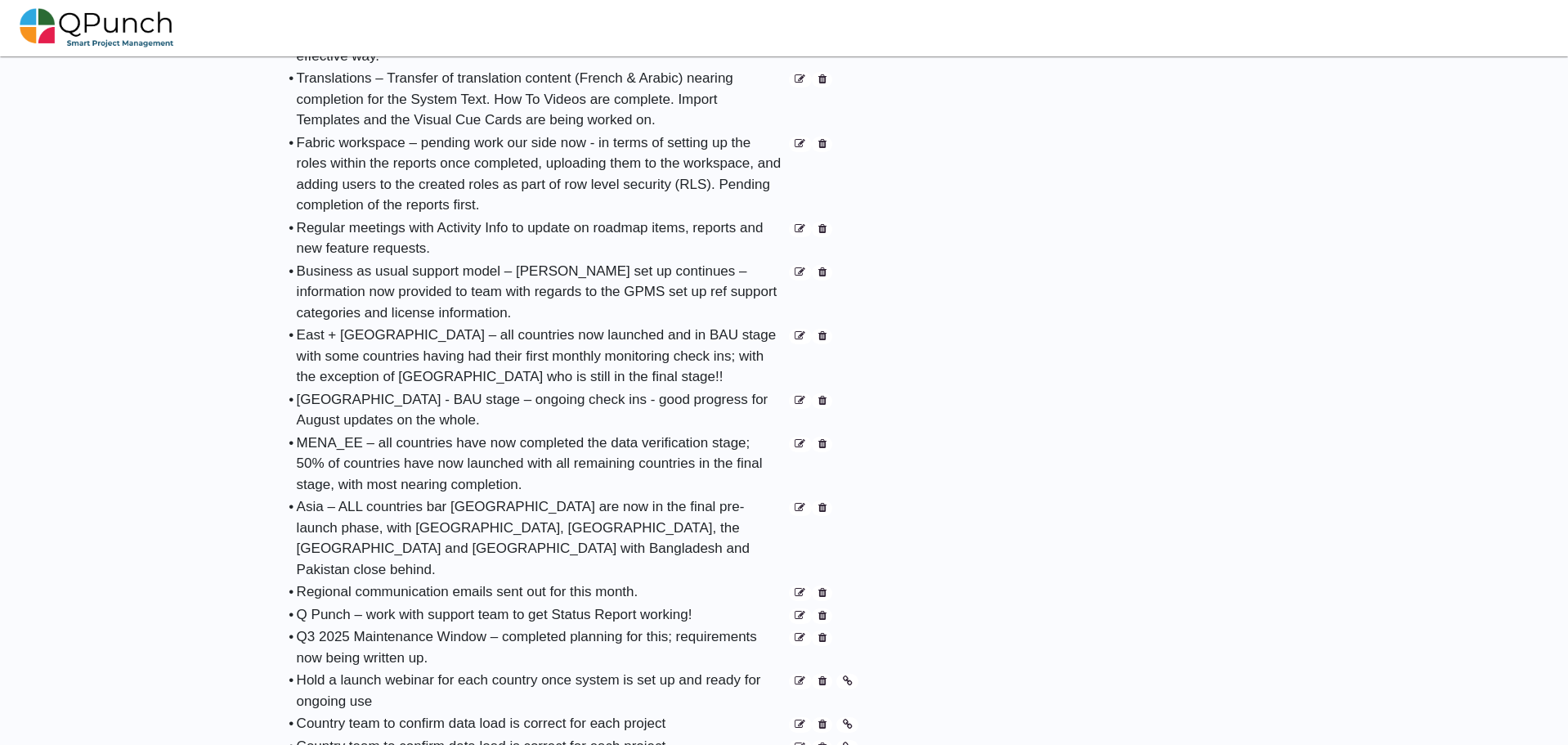
scroll to position [899, 0]
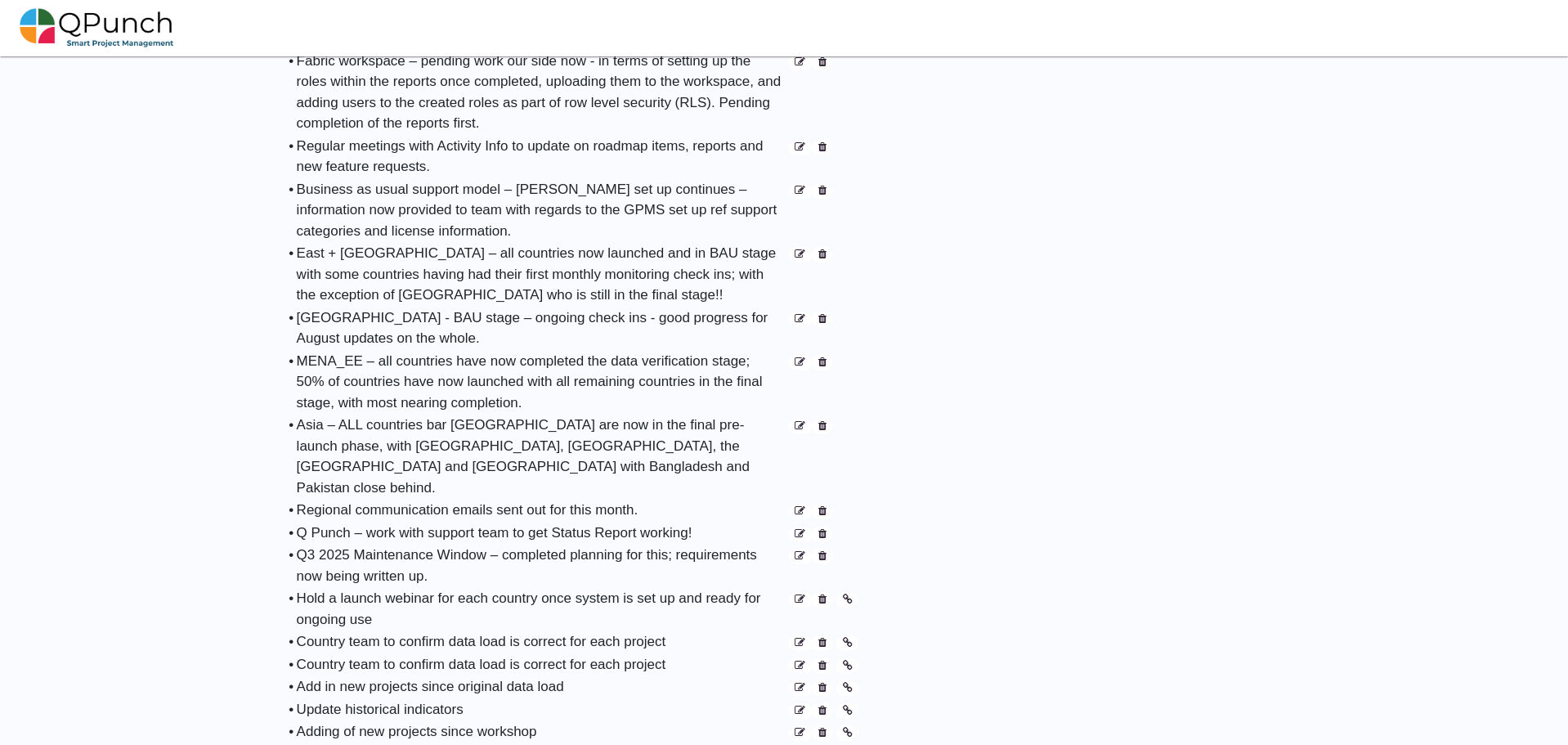
click at [823, 594] on icon at bounding box center [823, 600] width 9 height 10
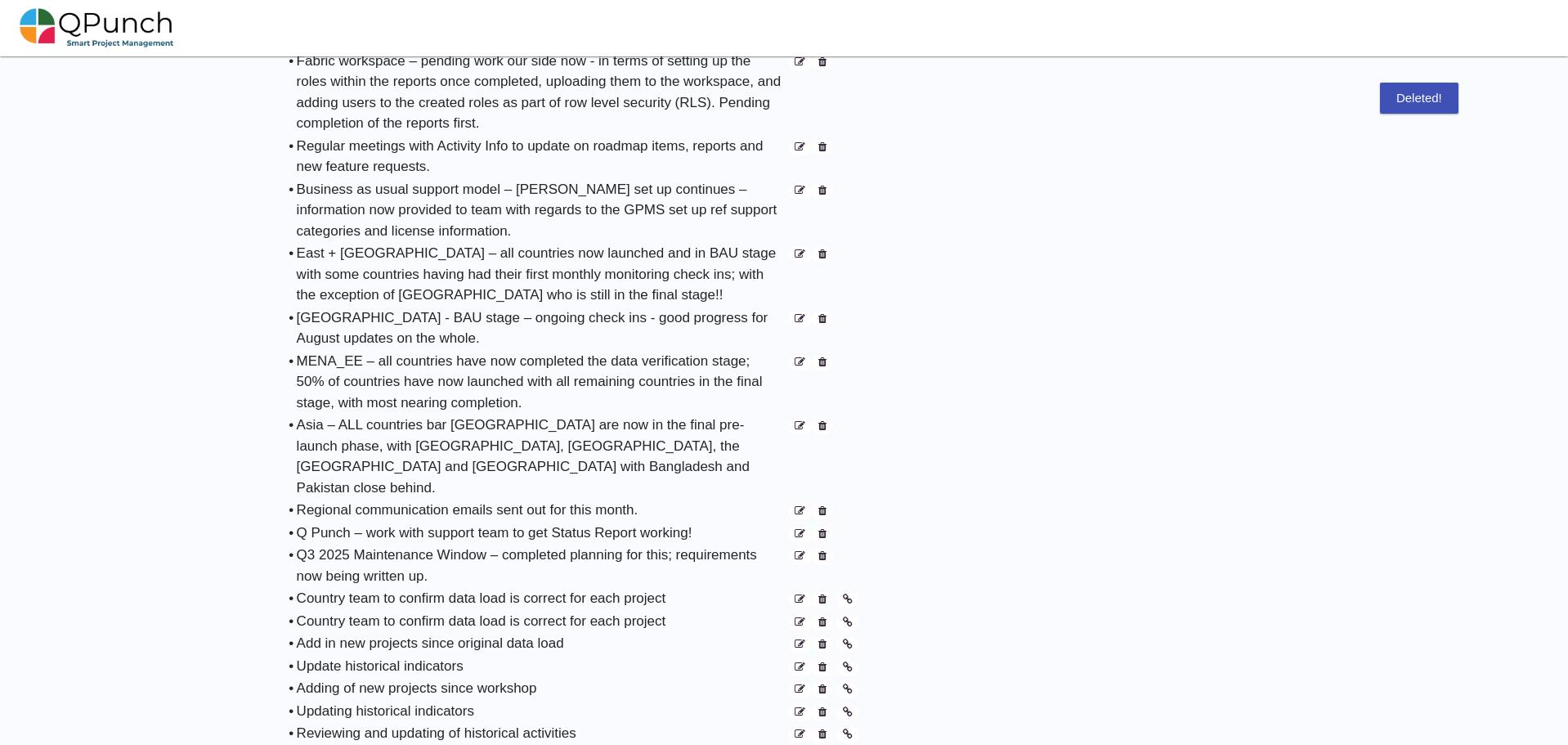
click at [823, 594] on icon at bounding box center [823, 600] width 9 height 10
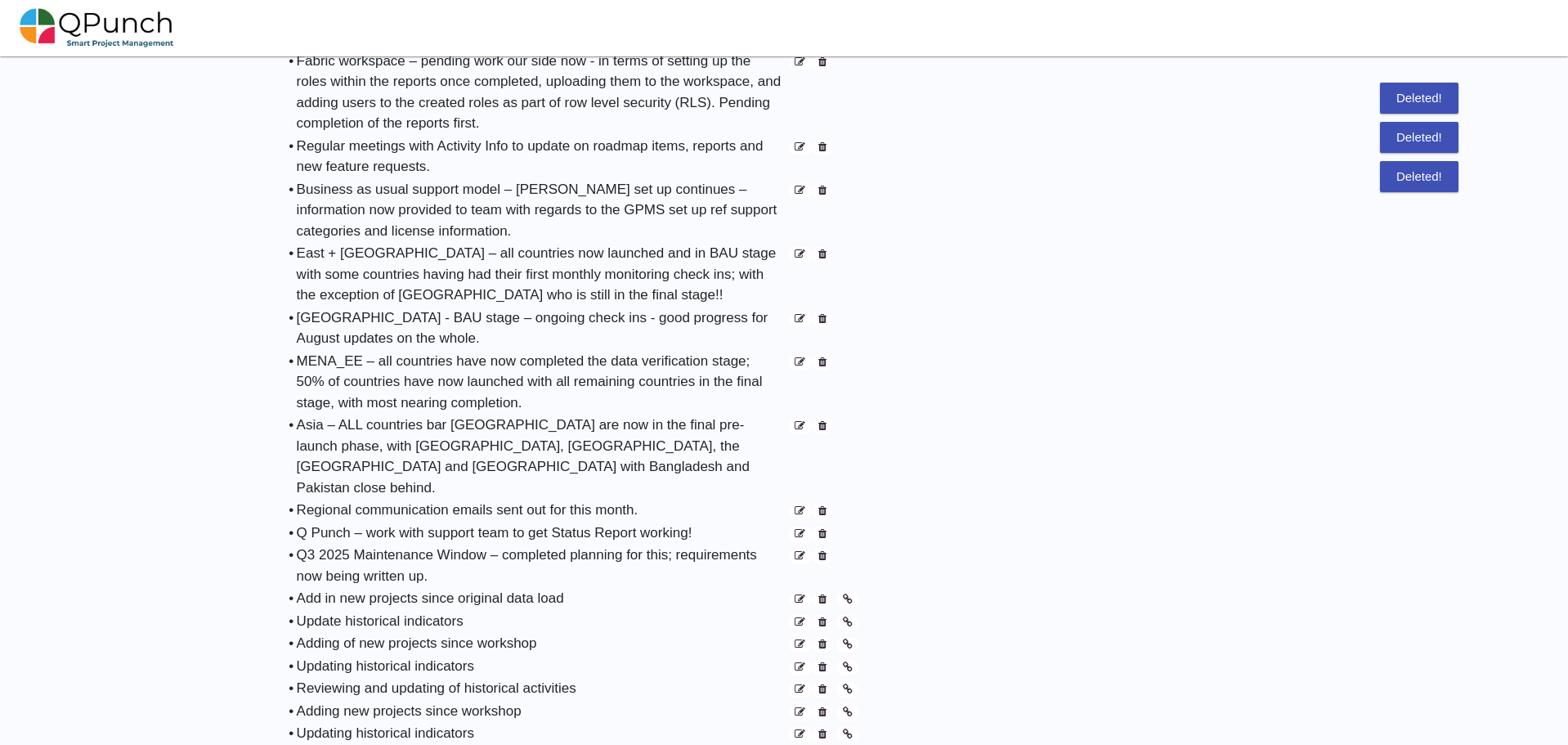
click at [823, 594] on icon at bounding box center [823, 600] width 9 height 10
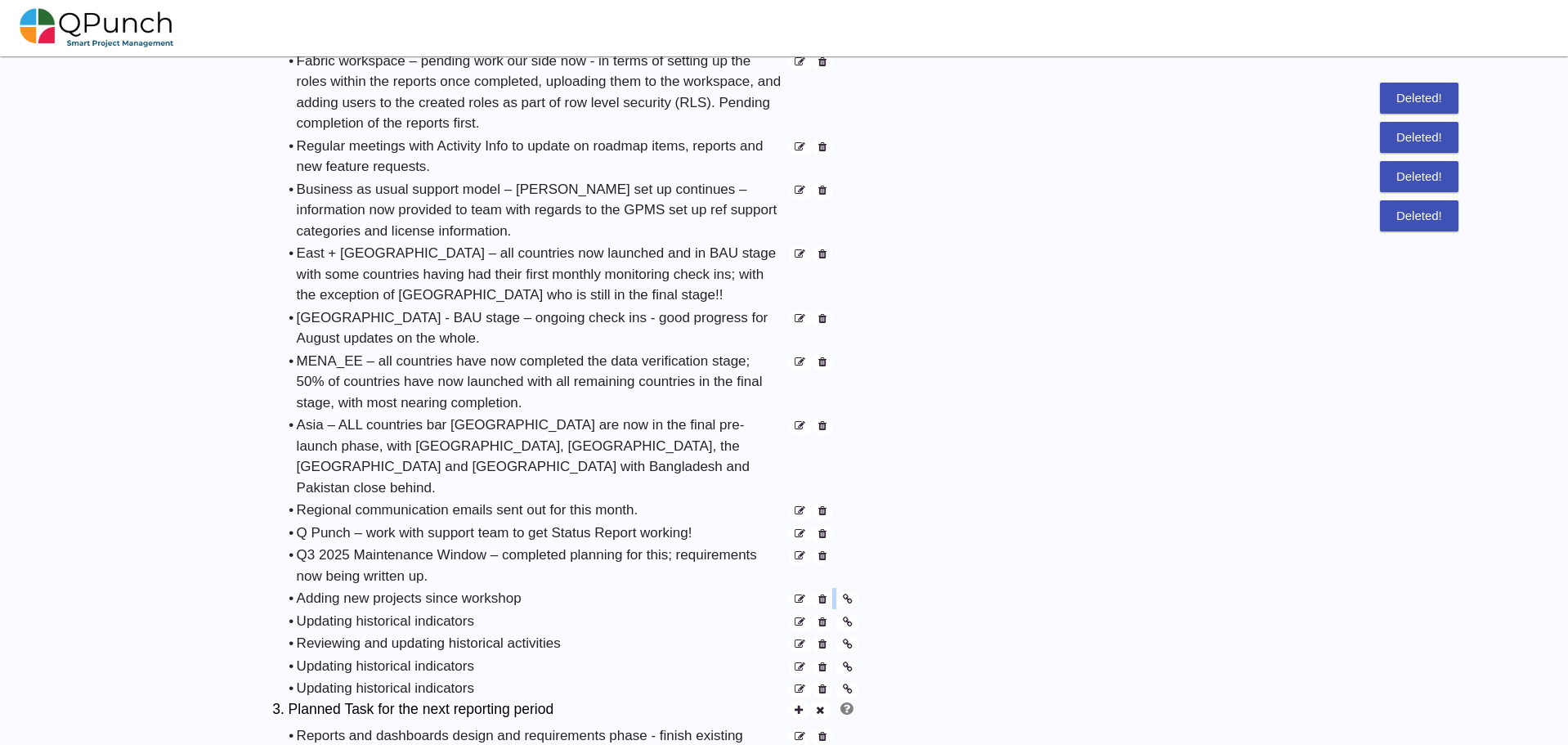
click at [823, 594] on icon at bounding box center [823, 600] width 9 height 10
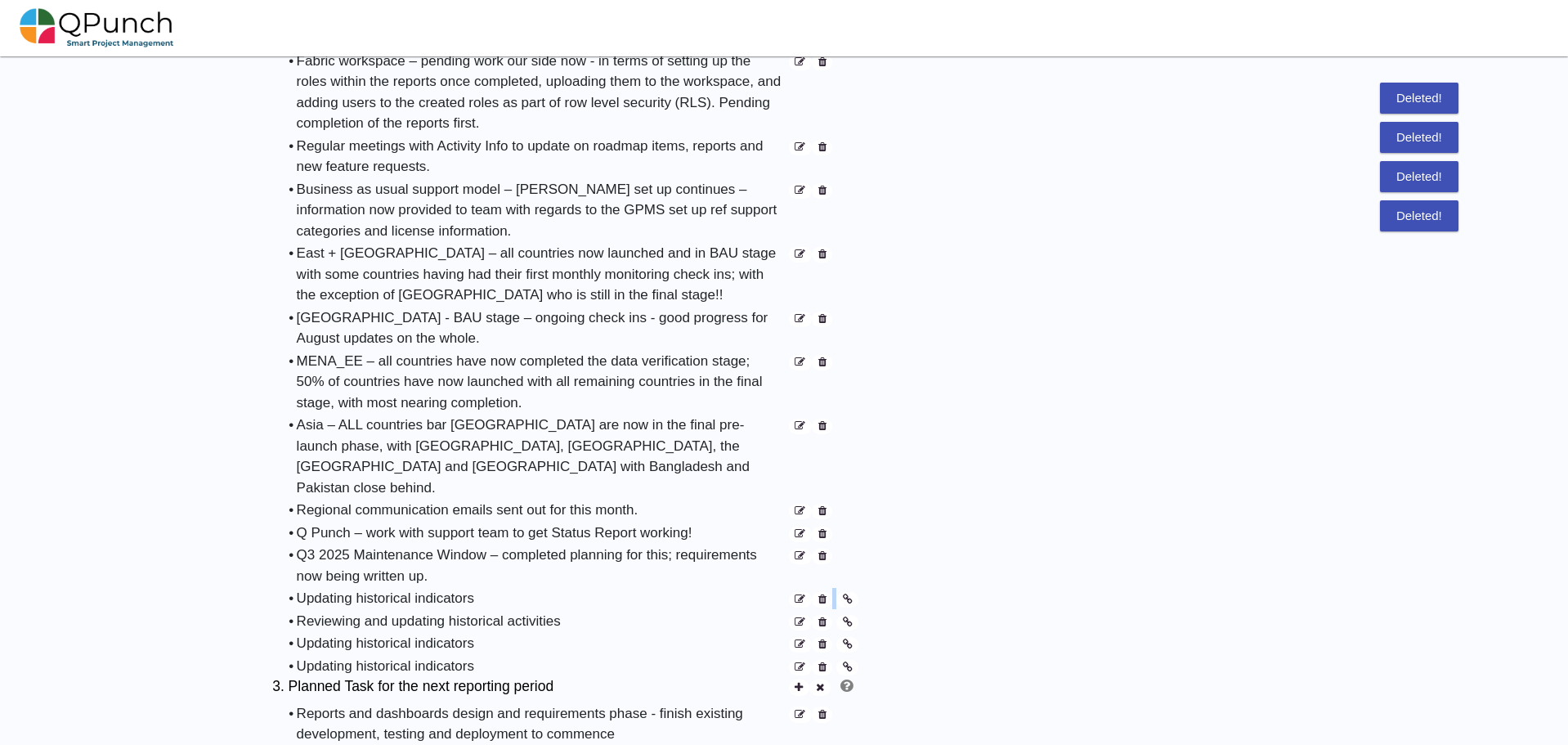
click at [823, 594] on icon at bounding box center [823, 600] width 9 height 10
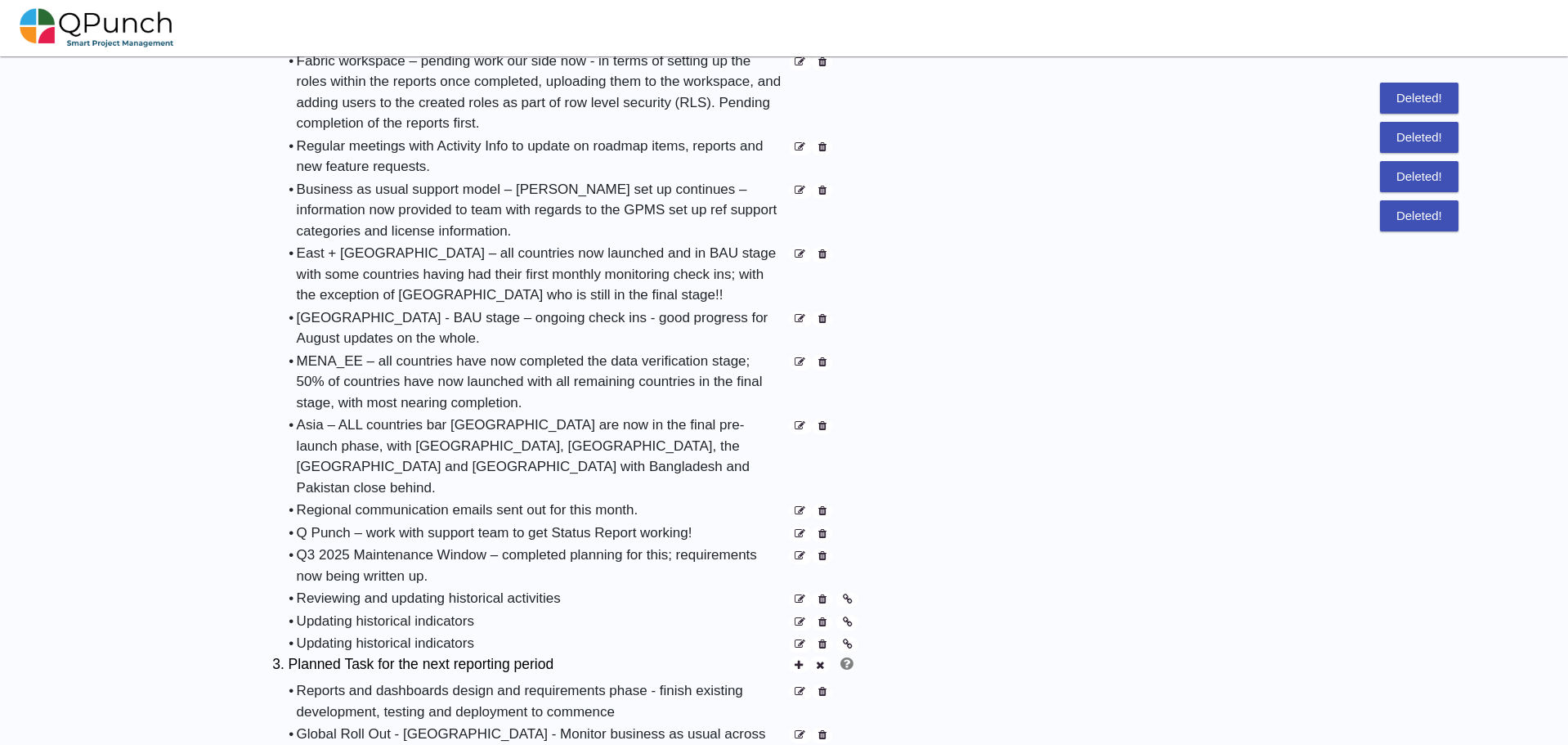
click at [823, 594] on icon at bounding box center [823, 600] width 9 height 10
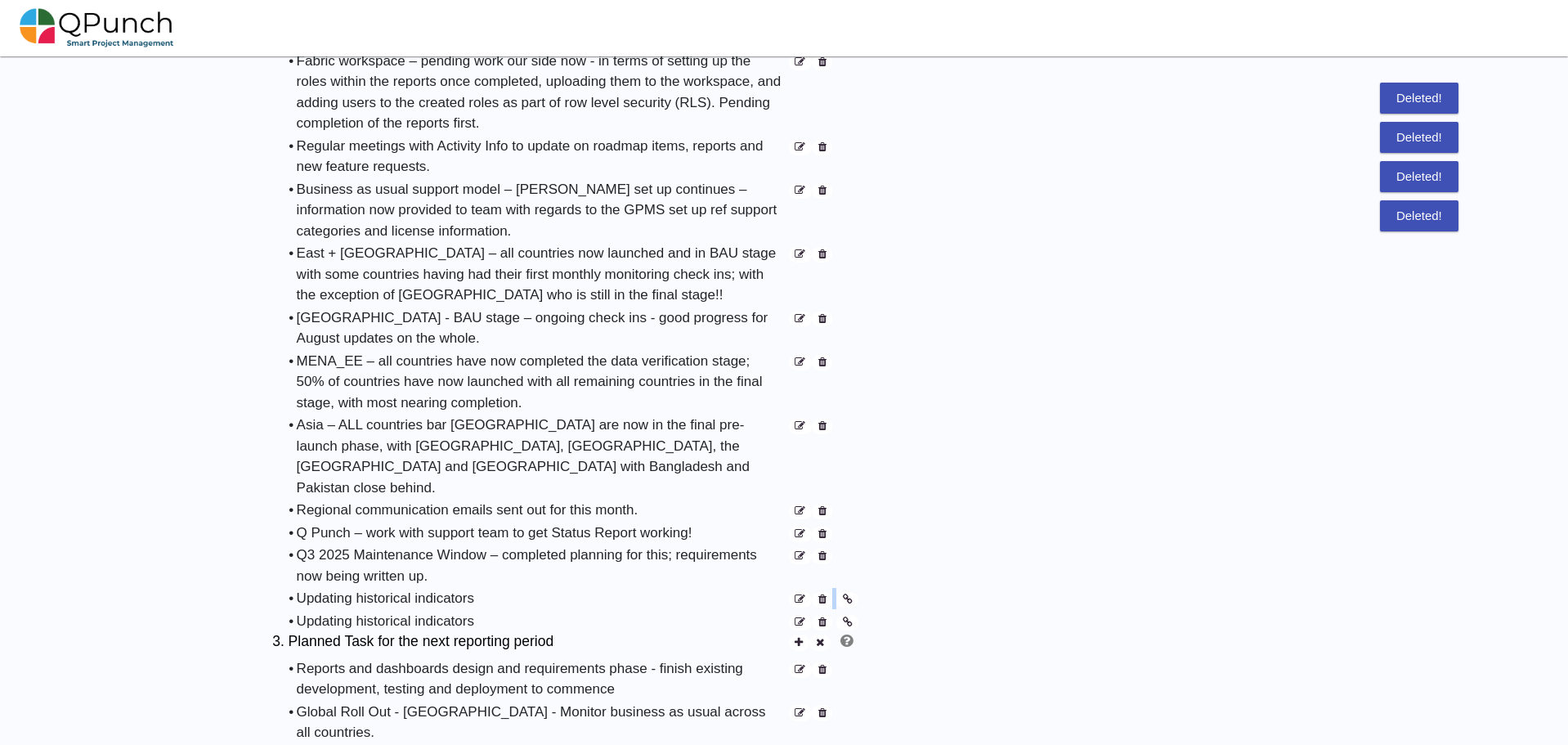
click at [823, 594] on icon at bounding box center [823, 600] width 9 height 10
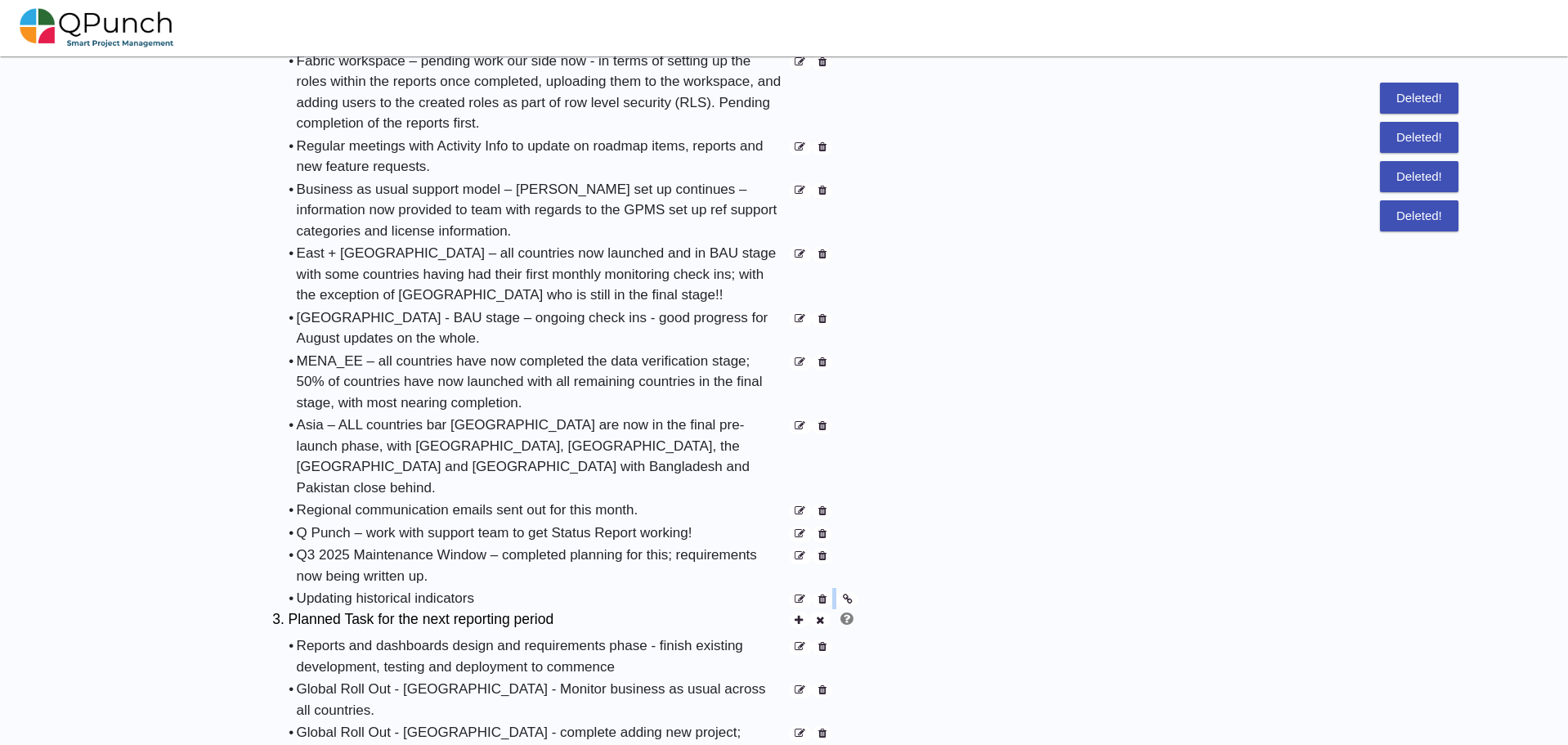
click at [823, 594] on icon at bounding box center [823, 600] width 9 height 10
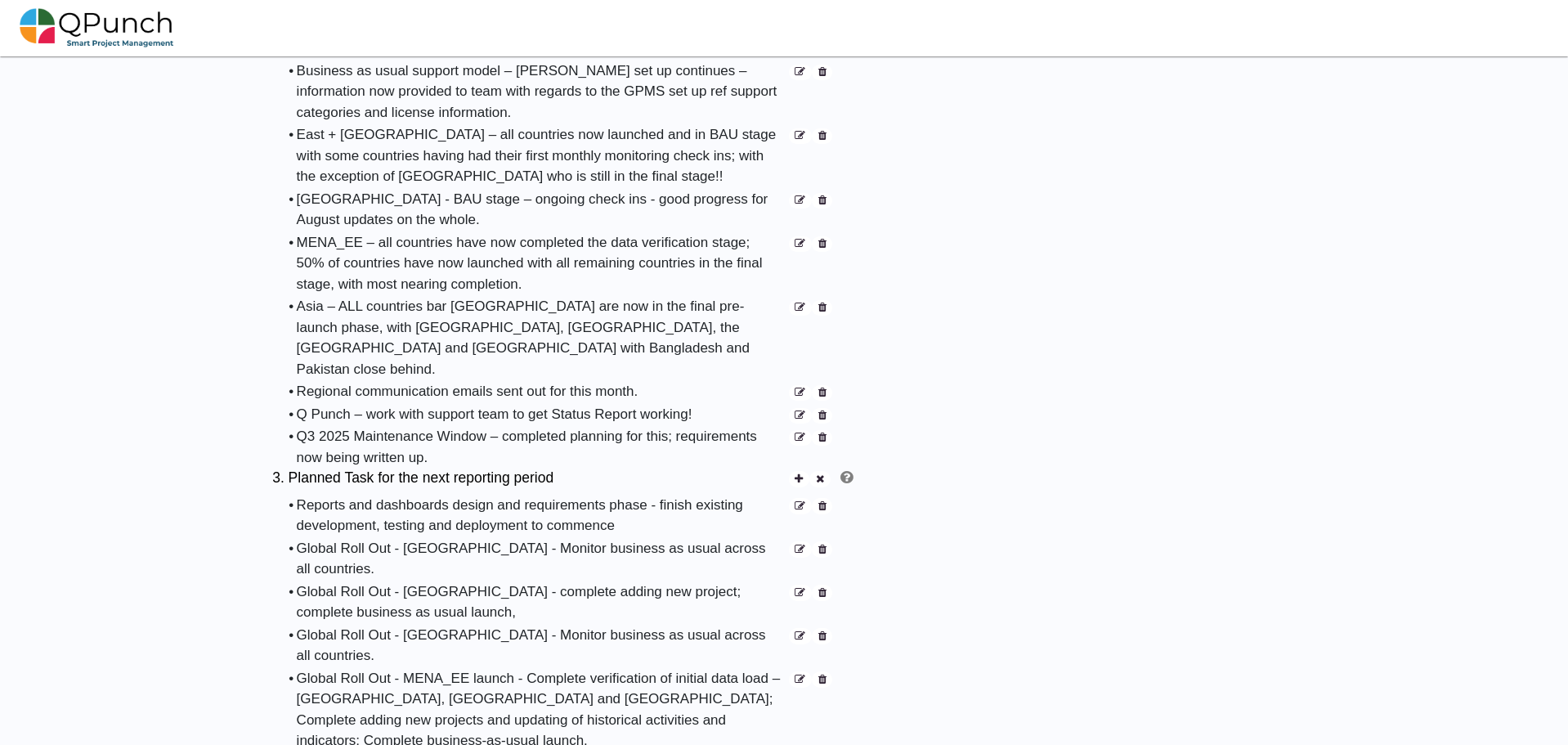
scroll to position [1063, 0]
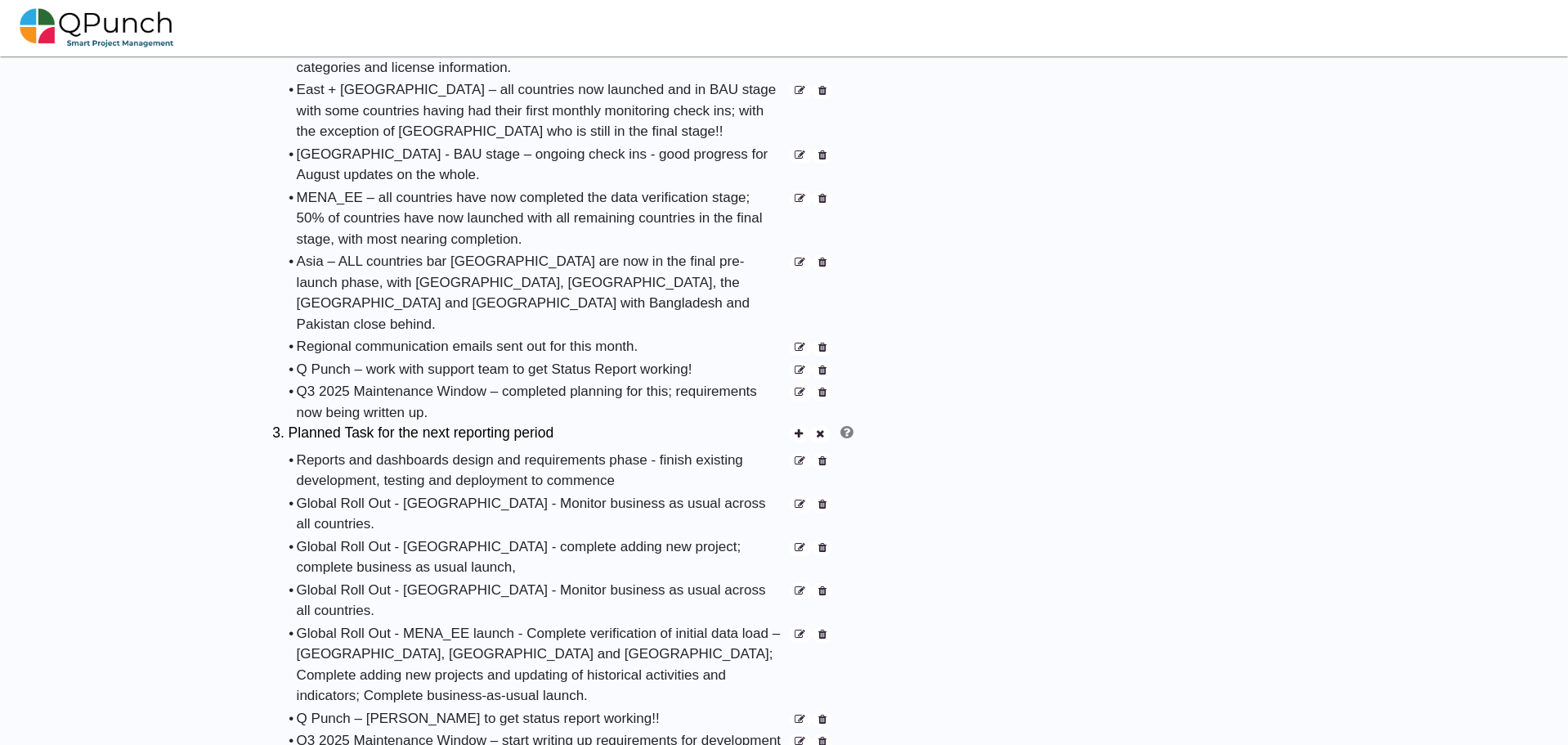
click at [800, 630] on icon at bounding box center [800, 635] width 10 height 10
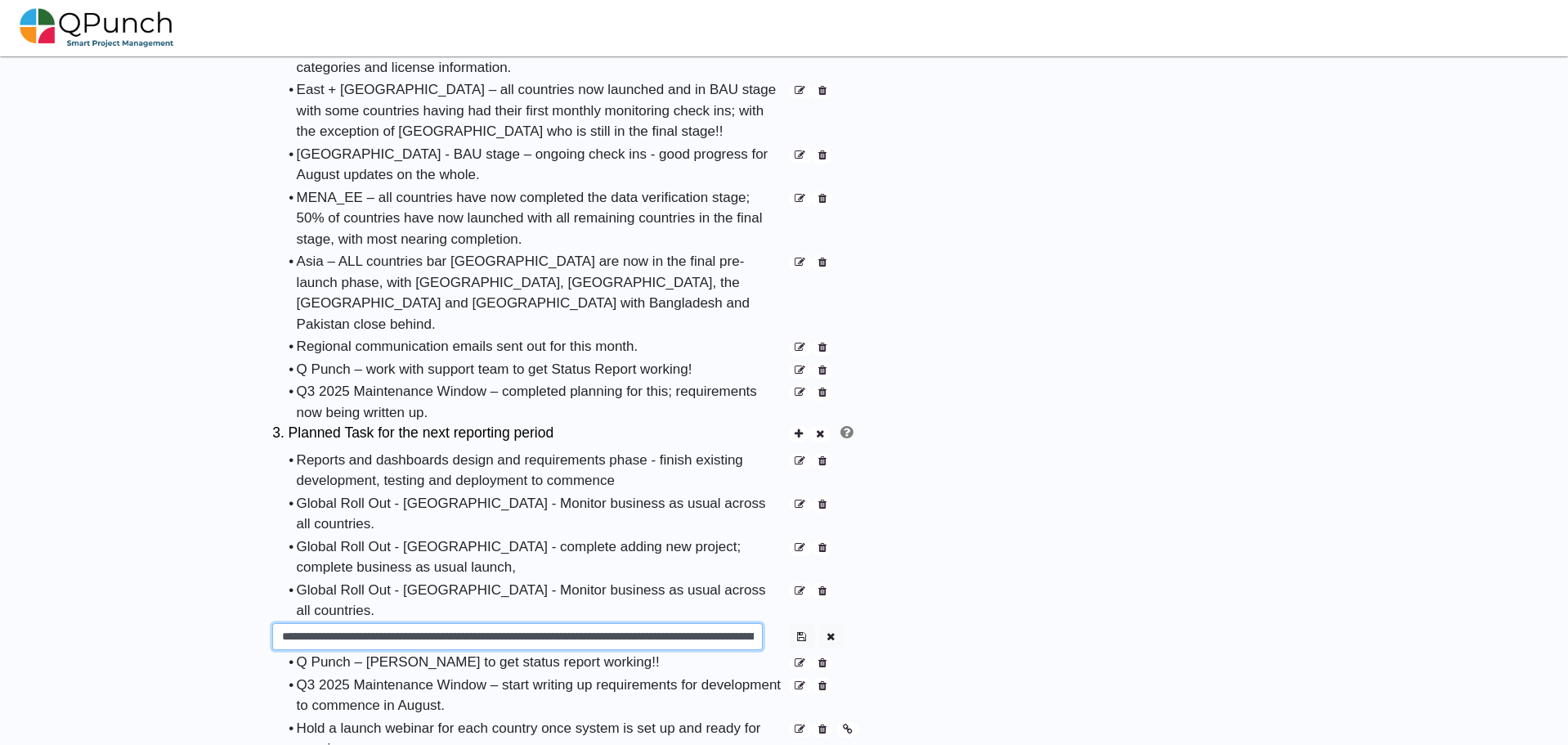
drag, startPoint x: 465, startPoint y: 560, endPoint x: 683, endPoint y: 562, distance: 218.0
click at [683, 623] on input "**********" at bounding box center [517, 636] width 490 height 27
click at [587, 623] on input "**********" at bounding box center [517, 636] width 490 height 27
type input "**********"
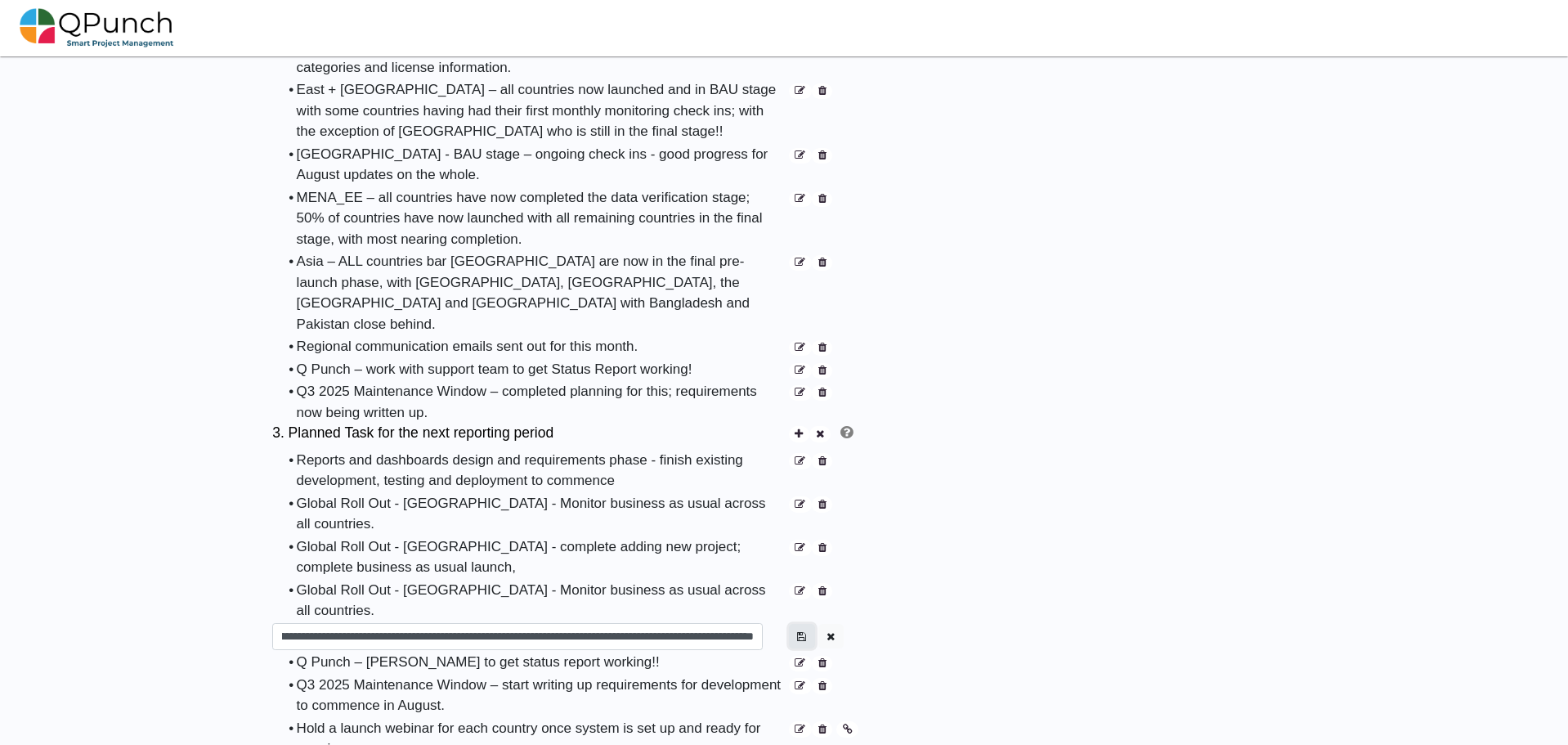
scroll to position [0, 0]
click at [799, 631] on icon "button" at bounding box center [802, 636] width 9 height 10
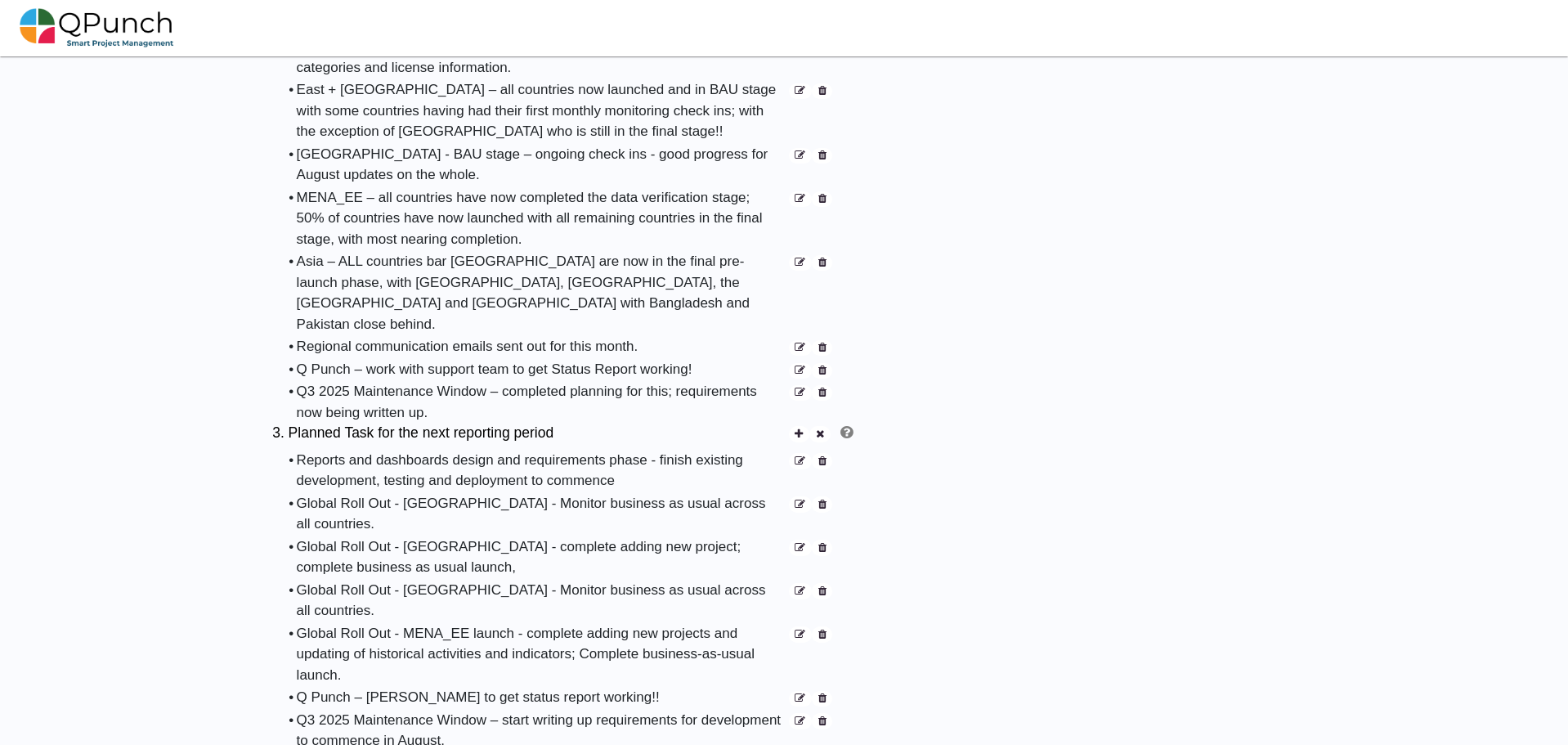
click at [823, 694] on icon at bounding box center [823, 699] width 9 height 10
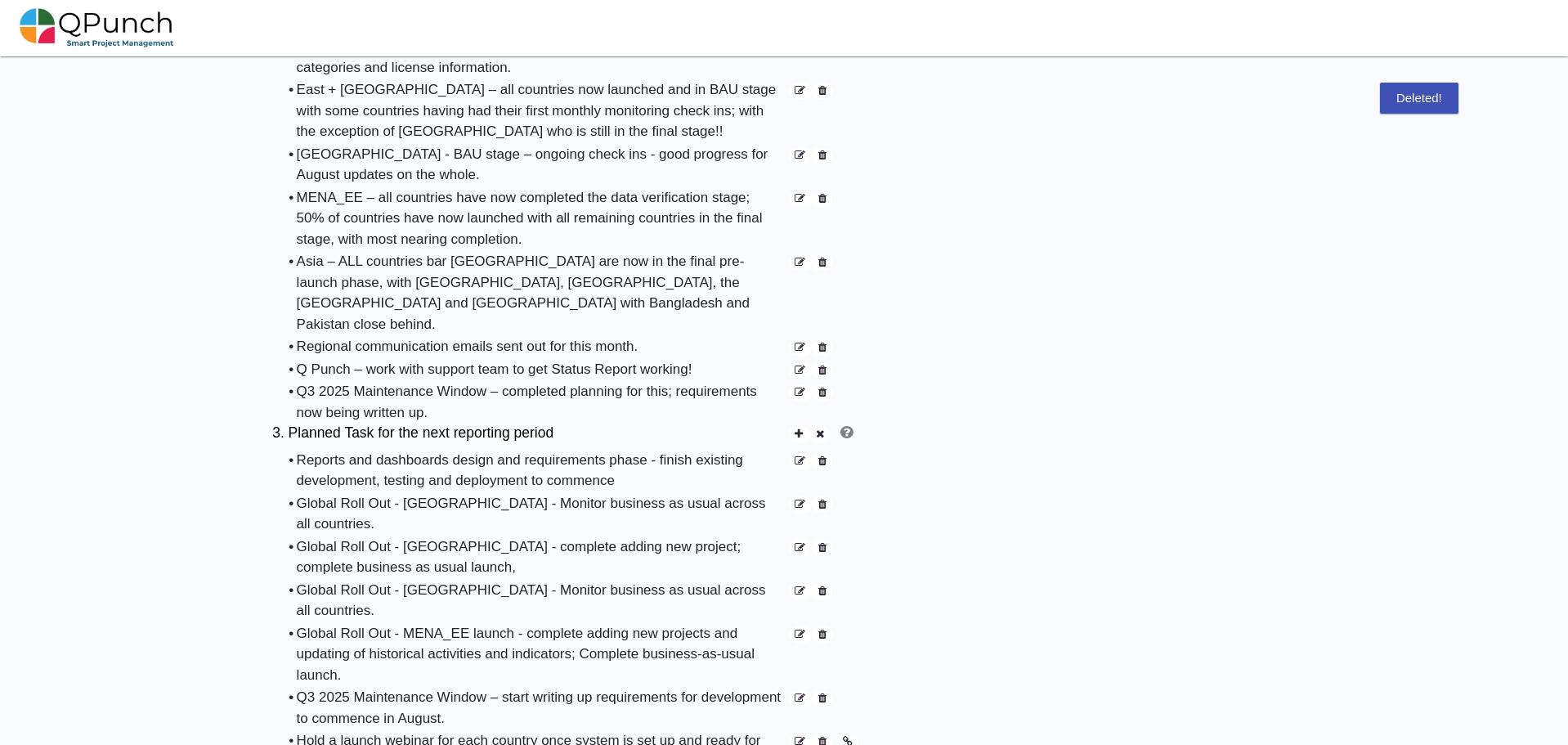
scroll to position [1144, 0]
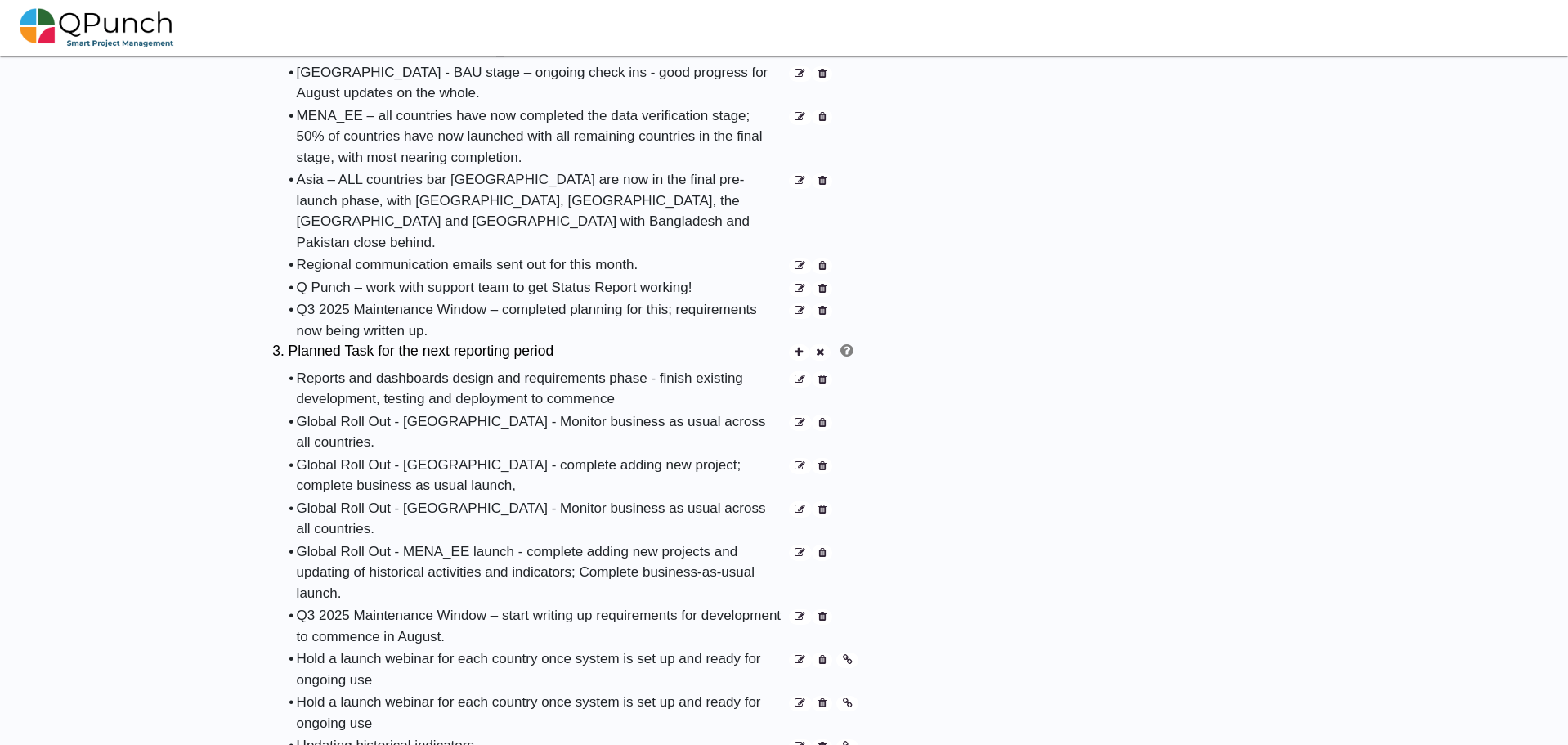
click at [800, 612] on icon at bounding box center [800, 617] width 10 height 10
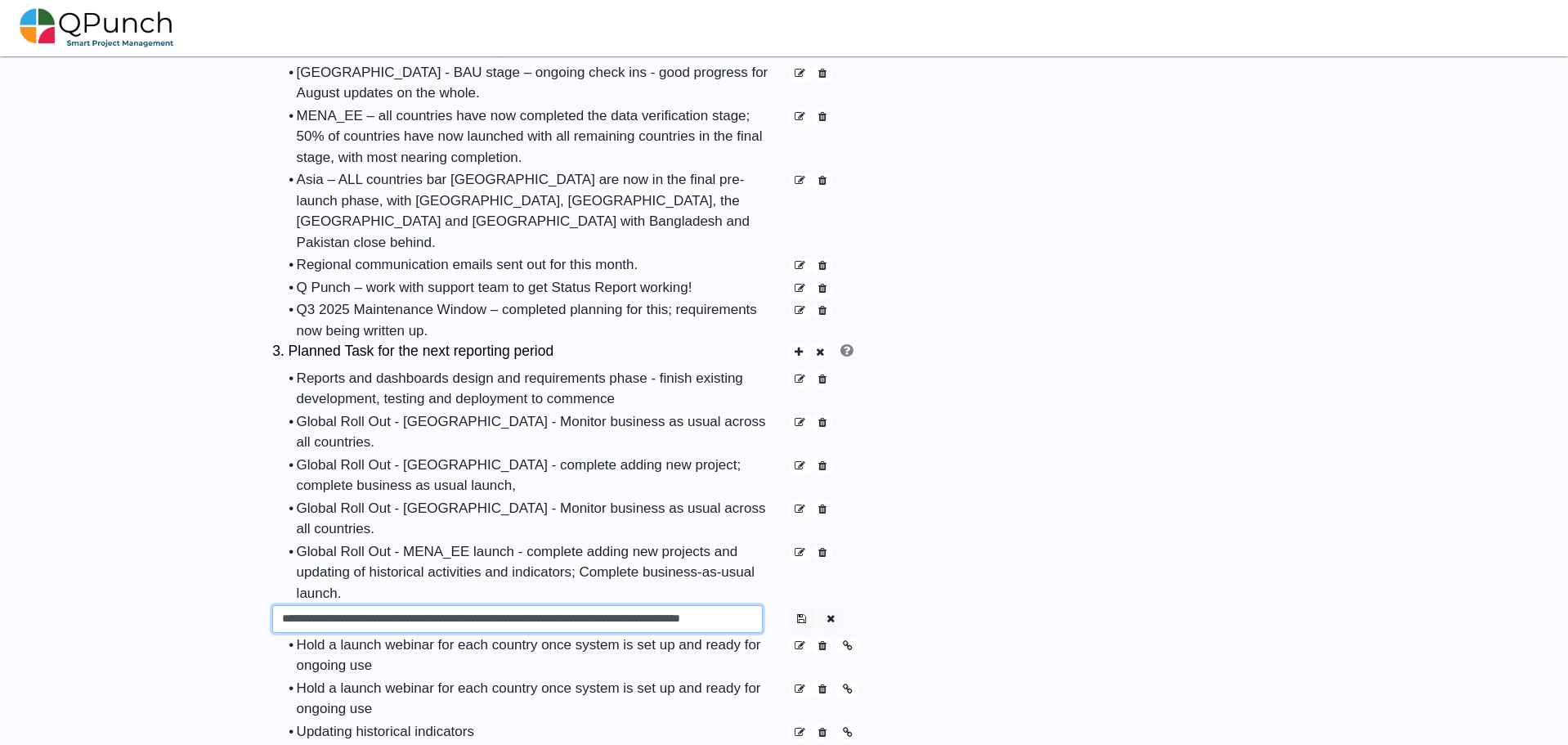
drag, startPoint x: 450, startPoint y: 545, endPoint x: 524, endPoint y: 543, distance: 74.0
click at [524, 605] on input "**********" at bounding box center [517, 618] width 490 height 27
click at [728, 605] on input "**********" at bounding box center [517, 618] width 490 height 27
type input "**********"
click at [803, 613] on icon "button" at bounding box center [802, 618] width 9 height 10
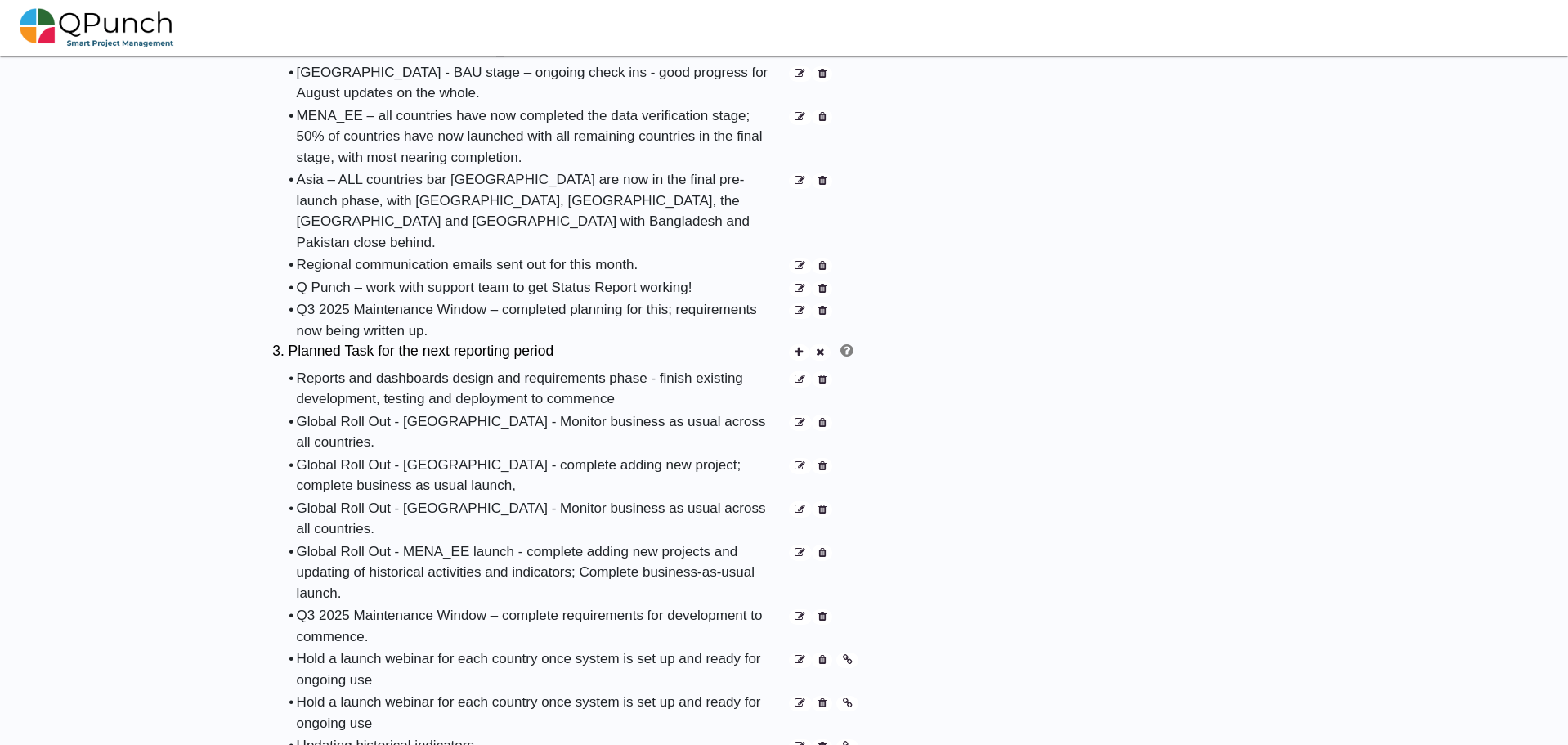
click at [820, 655] on icon at bounding box center [823, 660] width 9 height 10
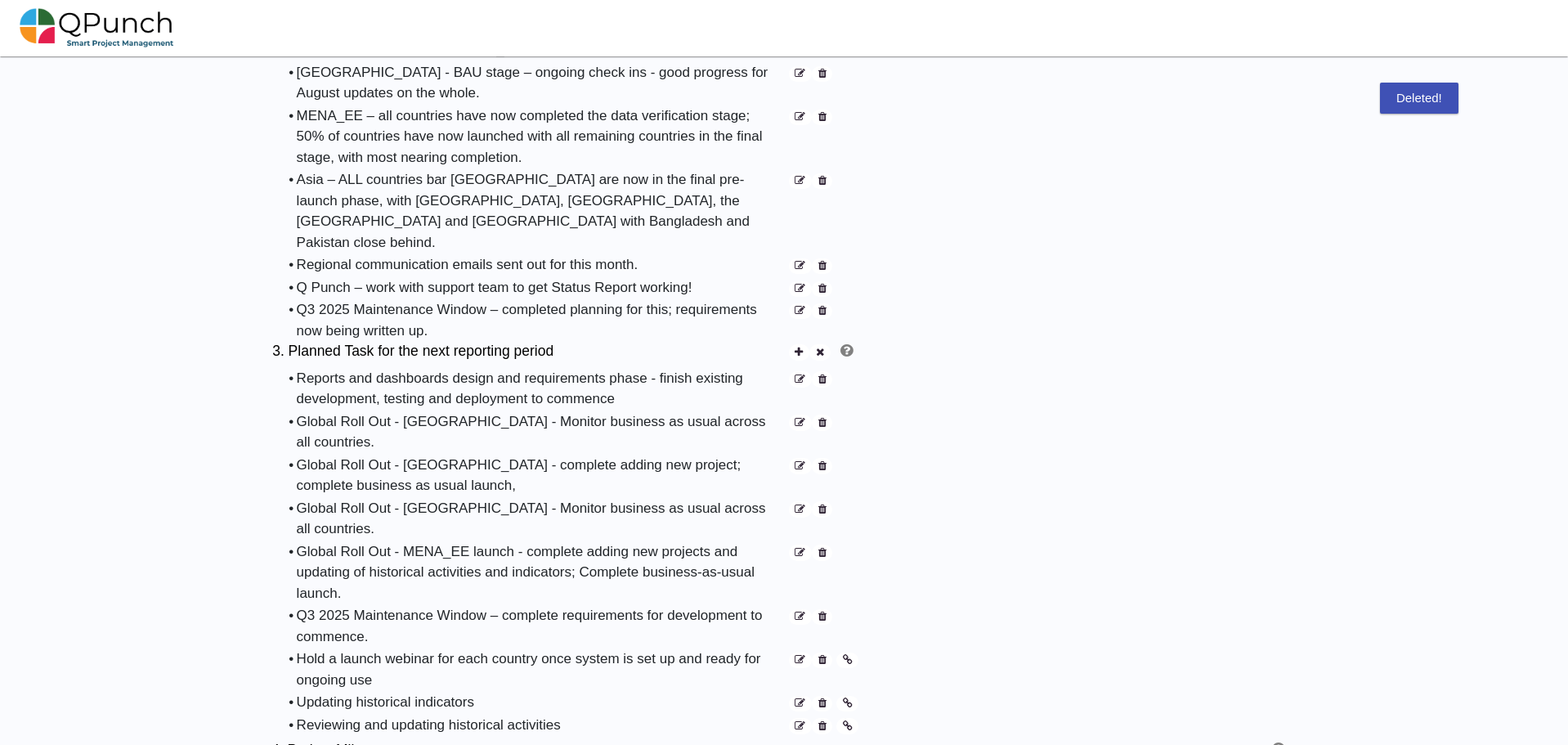
click at [820, 655] on icon at bounding box center [823, 660] width 9 height 10
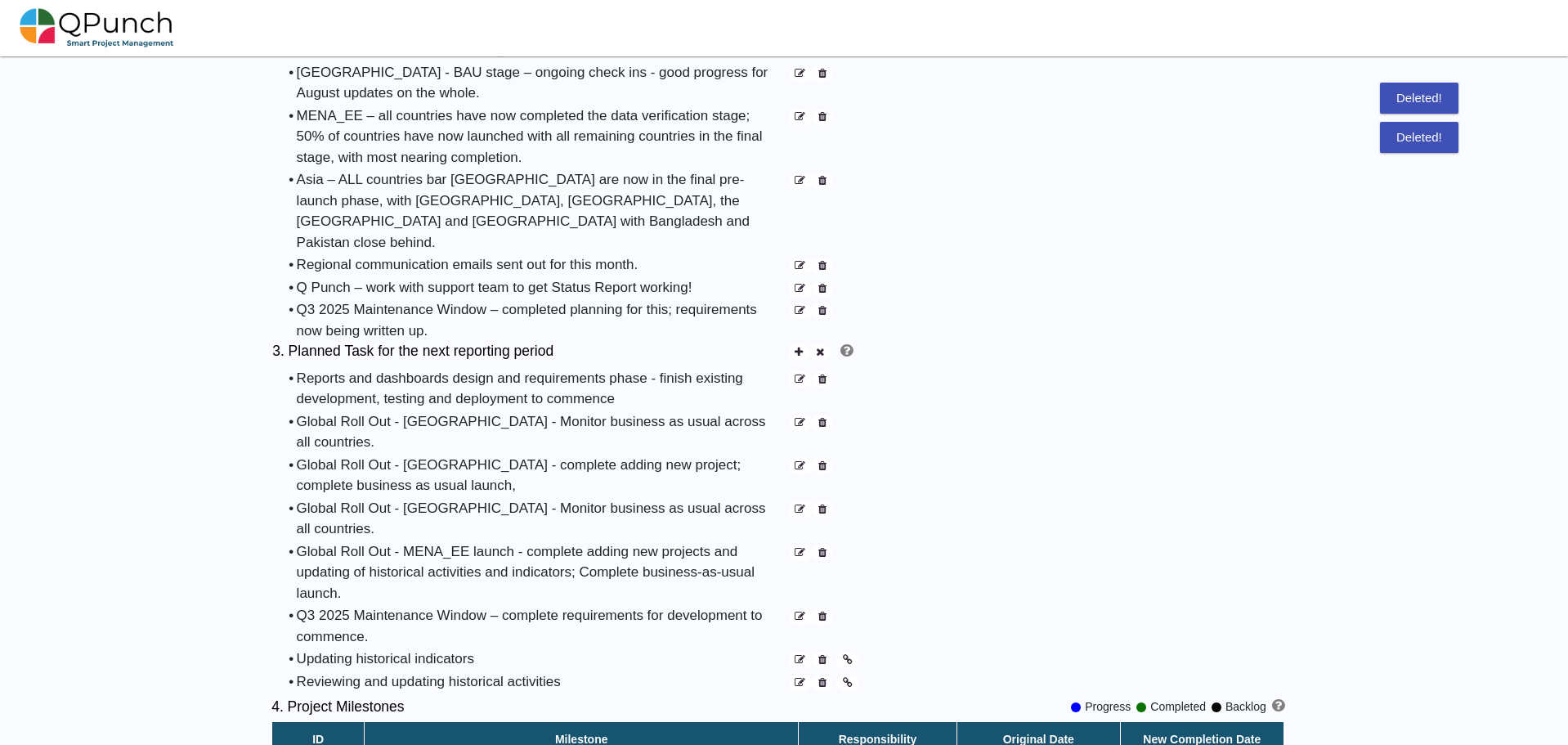
click at [820, 655] on icon at bounding box center [823, 660] width 9 height 10
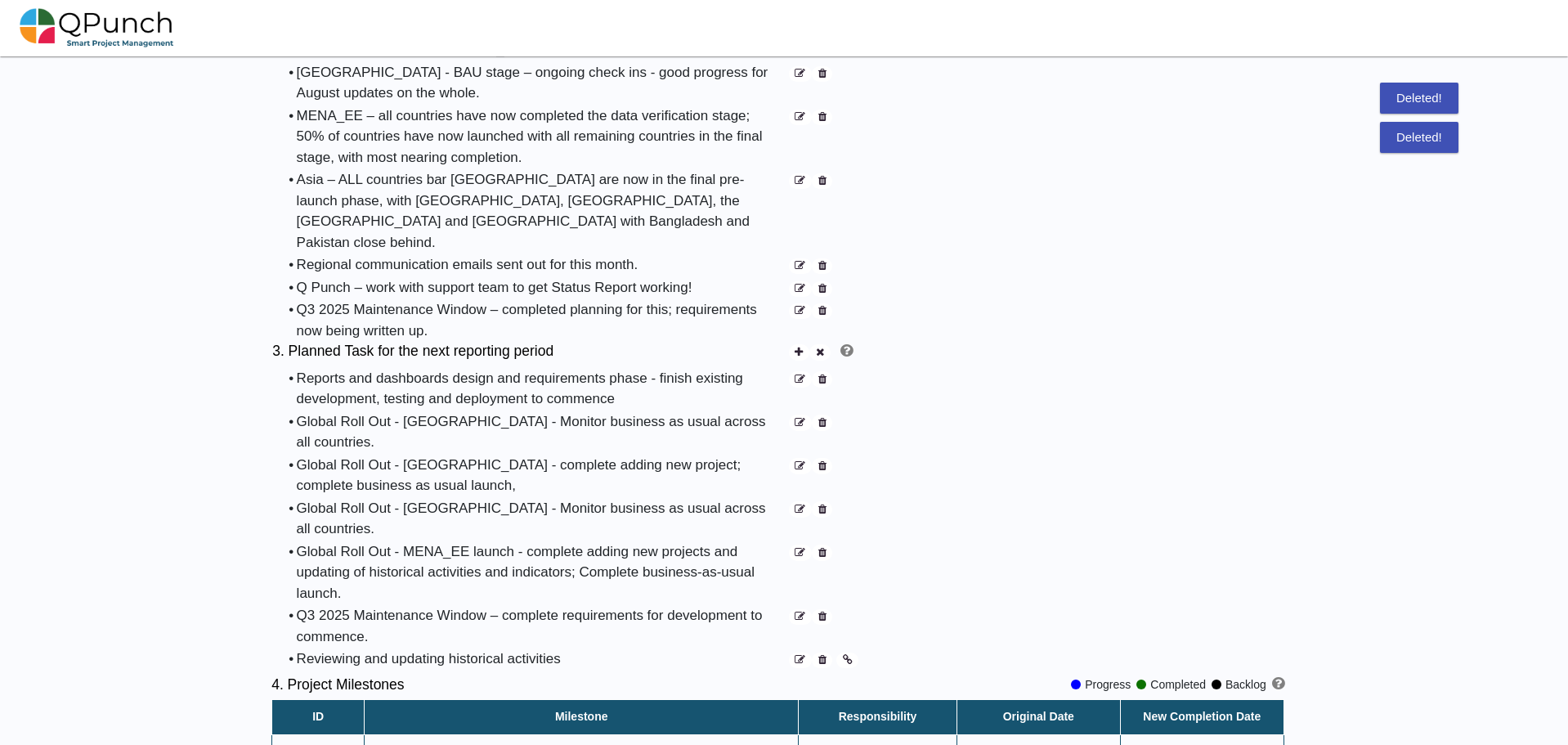
click at [820, 655] on icon at bounding box center [823, 660] width 9 height 10
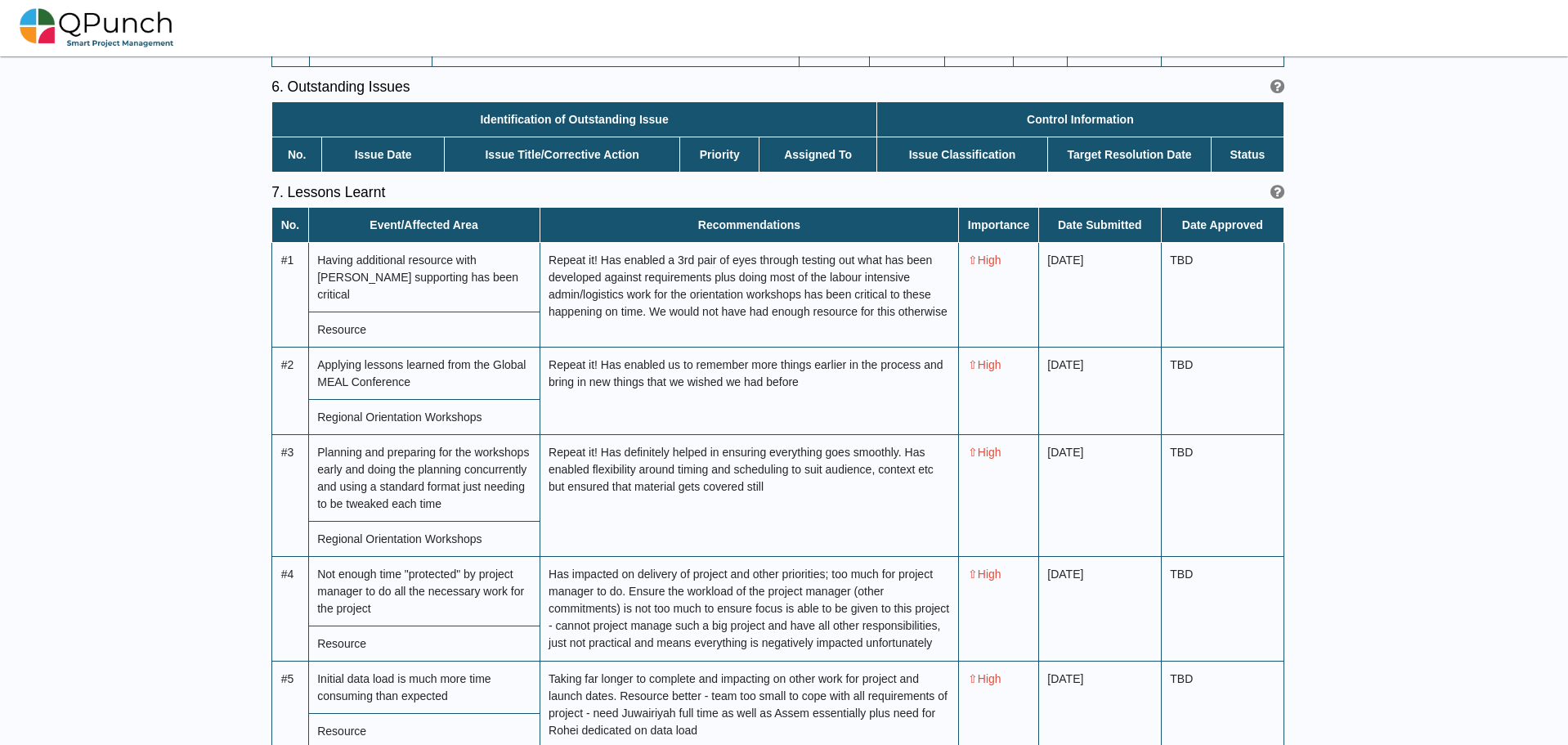
scroll to position [5143, 0]
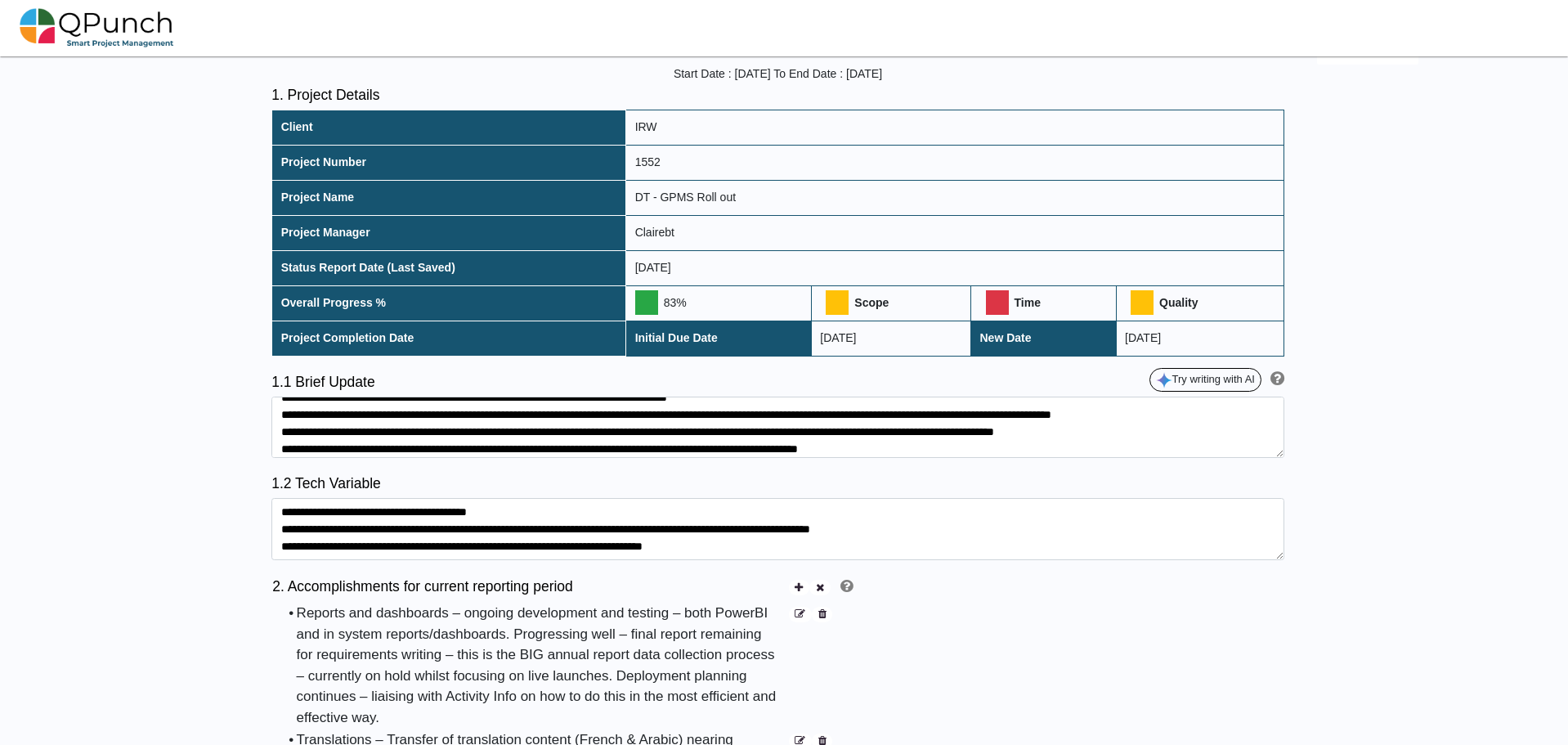
scroll to position [0, 0]
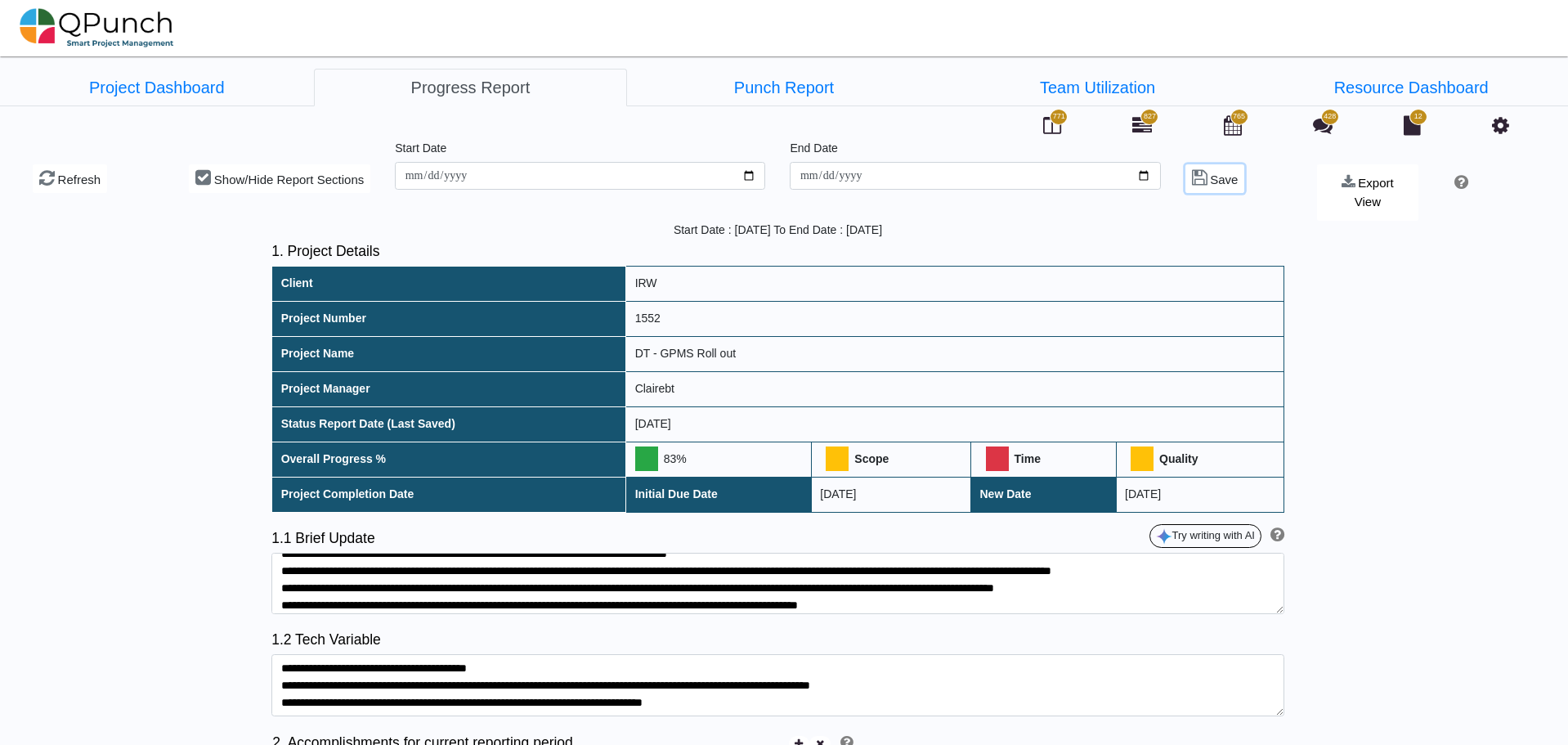
click at [1220, 178] on span "Save" at bounding box center [1224, 180] width 27 height 14
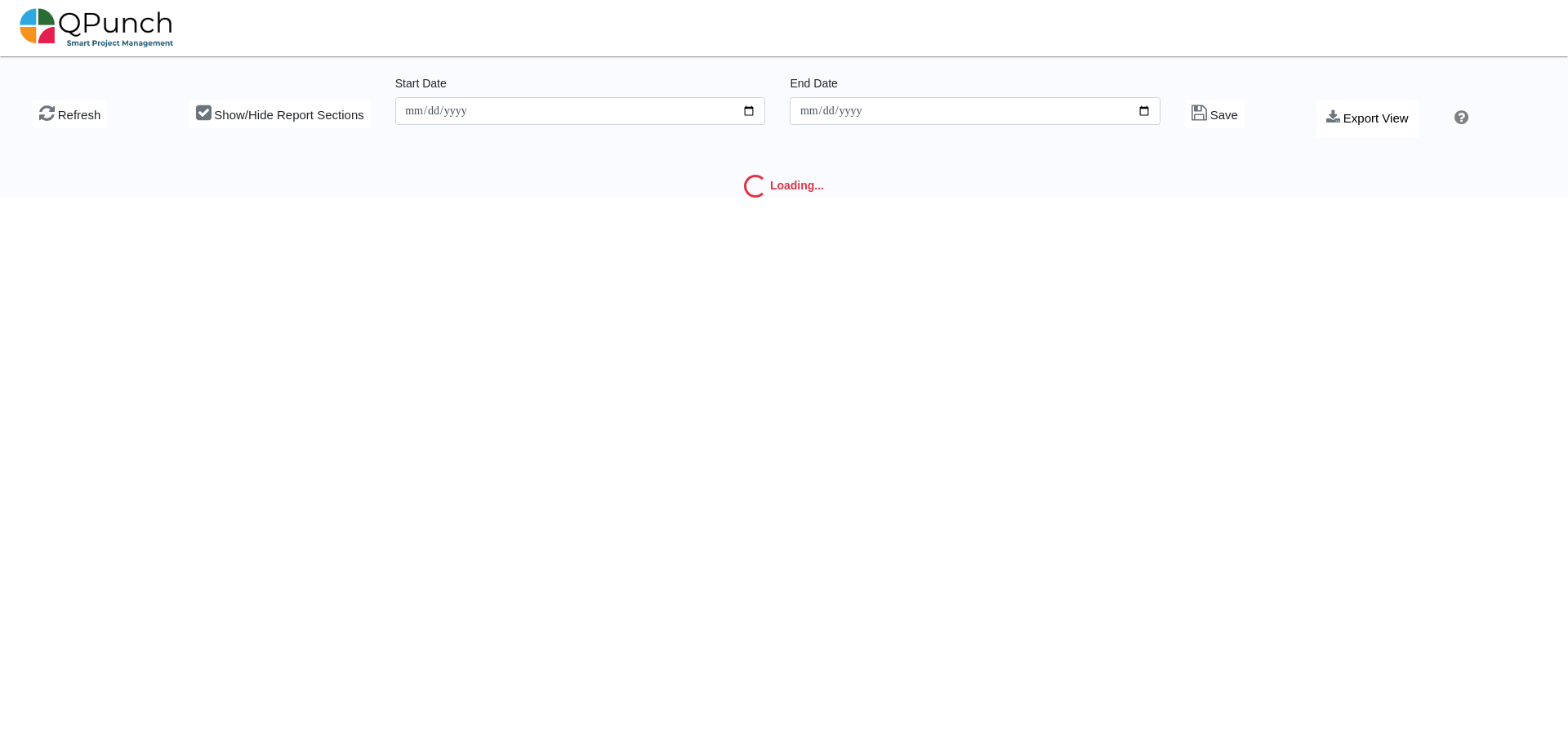
type input "**********"
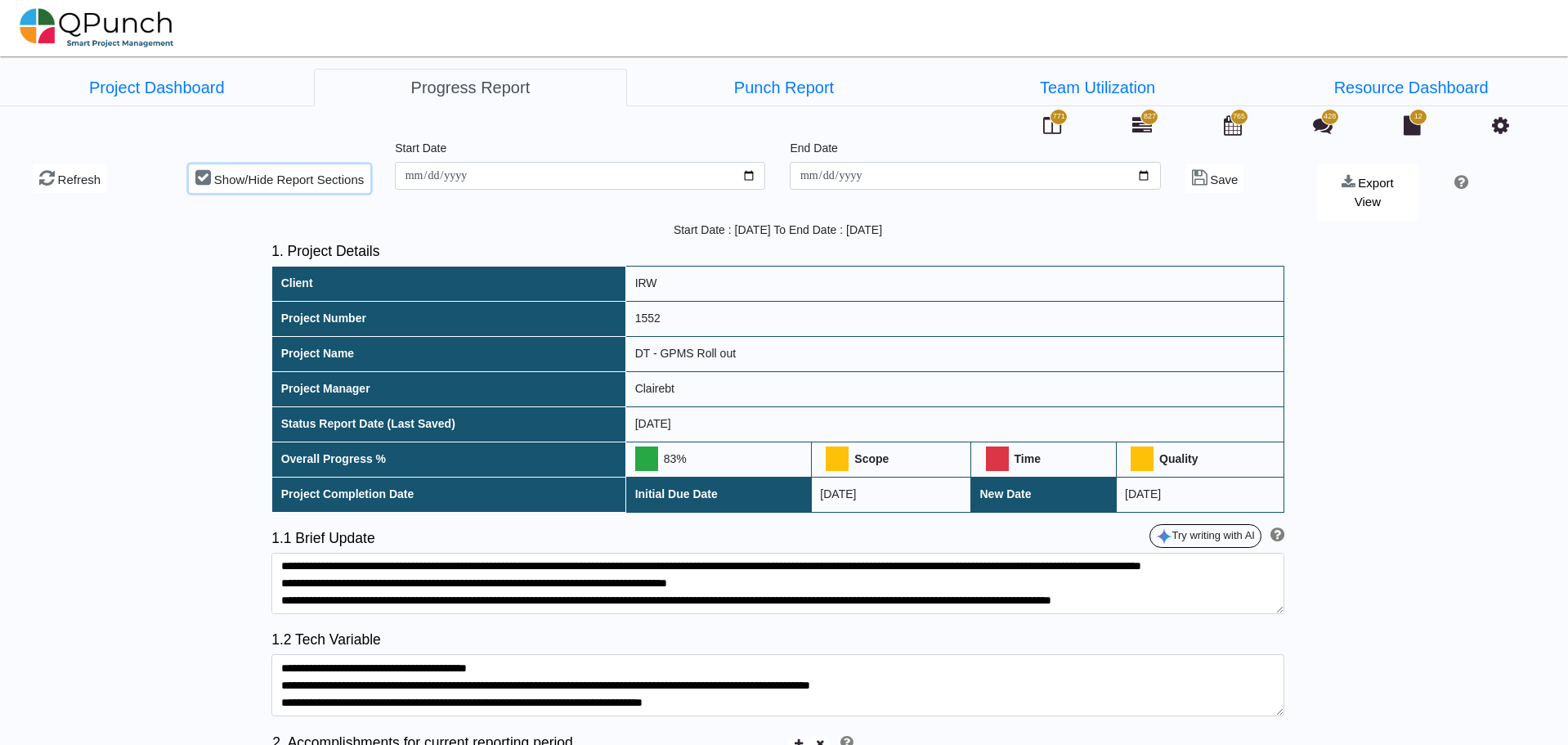
click at [269, 183] on span "Show/Hide Report Sections" at bounding box center [288, 180] width 150 height 14
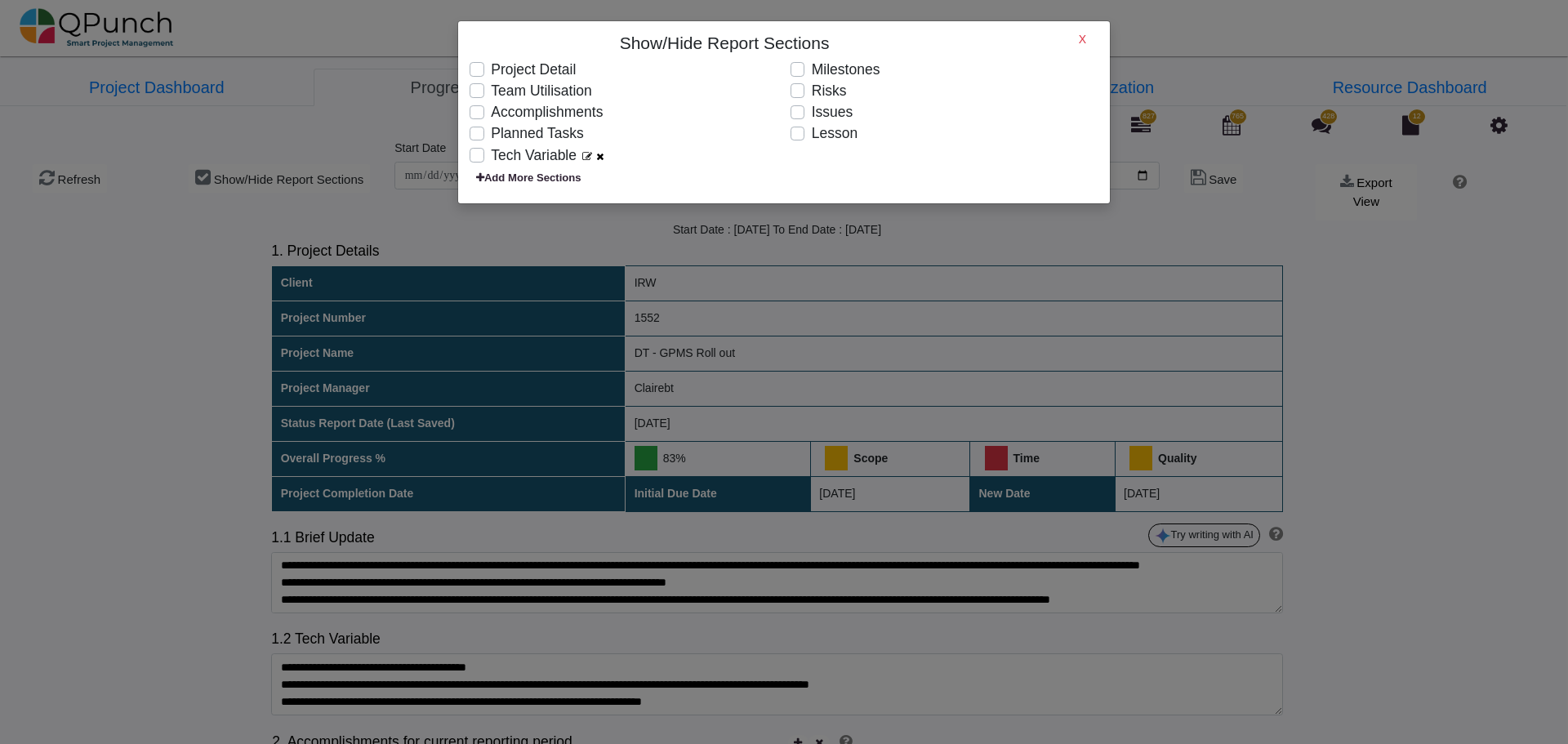
click at [537, 177] on span "Add More Sections" at bounding box center [529, 178] width 118 height 16
click at [1538, 323] on div "Show/Hide Report Sections X Project Detail Team Utilisation Accomplishments Pla…" at bounding box center [784, 372] width 1568 height 744
click at [1083, 34] on h6 "X" at bounding box center [1083, 39] width 8 height 14
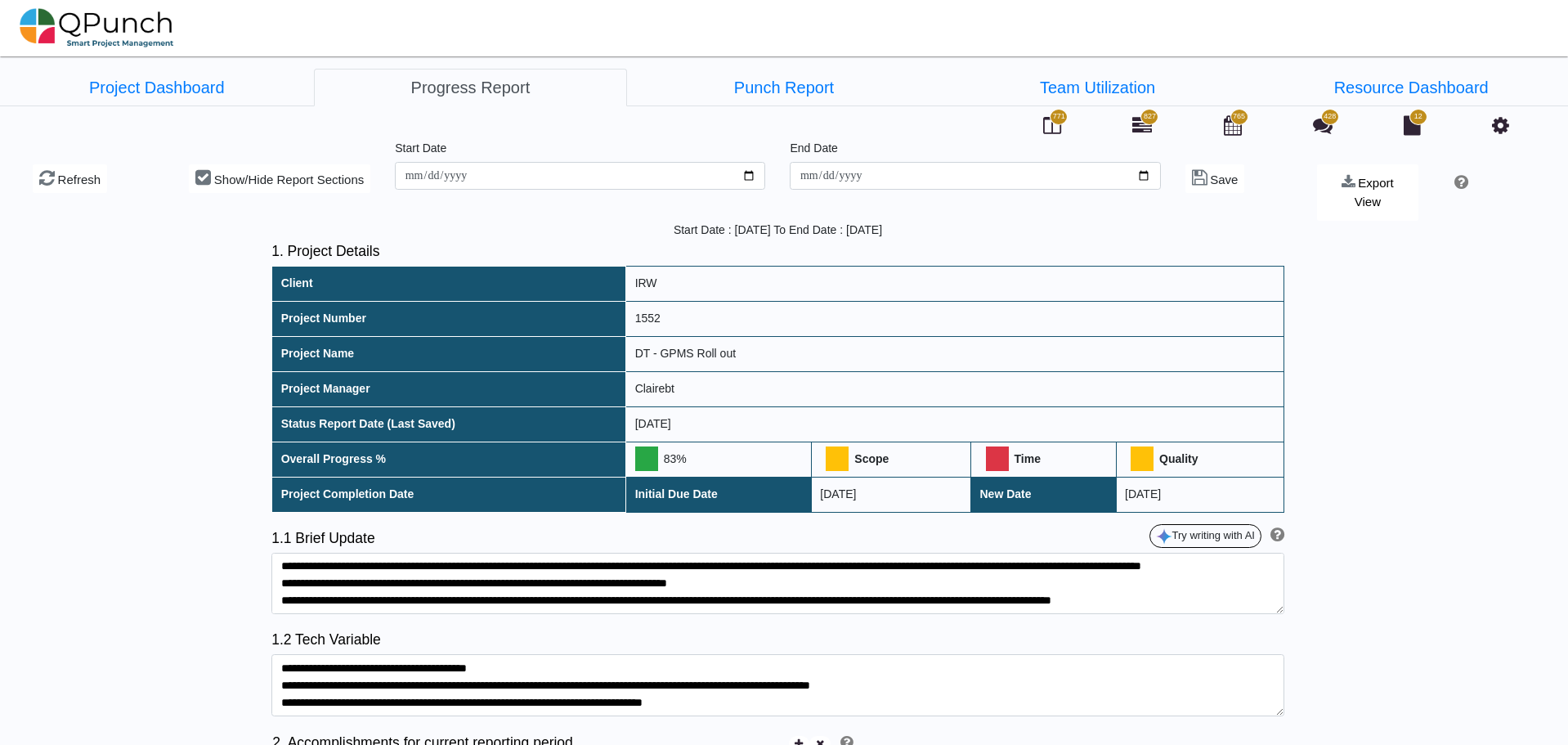
click at [136, 22] on img at bounding box center [97, 27] width 155 height 49
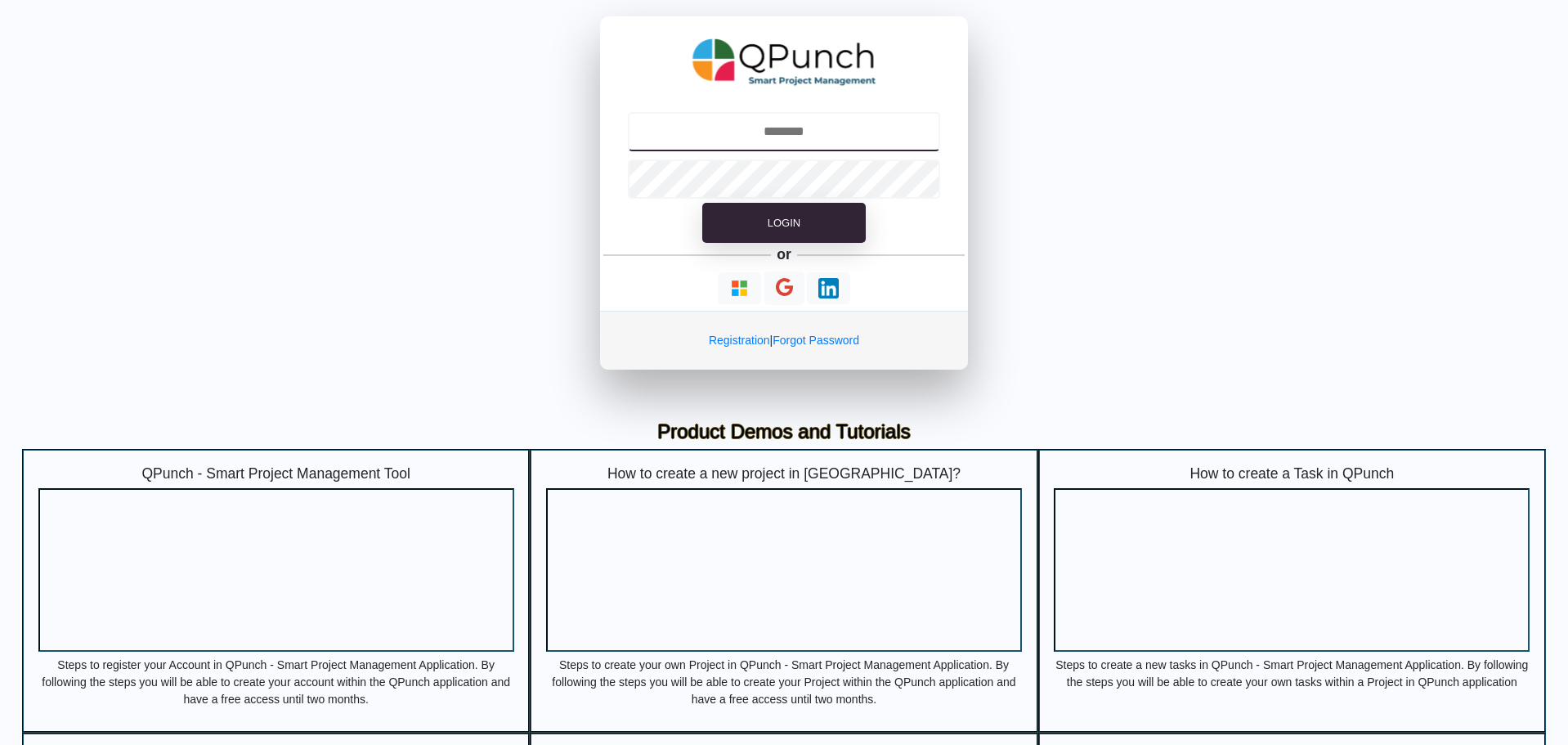
click at [822, 132] on input "text" at bounding box center [784, 132] width 313 height 39
type input "**********"
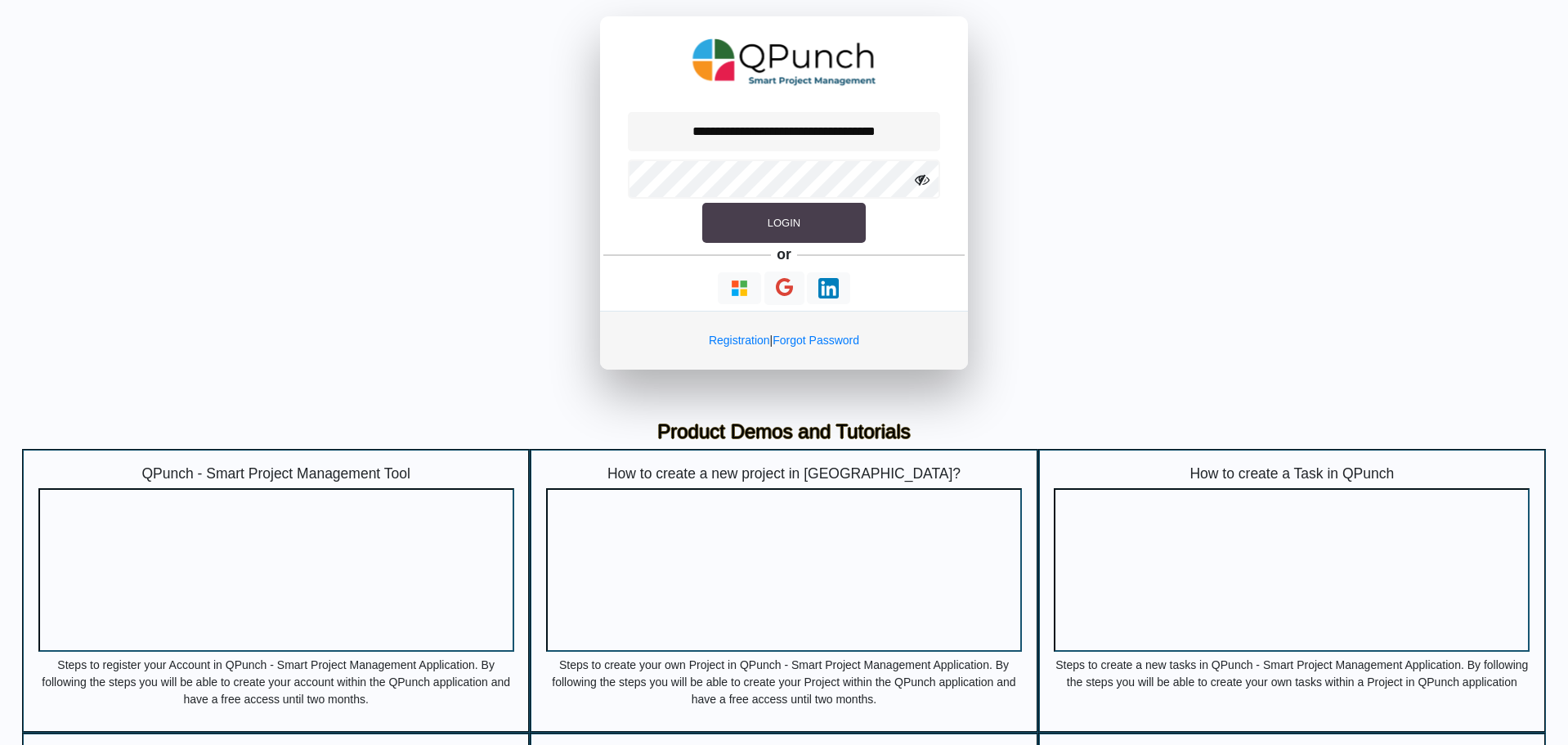
click at [765, 218] on button "Login" at bounding box center [784, 223] width 163 height 41
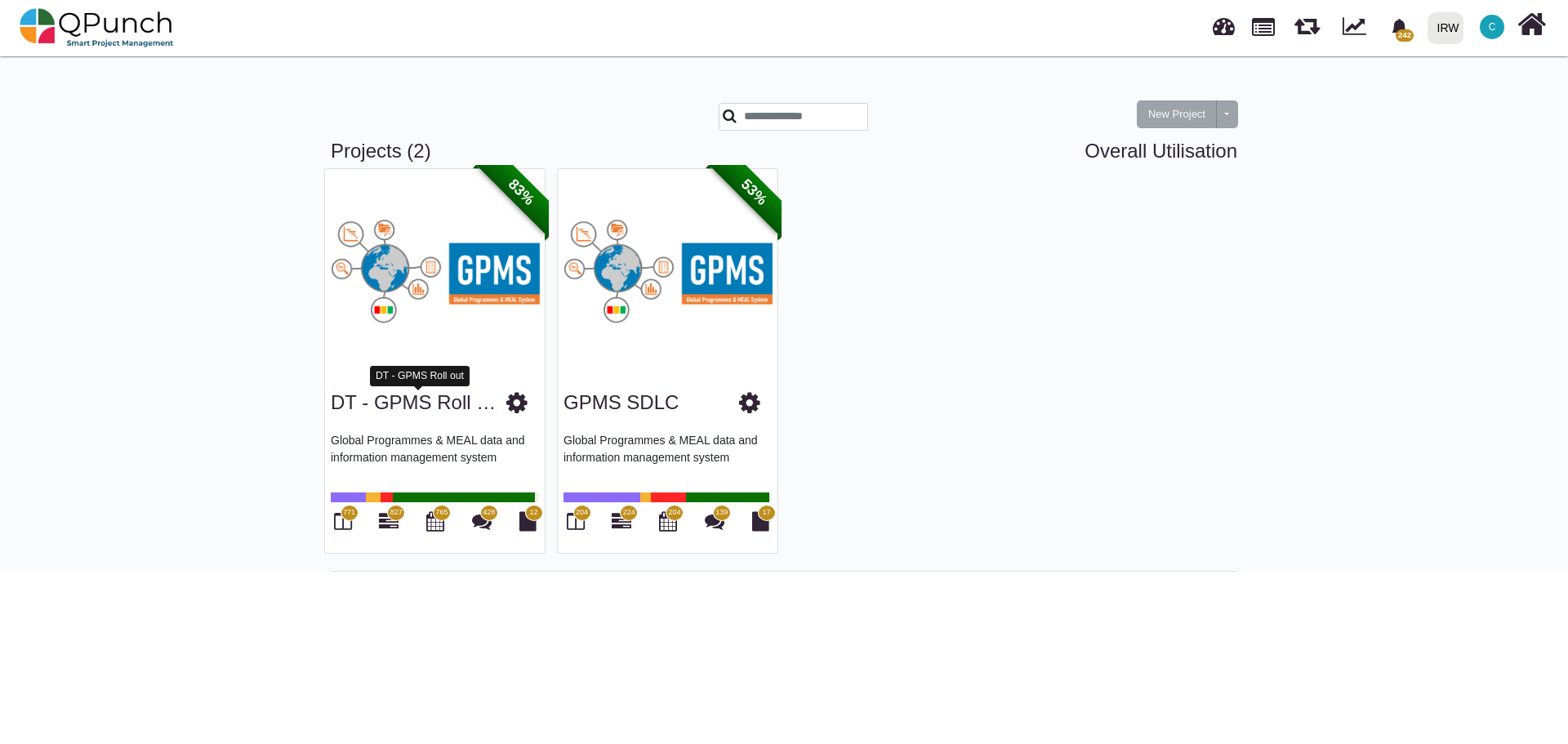
click at [462, 405] on link "DT - GPMS Roll out" at bounding box center [419, 402] width 177 height 22
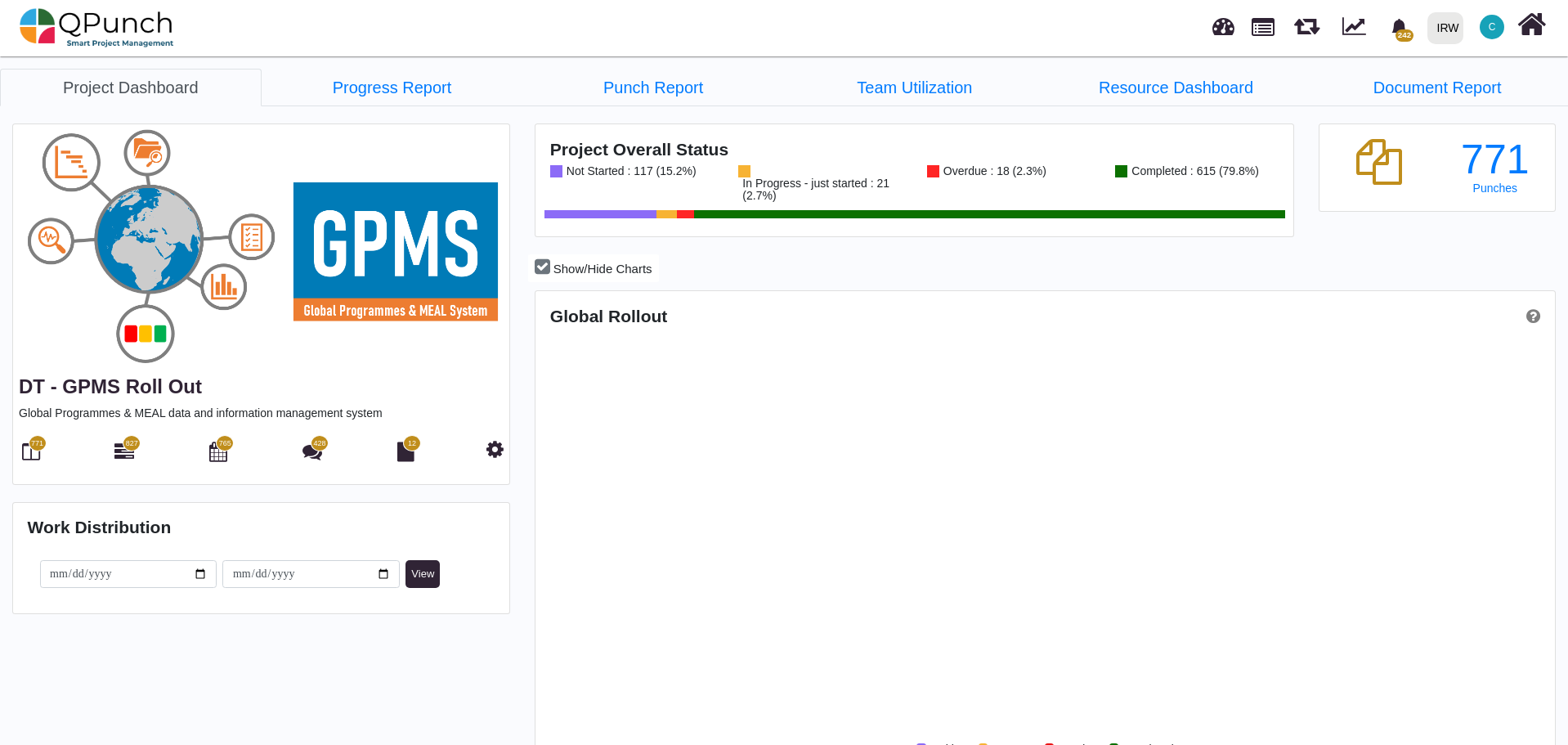
scroll to position [451, 1015]
click at [357, 86] on link "Progress Report" at bounding box center [393, 87] width 262 height 38
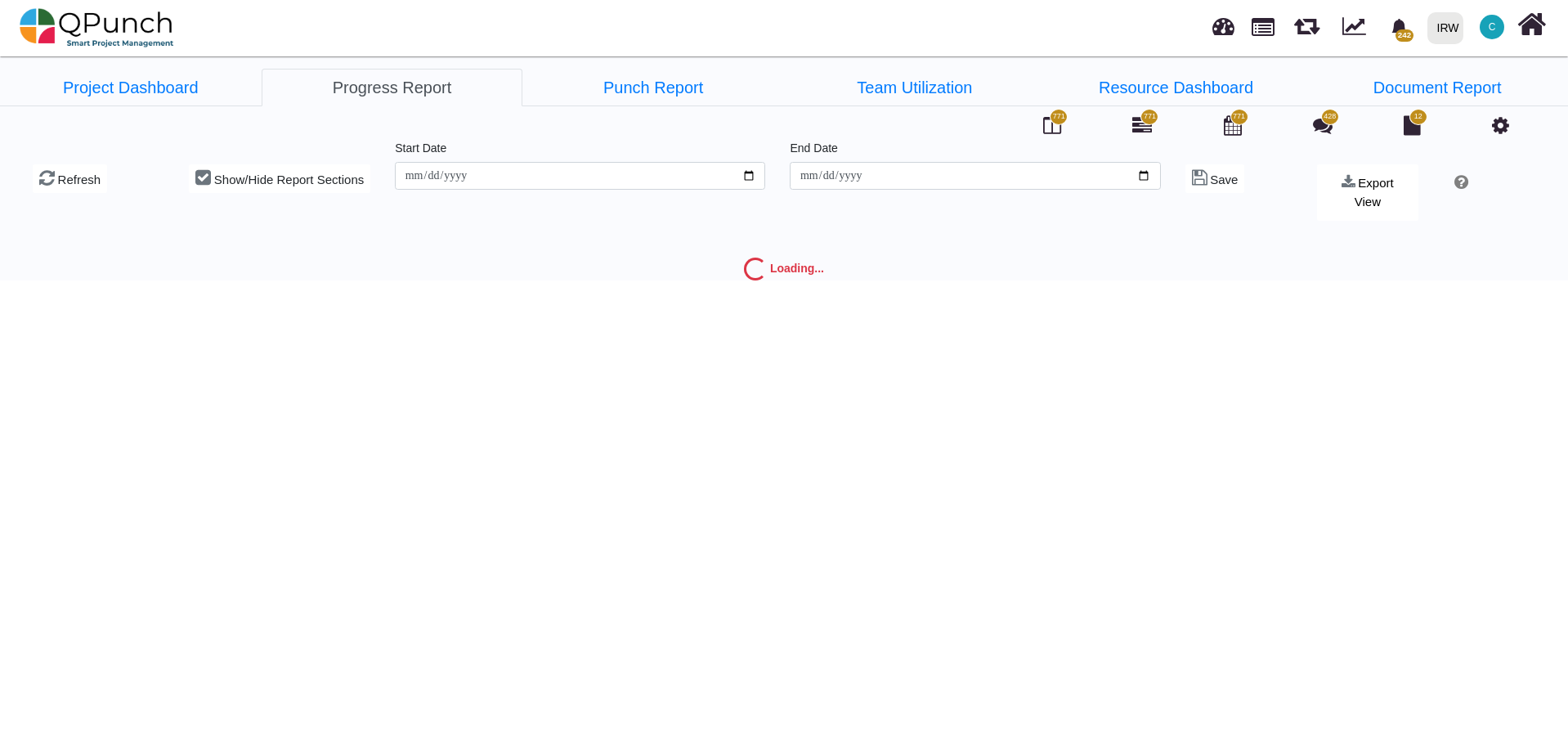
type input "**********"
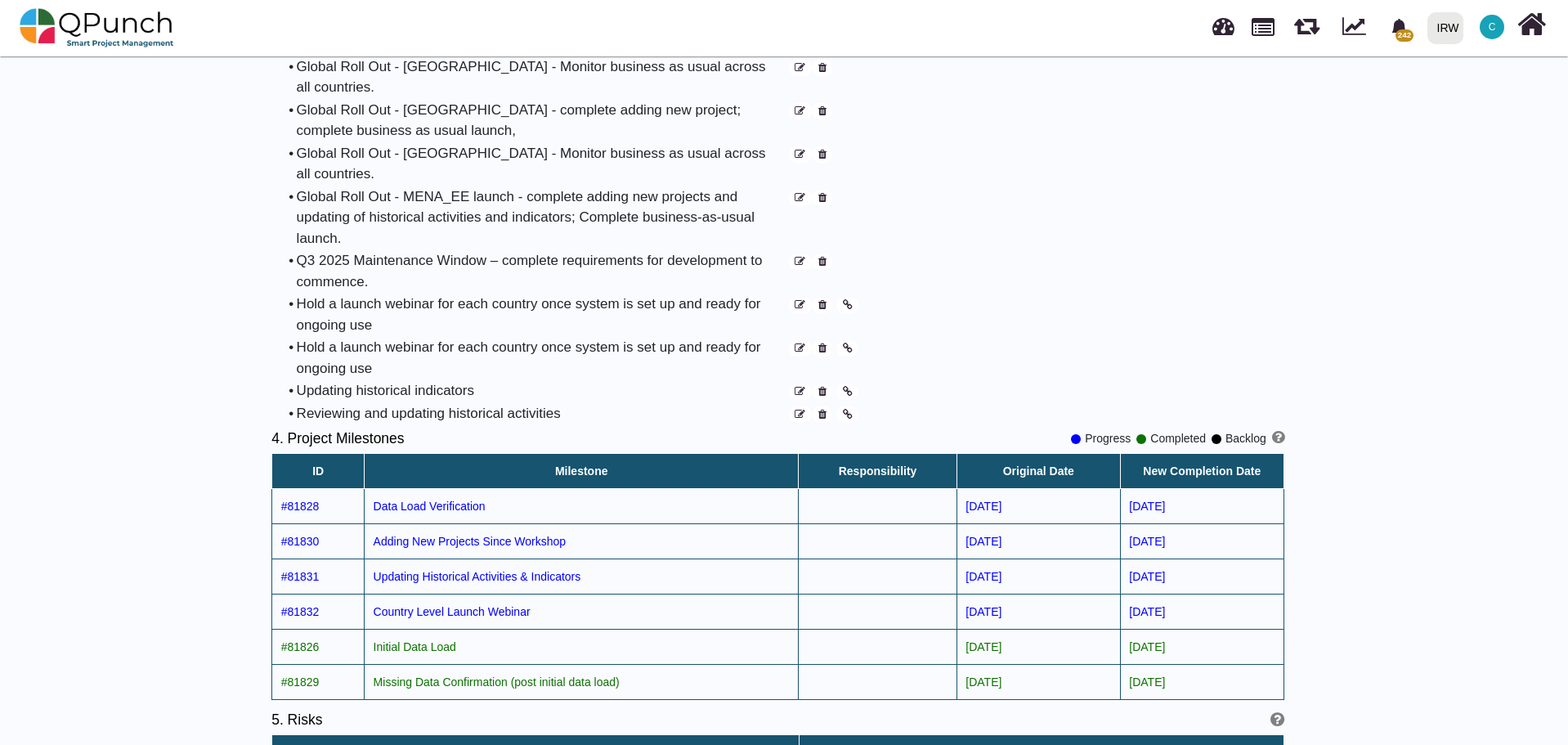
scroll to position [1719, 0]
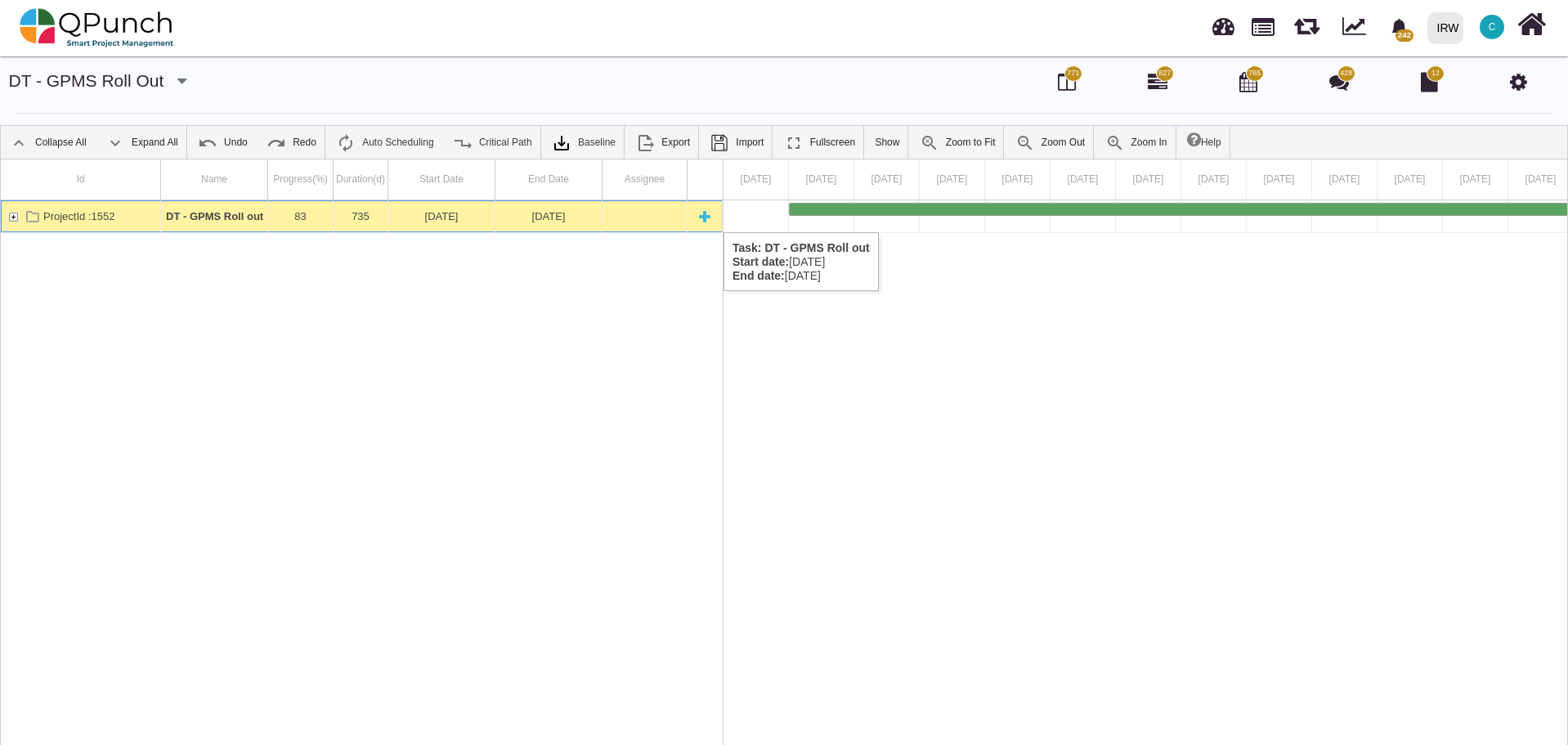
click at [11, 216] on div "ProjectId :1552" at bounding box center [13, 216] width 15 height 32
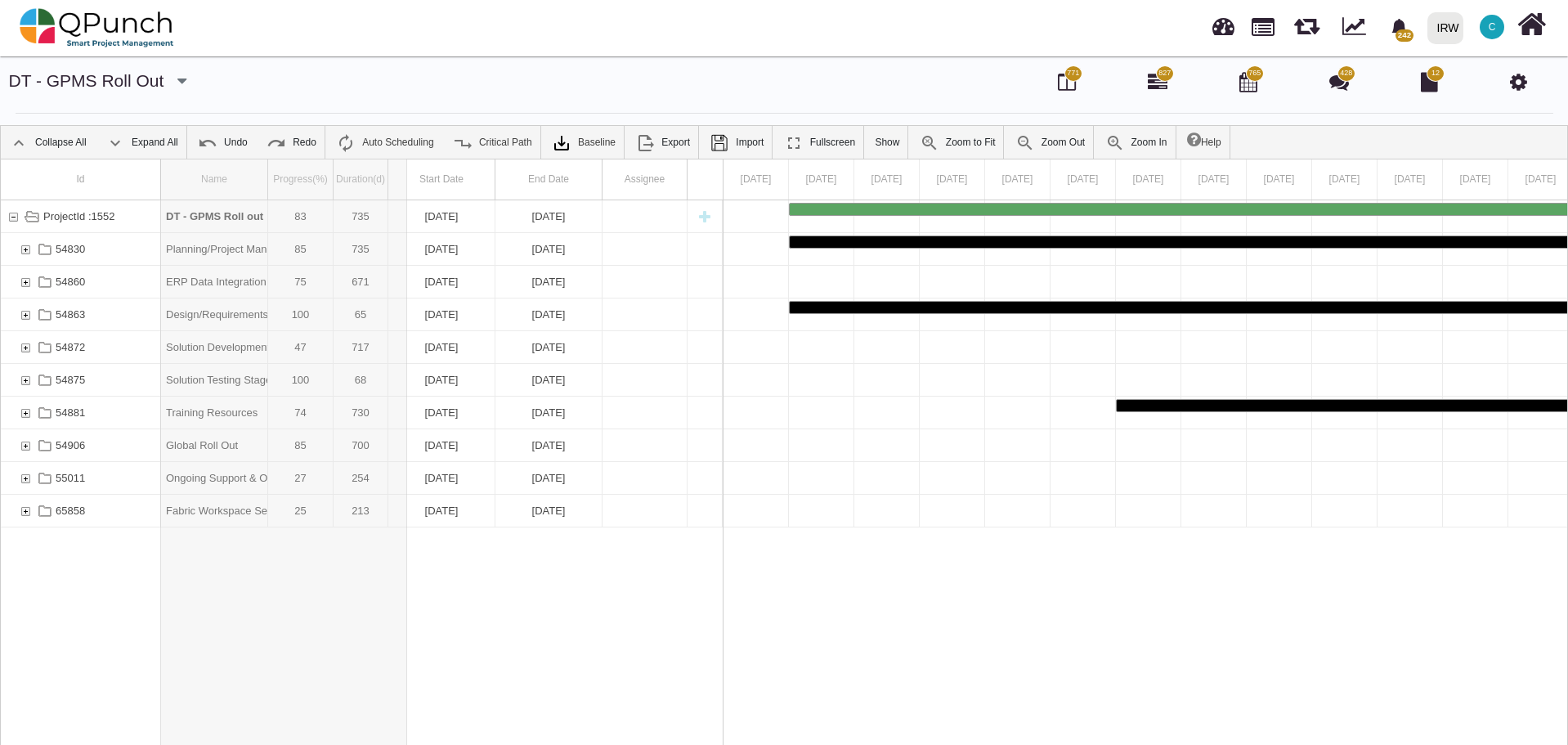
drag, startPoint x: 267, startPoint y: 176, endPoint x: 441, endPoint y: 183, distance: 174.1
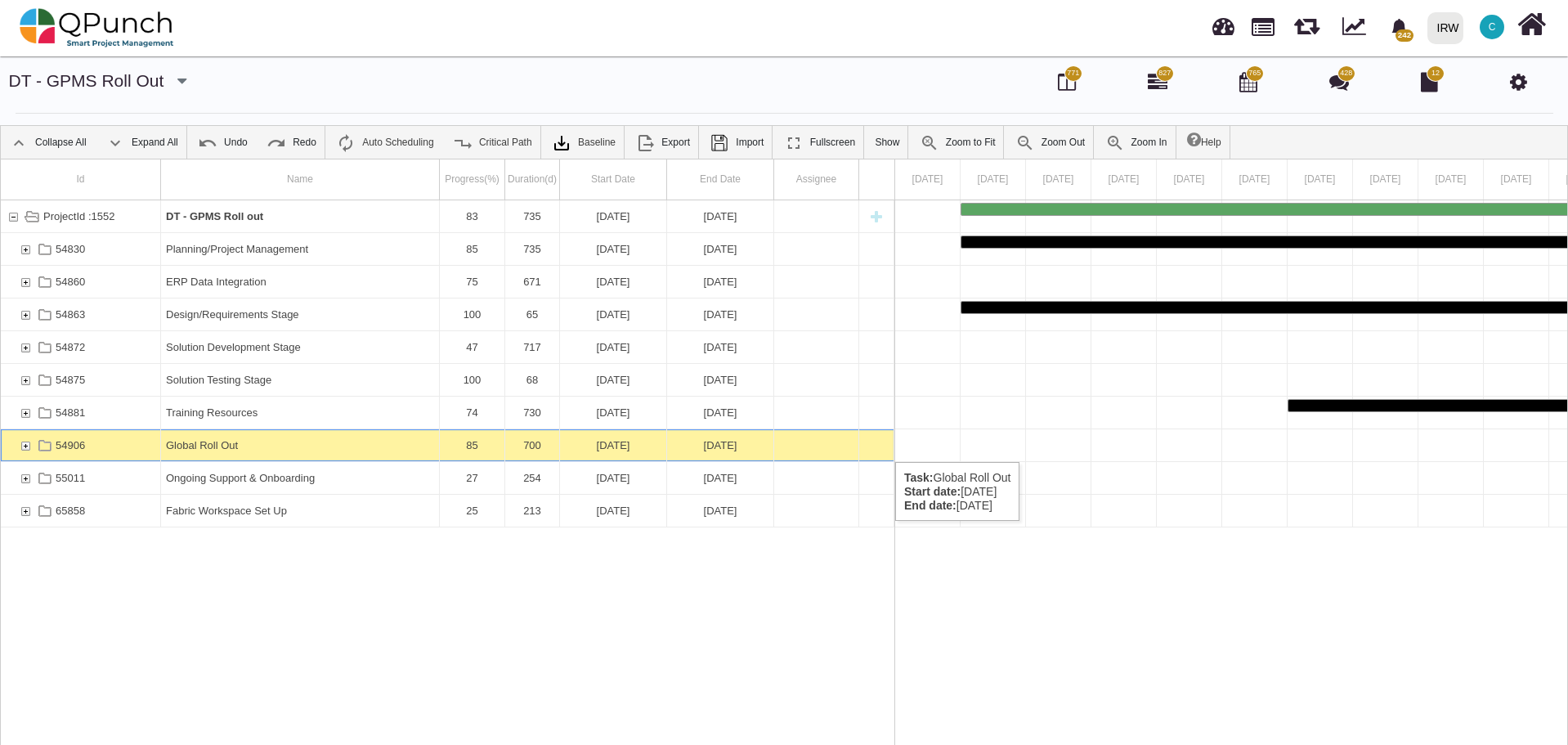
click at [26, 444] on div "54906" at bounding box center [25, 445] width 15 height 32
